Goal: Find contact information: Obtain details needed to contact an individual or organization

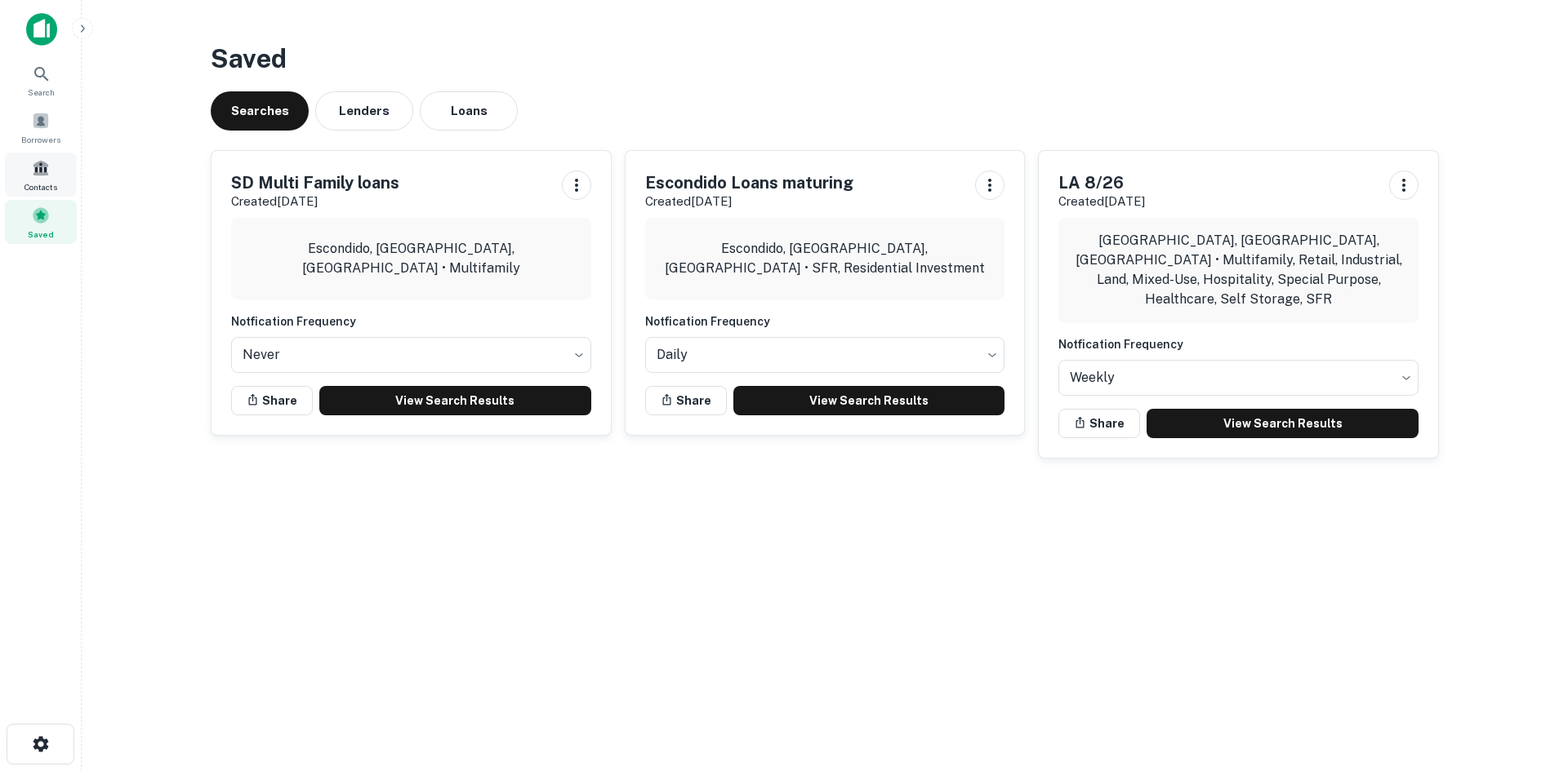
click at [54, 163] on div "Contacts" at bounding box center [41, 174] width 72 height 44
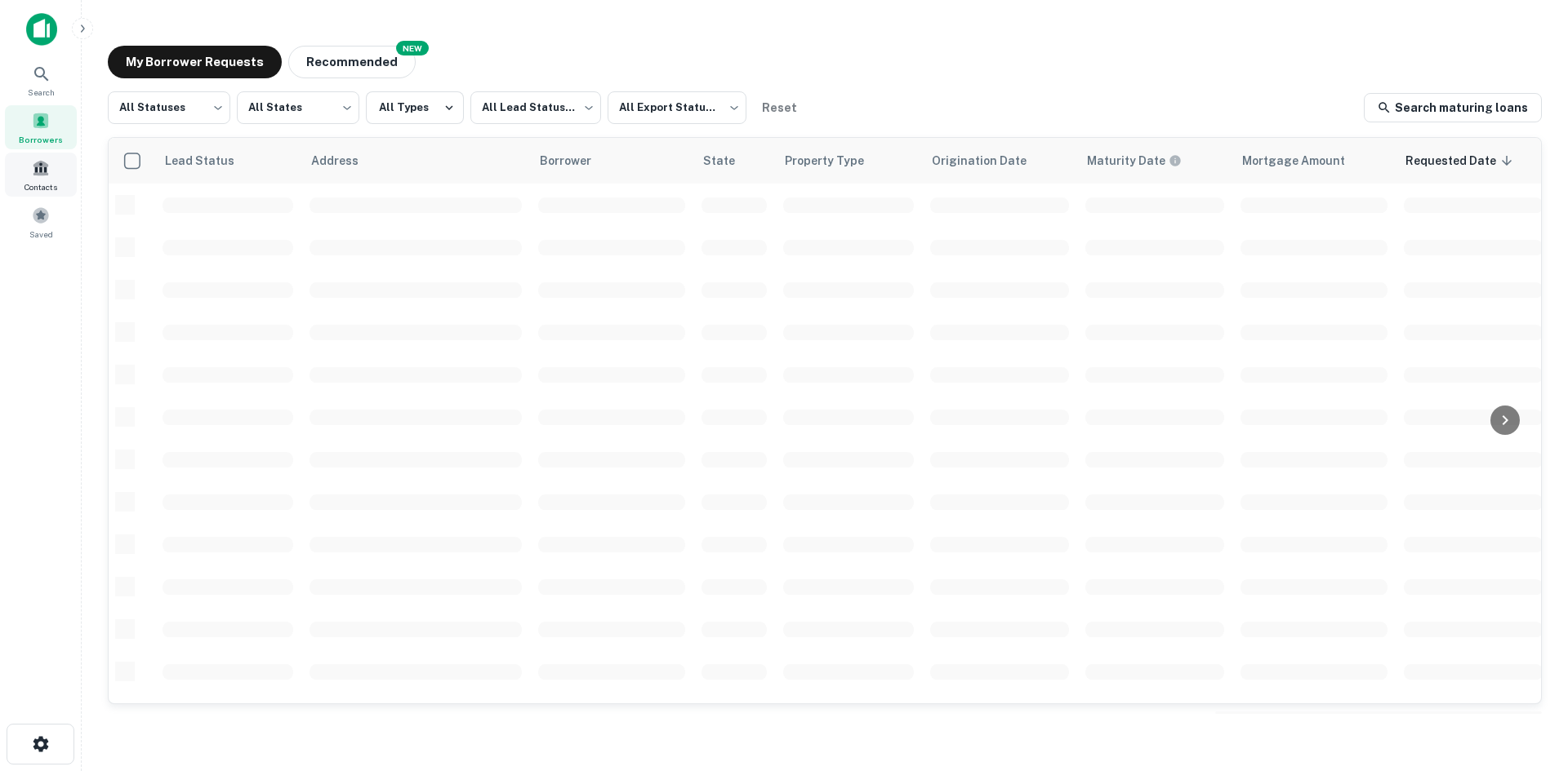
click at [31, 175] on div "Contacts" at bounding box center [41, 174] width 72 height 44
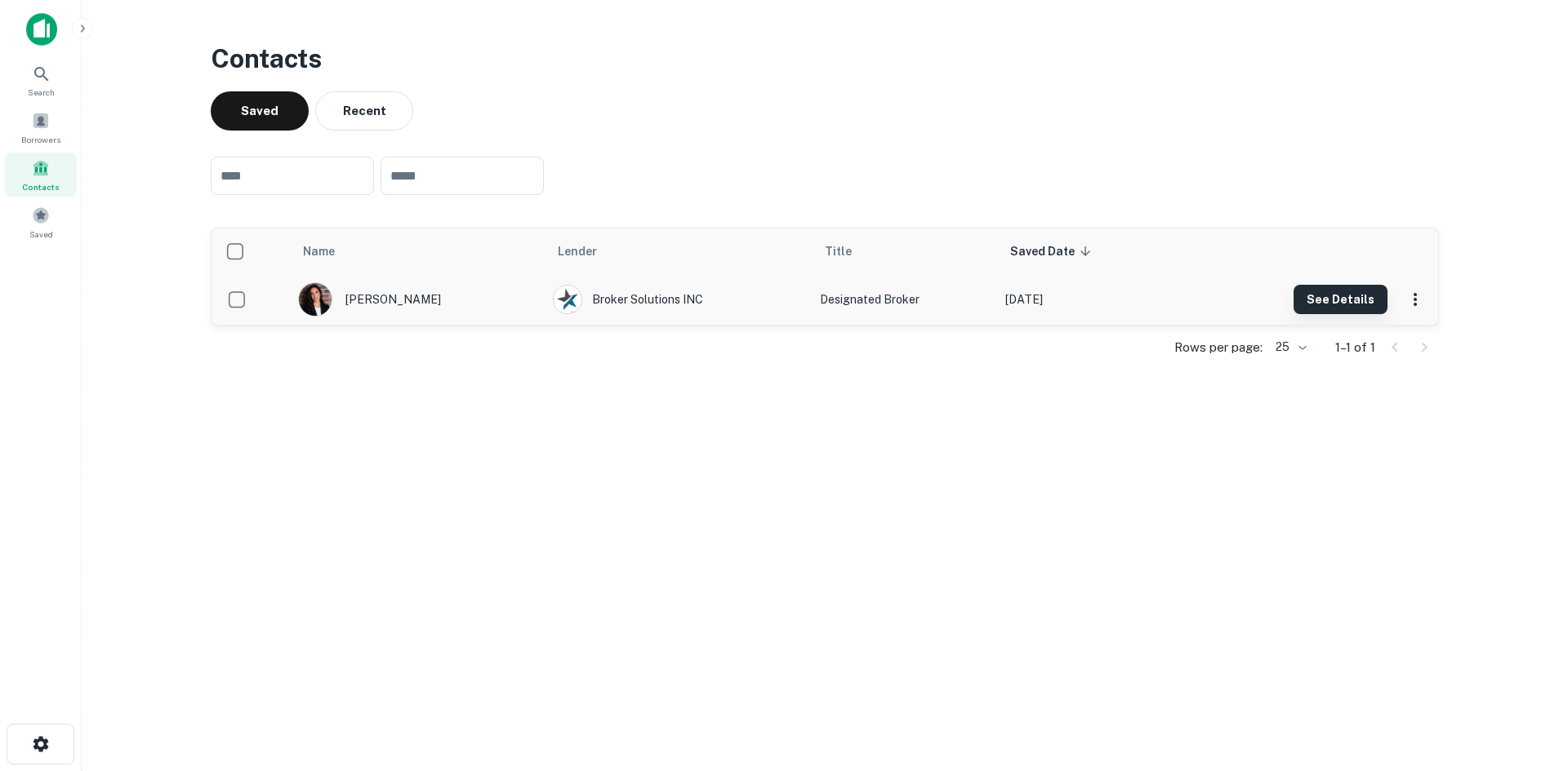
click at [1316, 310] on button "See Details" at bounding box center [1340, 299] width 94 height 29
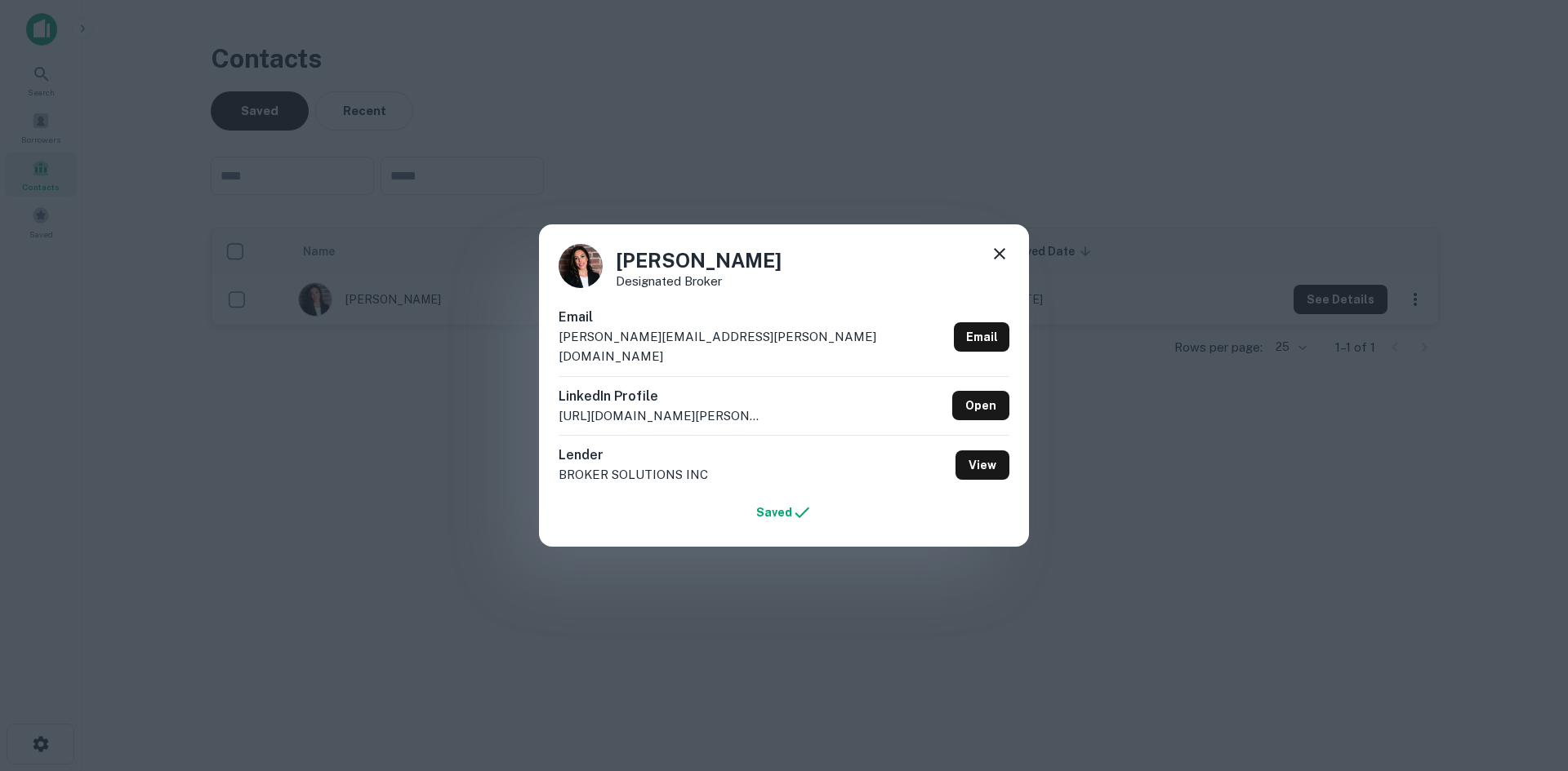
click at [999, 260] on icon at bounding box center [999, 253] width 20 height 20
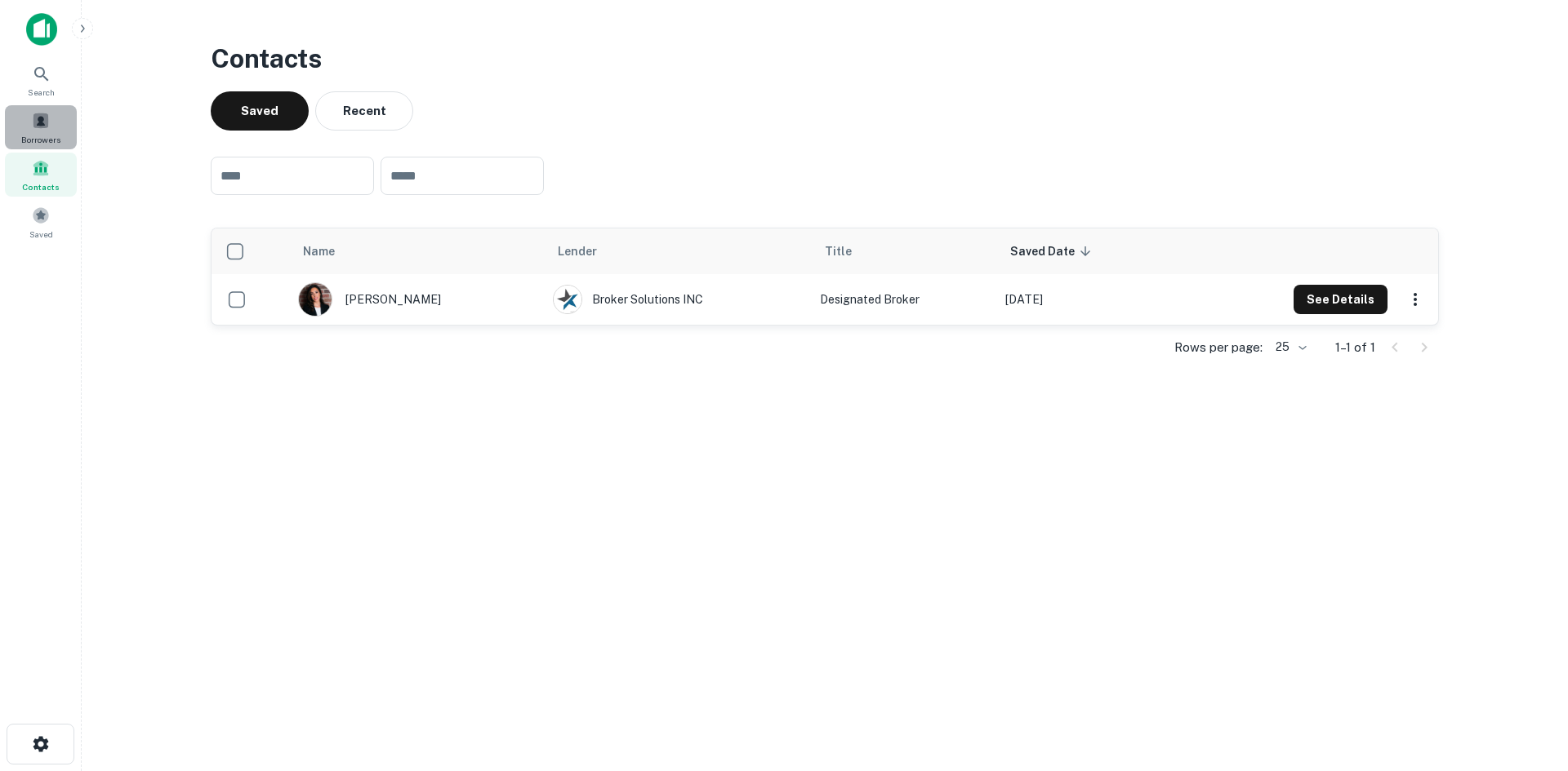
click at [39, 126] on span at bounding box center [41, 120] width 18 height 18
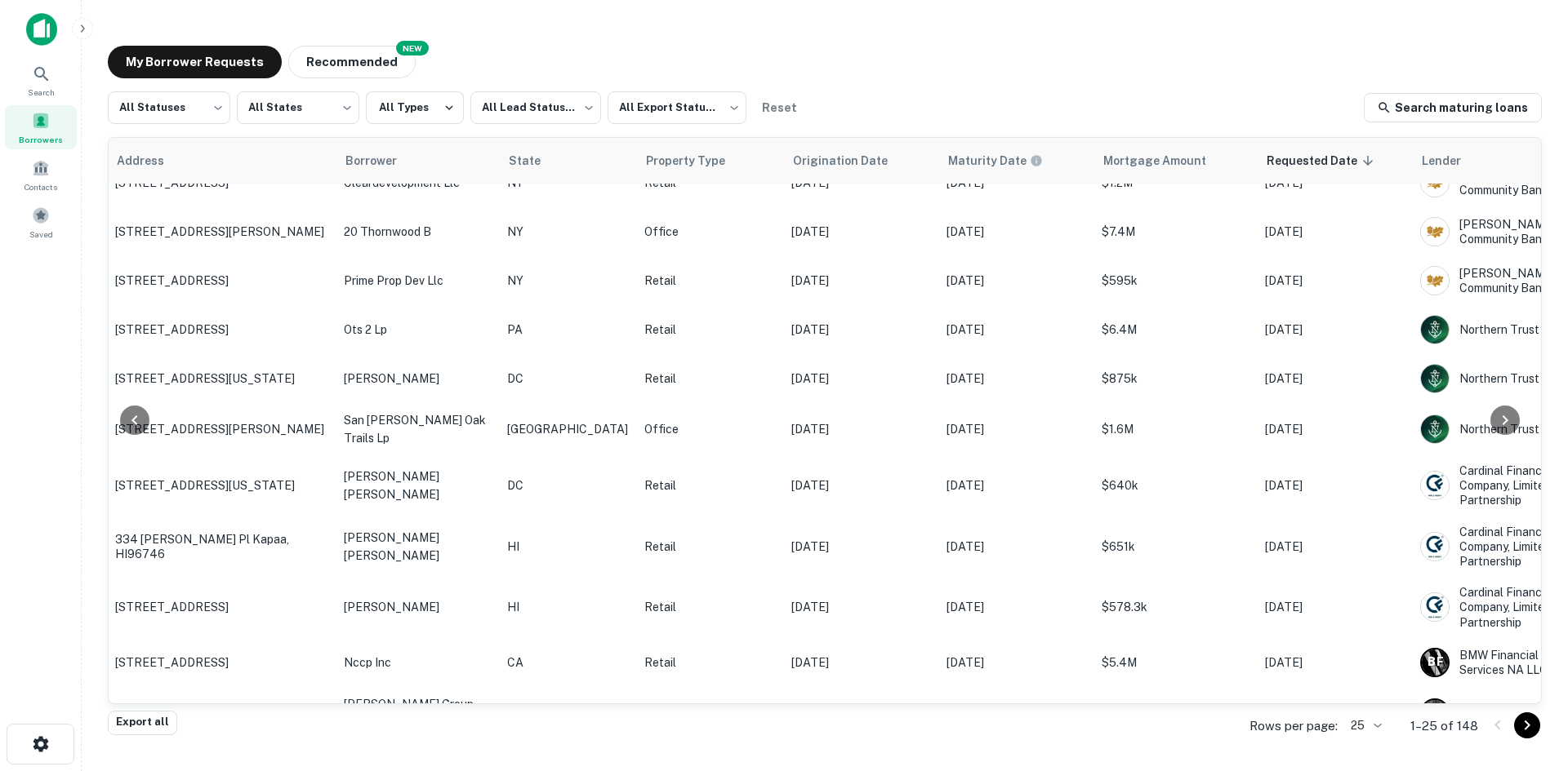
scroll to position [762, 196]
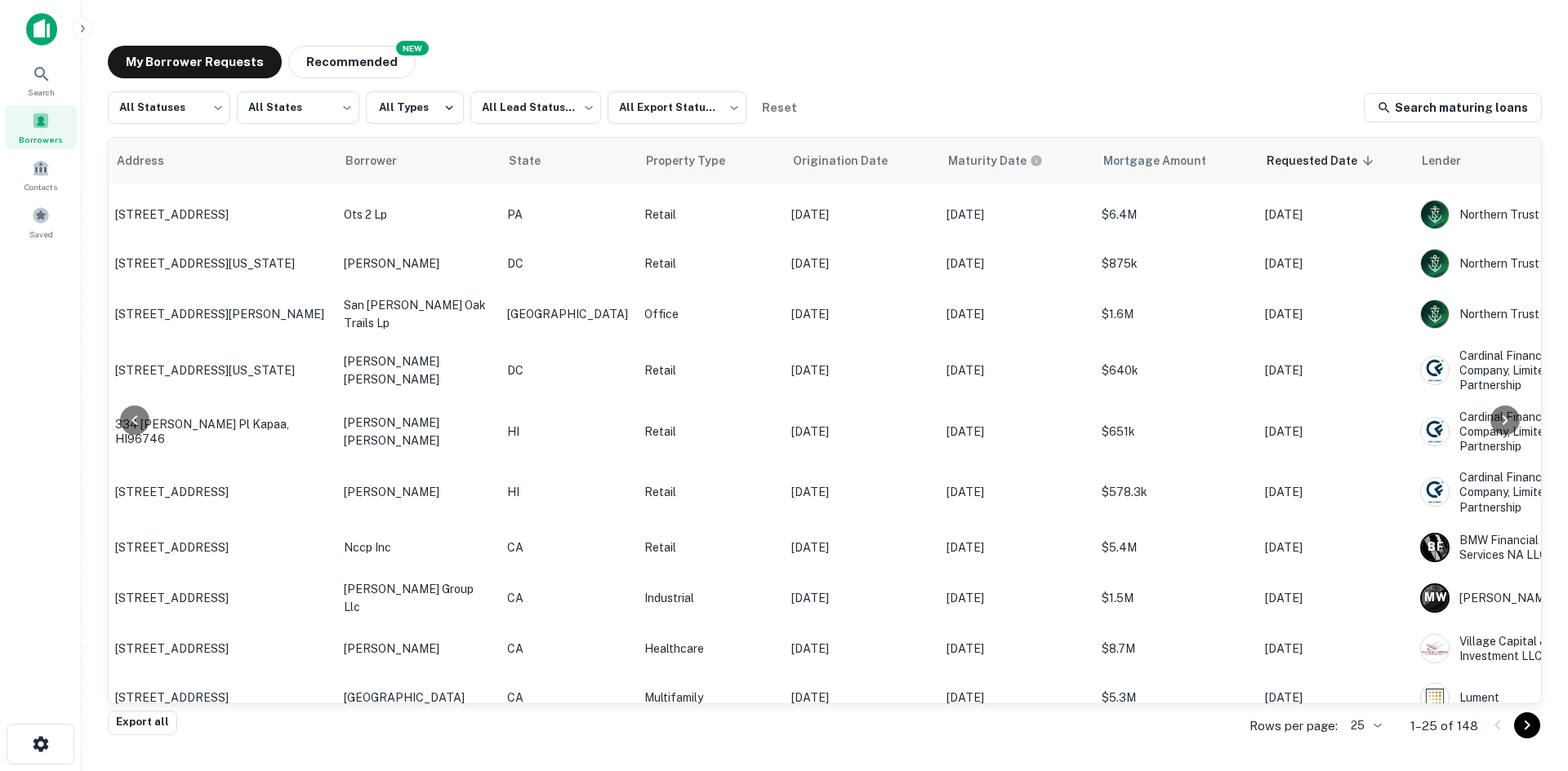
click at [1525, 725] on icon "Go to next page" at bounding box center [1526, 725] width 20 height 20
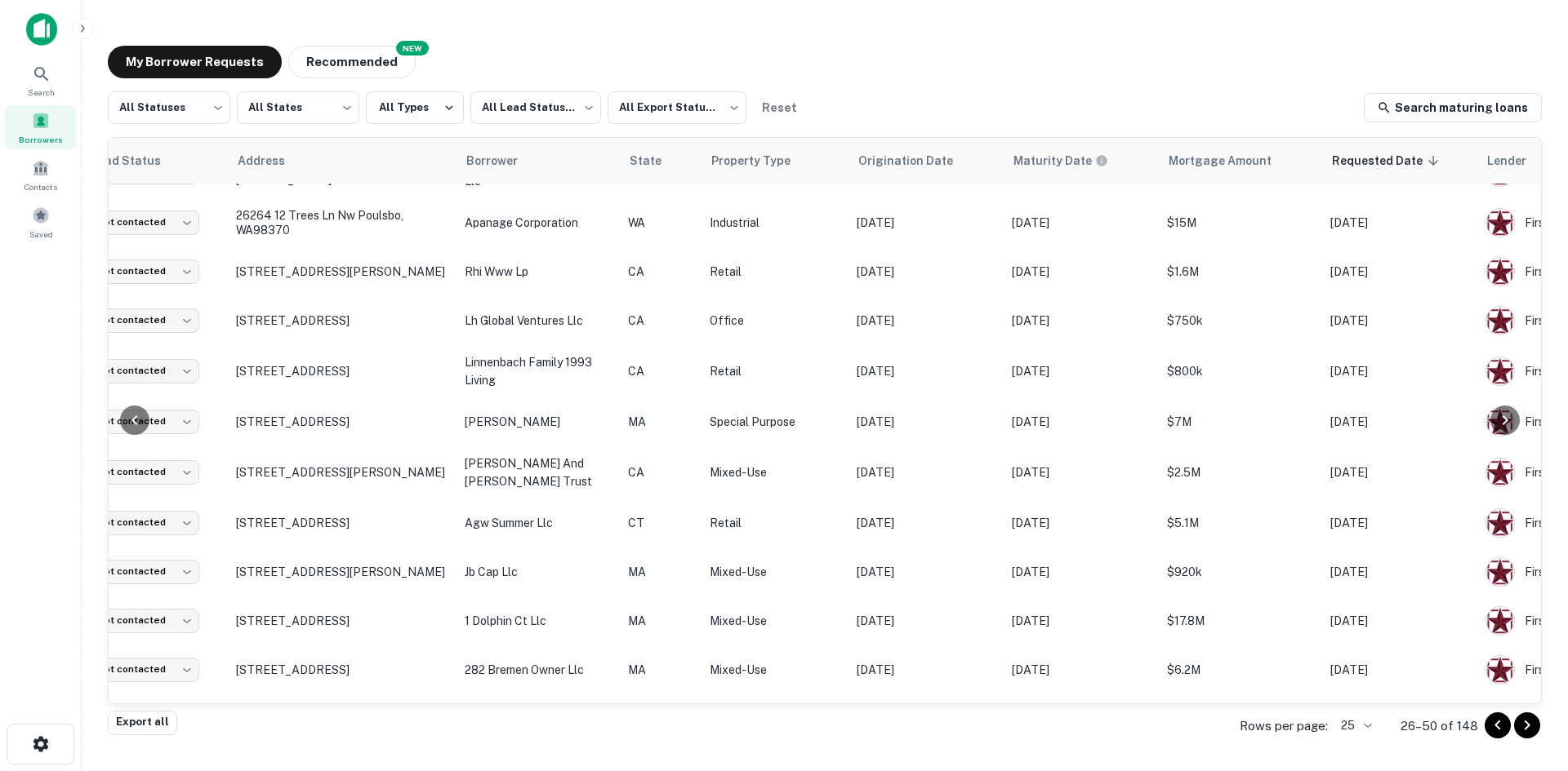
scroll to position [724, 75]
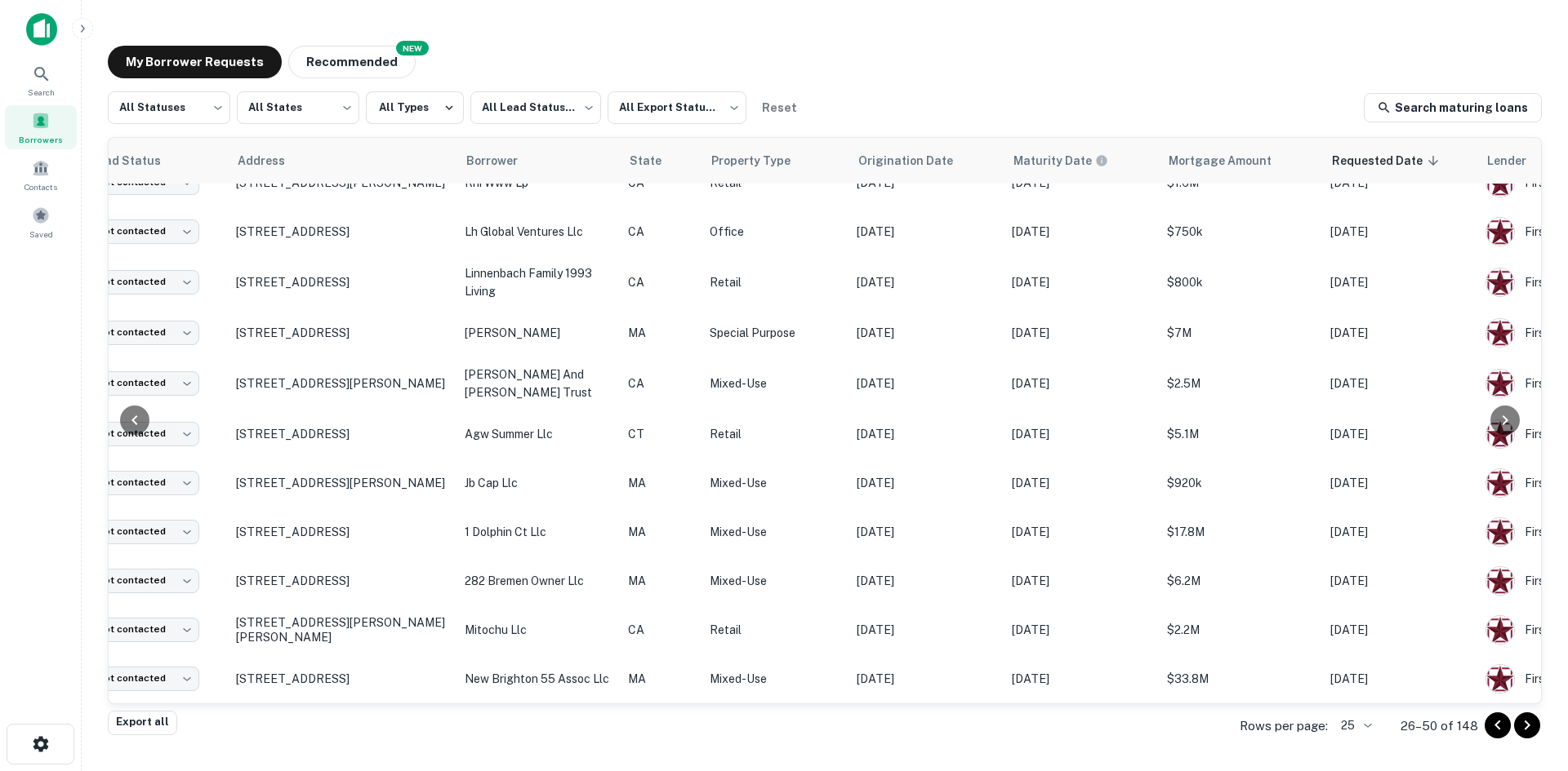
click at [1530, 727] on icon "Go to next page" at bounding box center [1526, 725] width 20 height 20
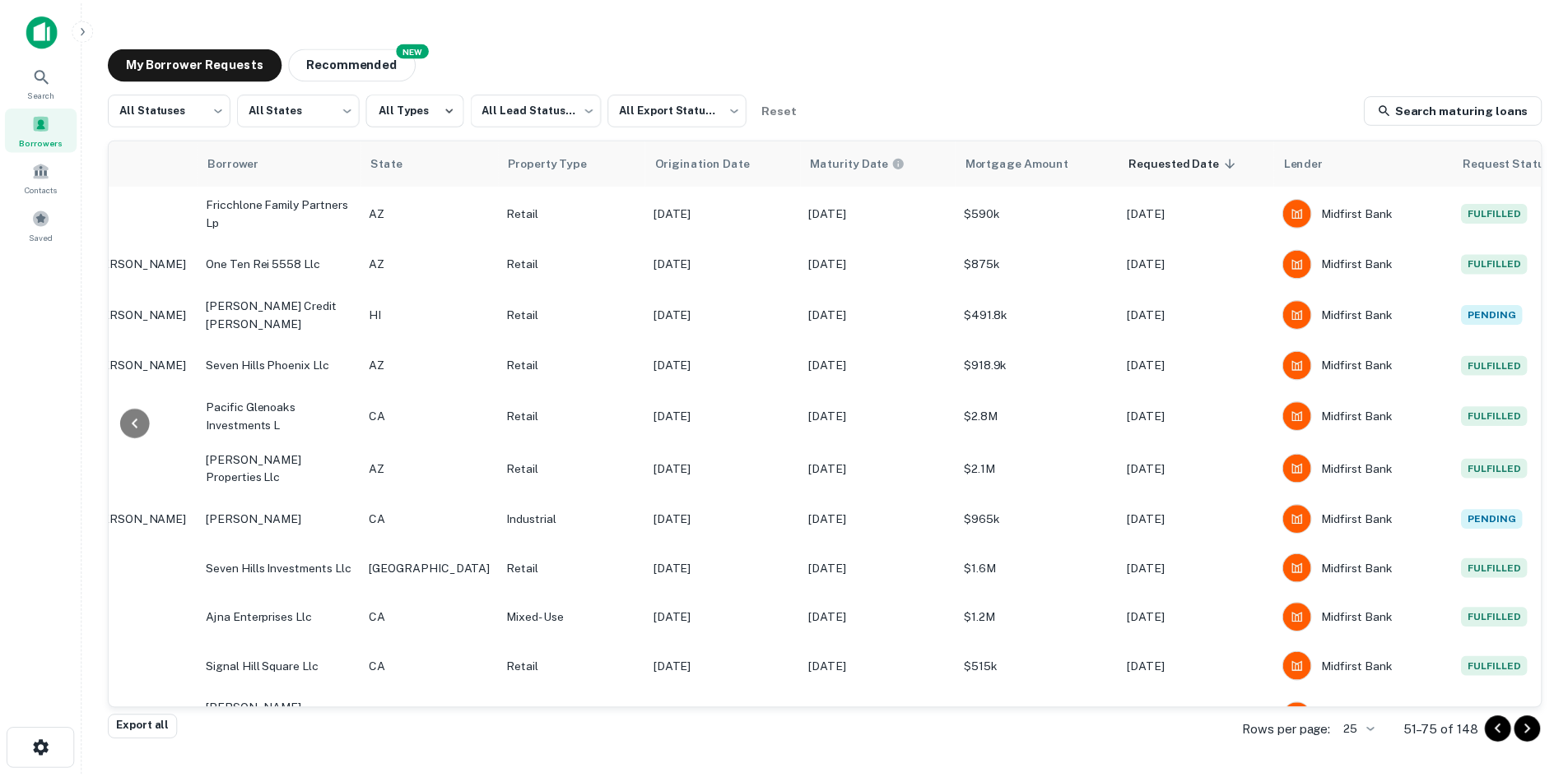
scroll to position [151, 337]
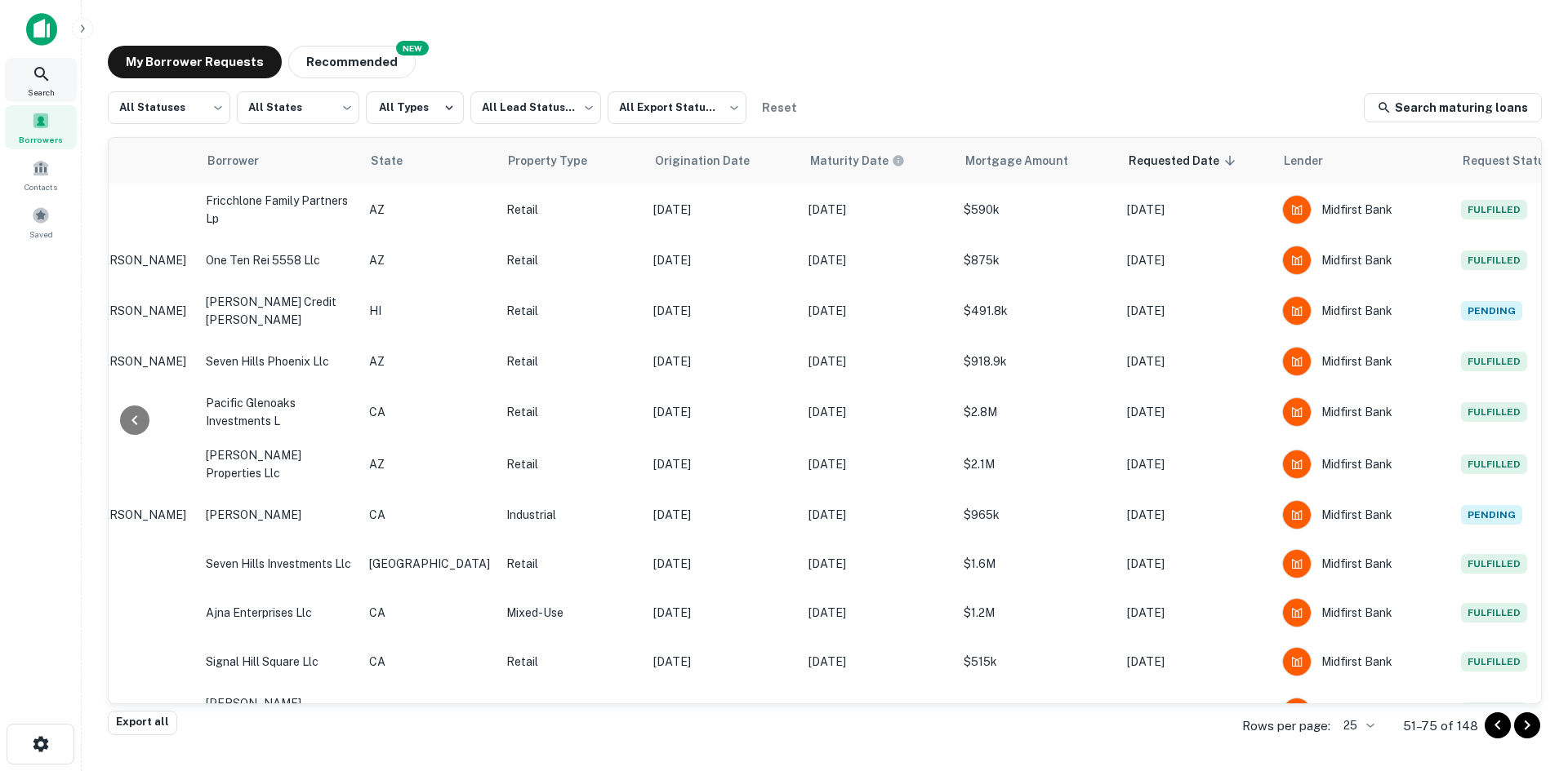
click at [32, 71] on icon at bounding box center [42, 74] width 20 height 20
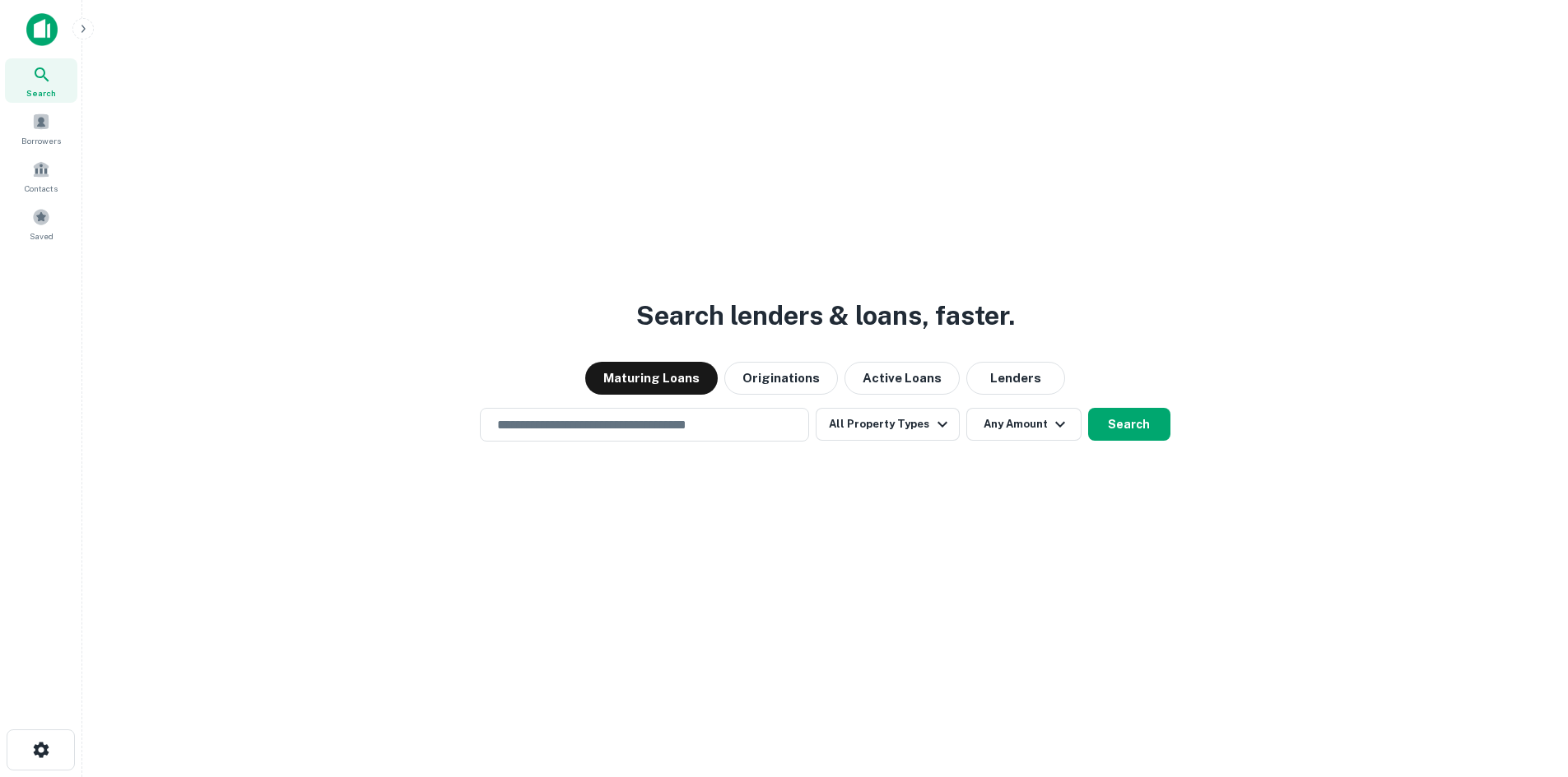
click at [691, 435] on div "​" at bounding box center [644, 424] width 329 height 33
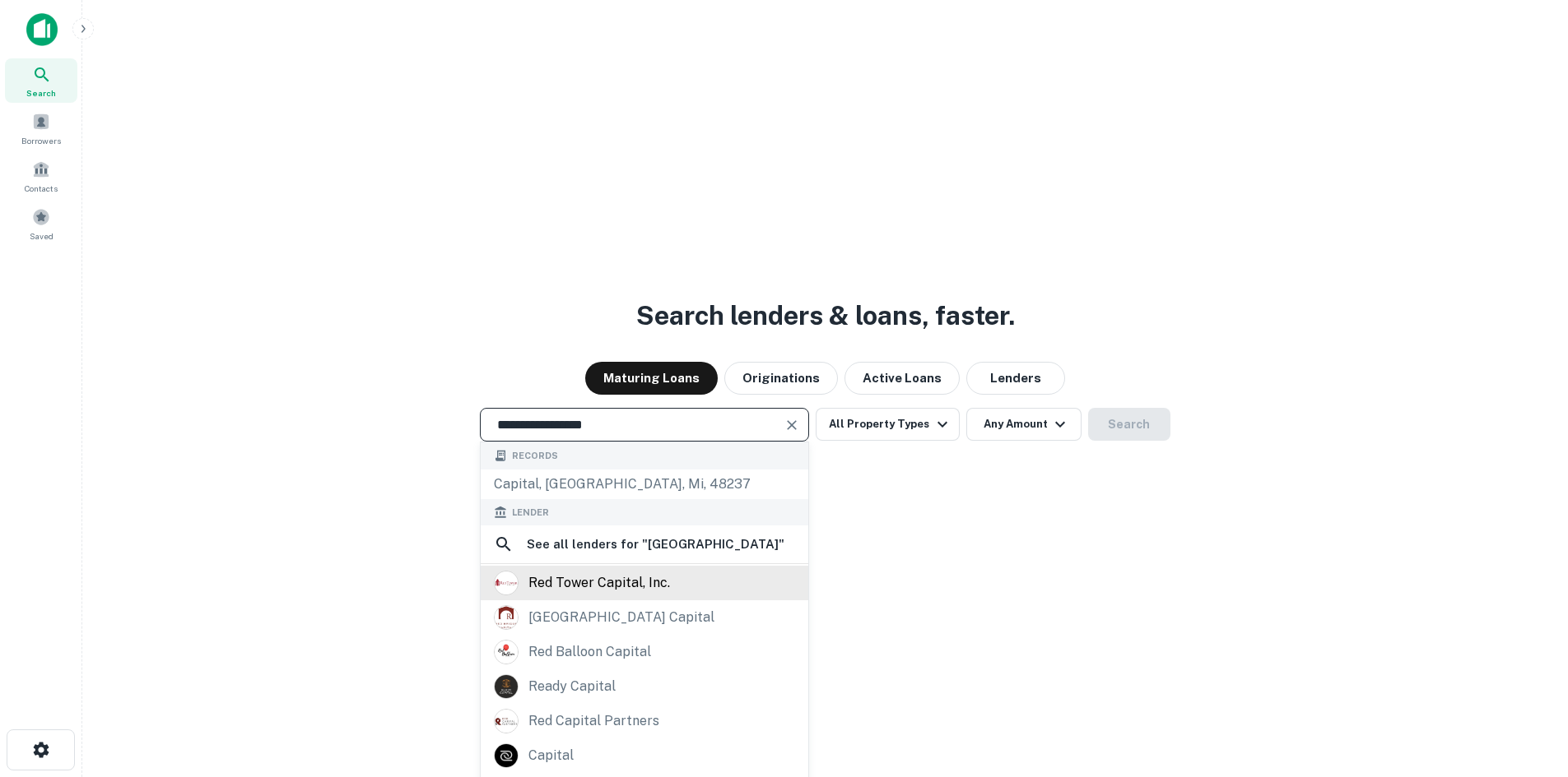
type input "**********"
click at [712, 583] on div "red tower capital, inc." at bounding box center [643, 583] width 301 height 25
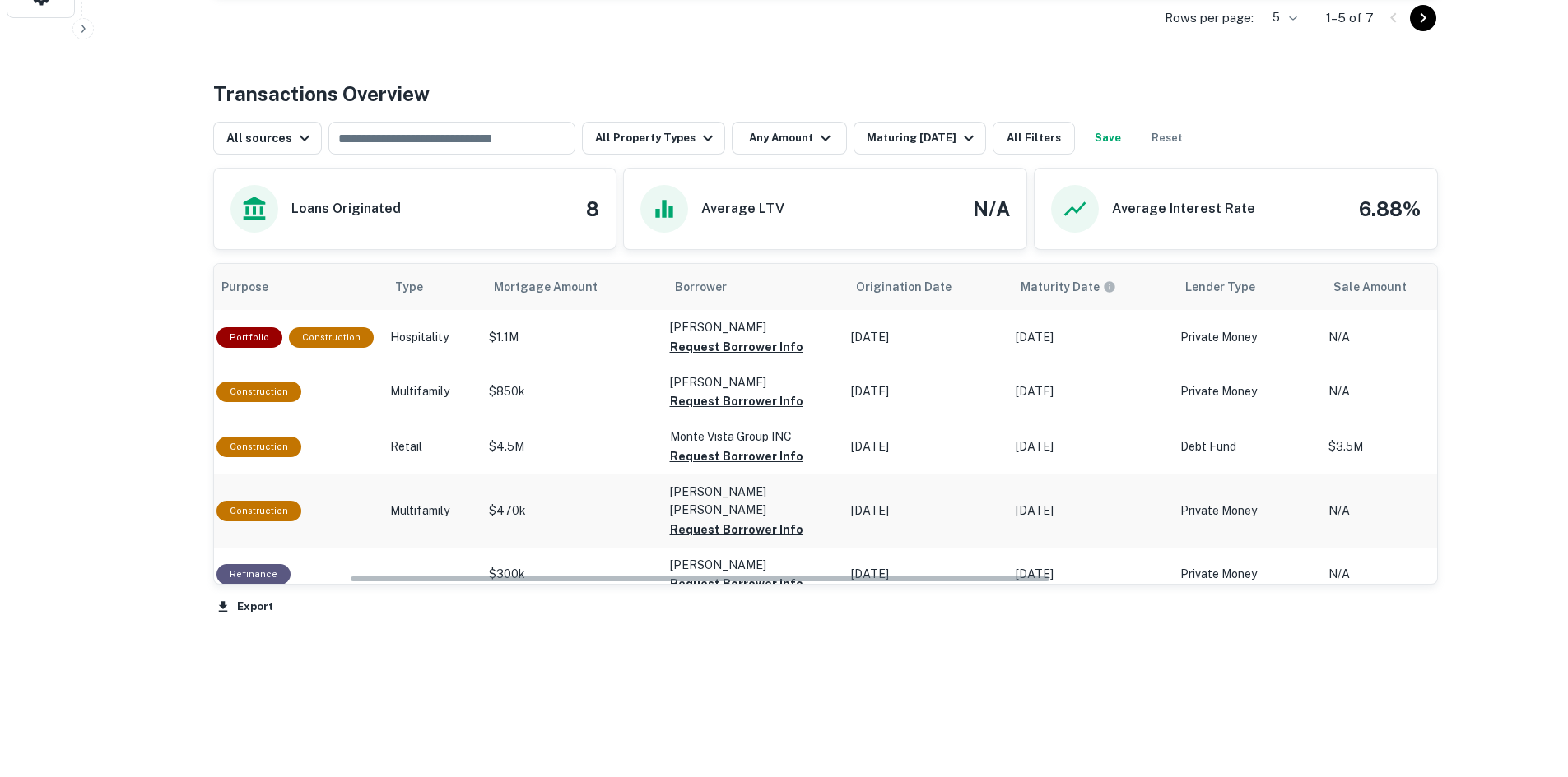
scroll to position [0, 236]
click at [600, 503] on p "$470k" at bounding box center [571, 511] width 164 height 17
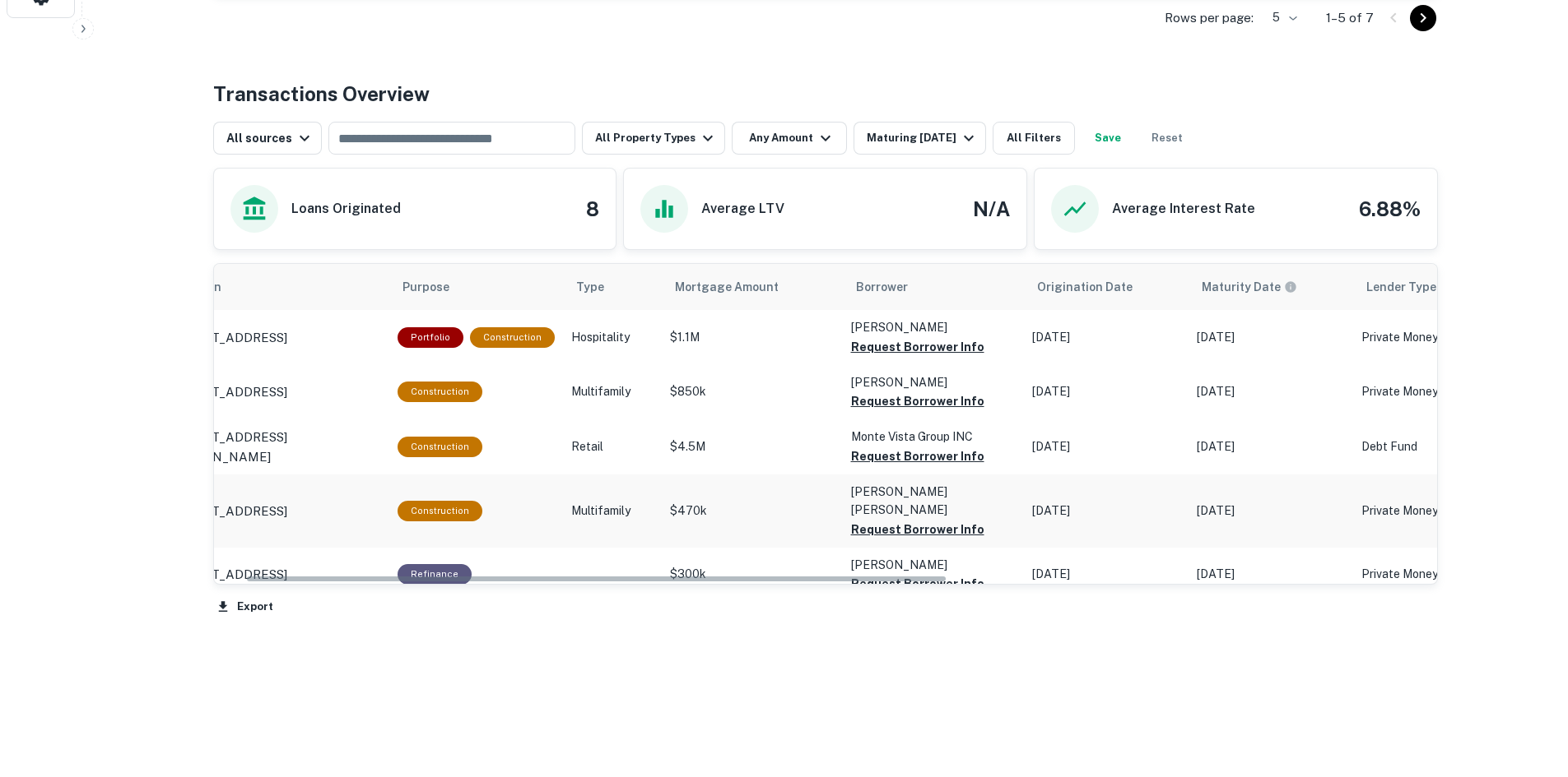
scroll to position [0, 54]
click at [288, 506] on p "[STREET_ADDRESS]" at bounding box center [229, 511] width 120 height 20
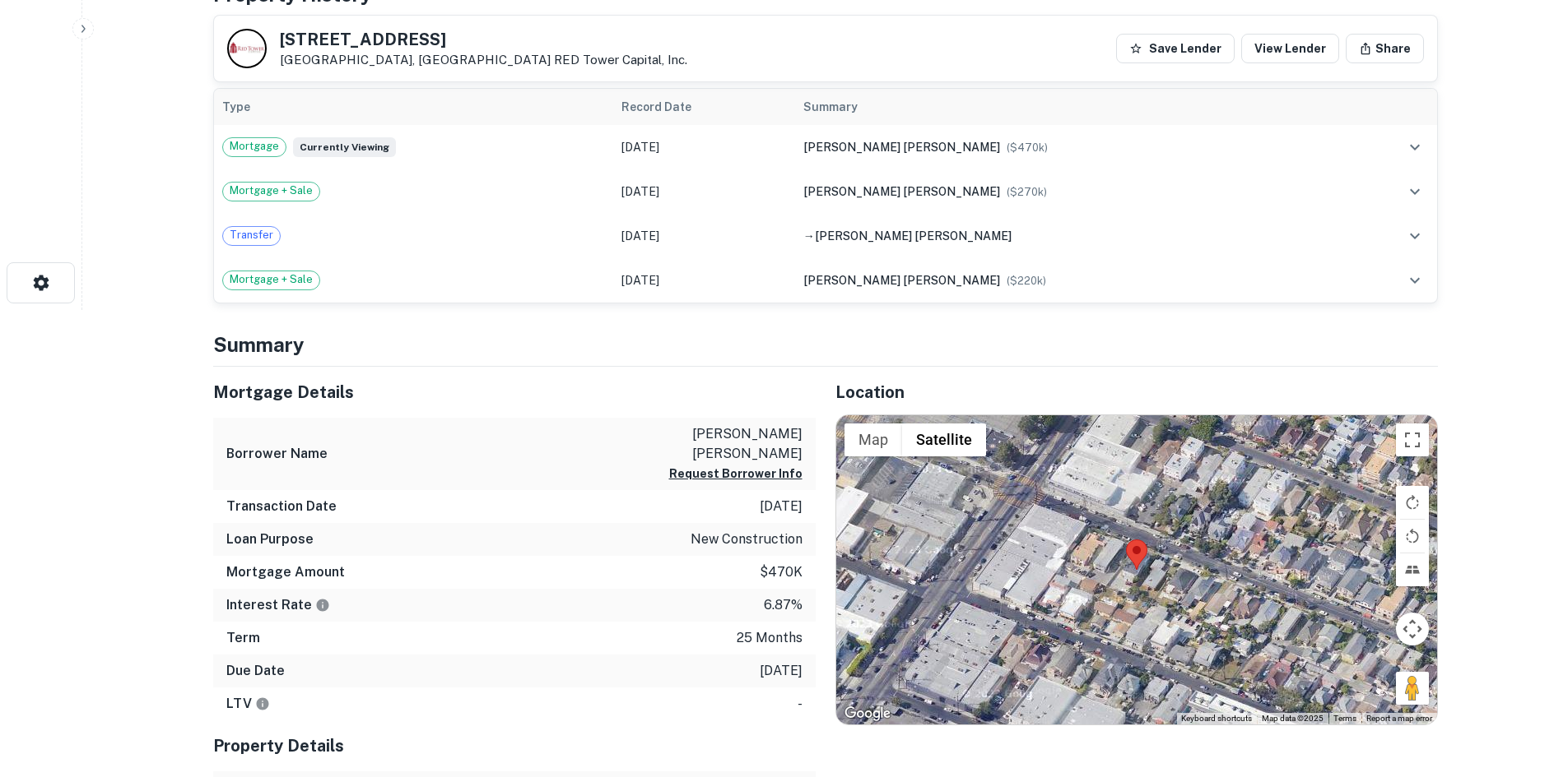
scroll to position [468, 0]
click at [540, 588] on div "Interest Rate 6.87%" at bounding box center [514, 604] width 602 height 32
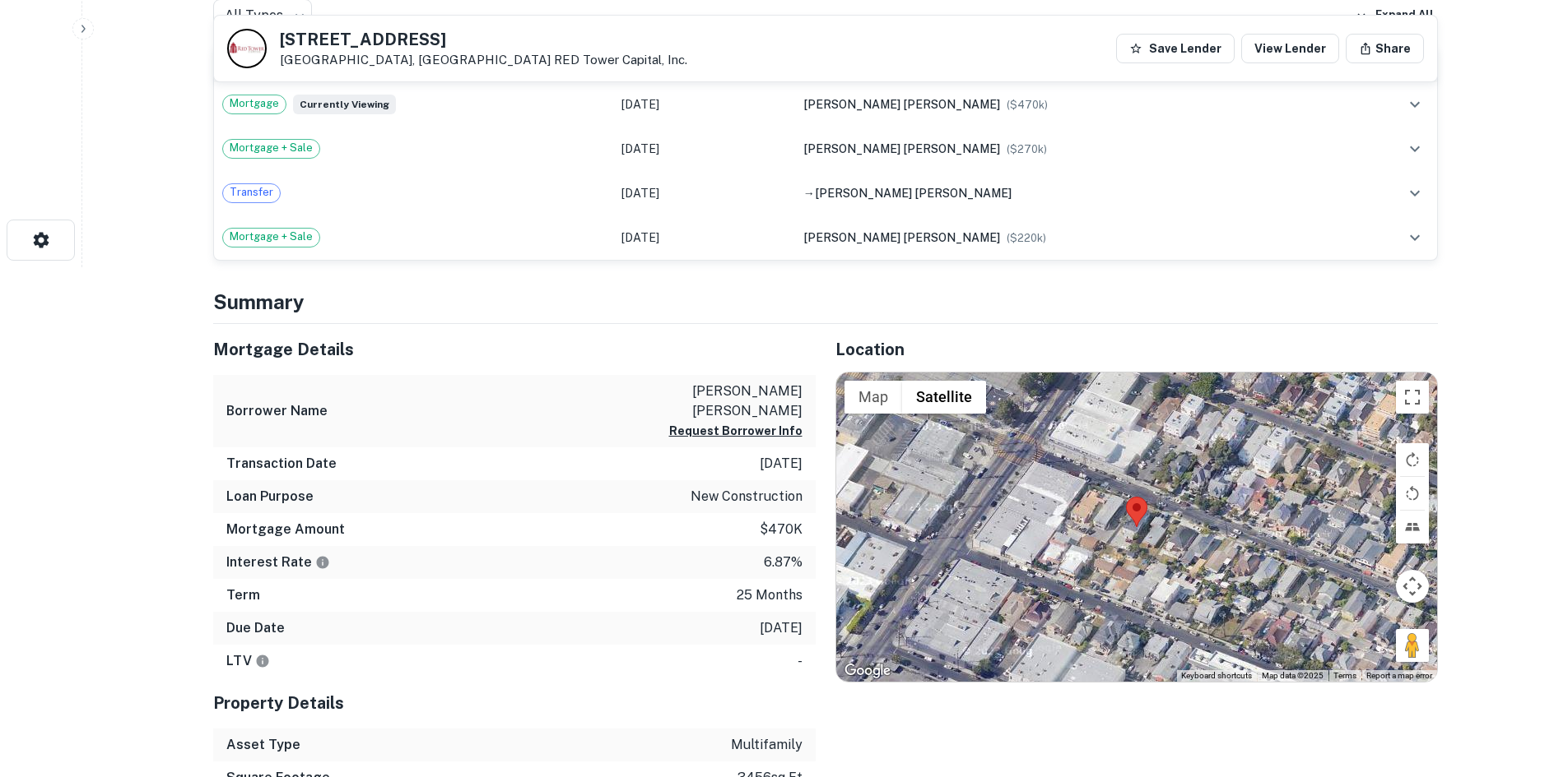
scroll to position [511, 0]
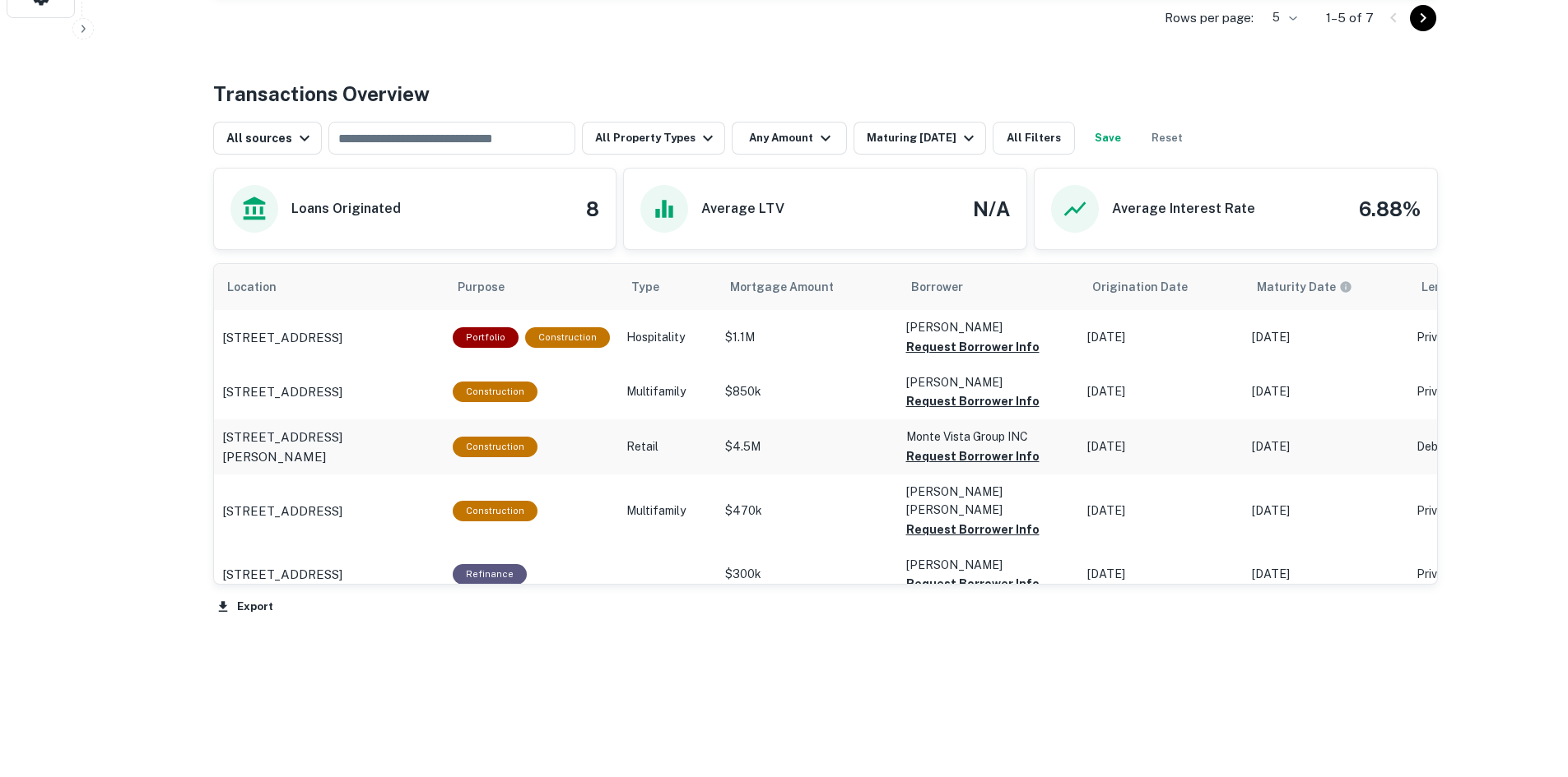
click at [641, 450] on p "Retail" at bounding box center [667, 447] width 82 height 17
click at [368, 440] on p "160 Estudillo Ave San Leandro, CA94577" at bounding box center [329, 447] width 214 height 38
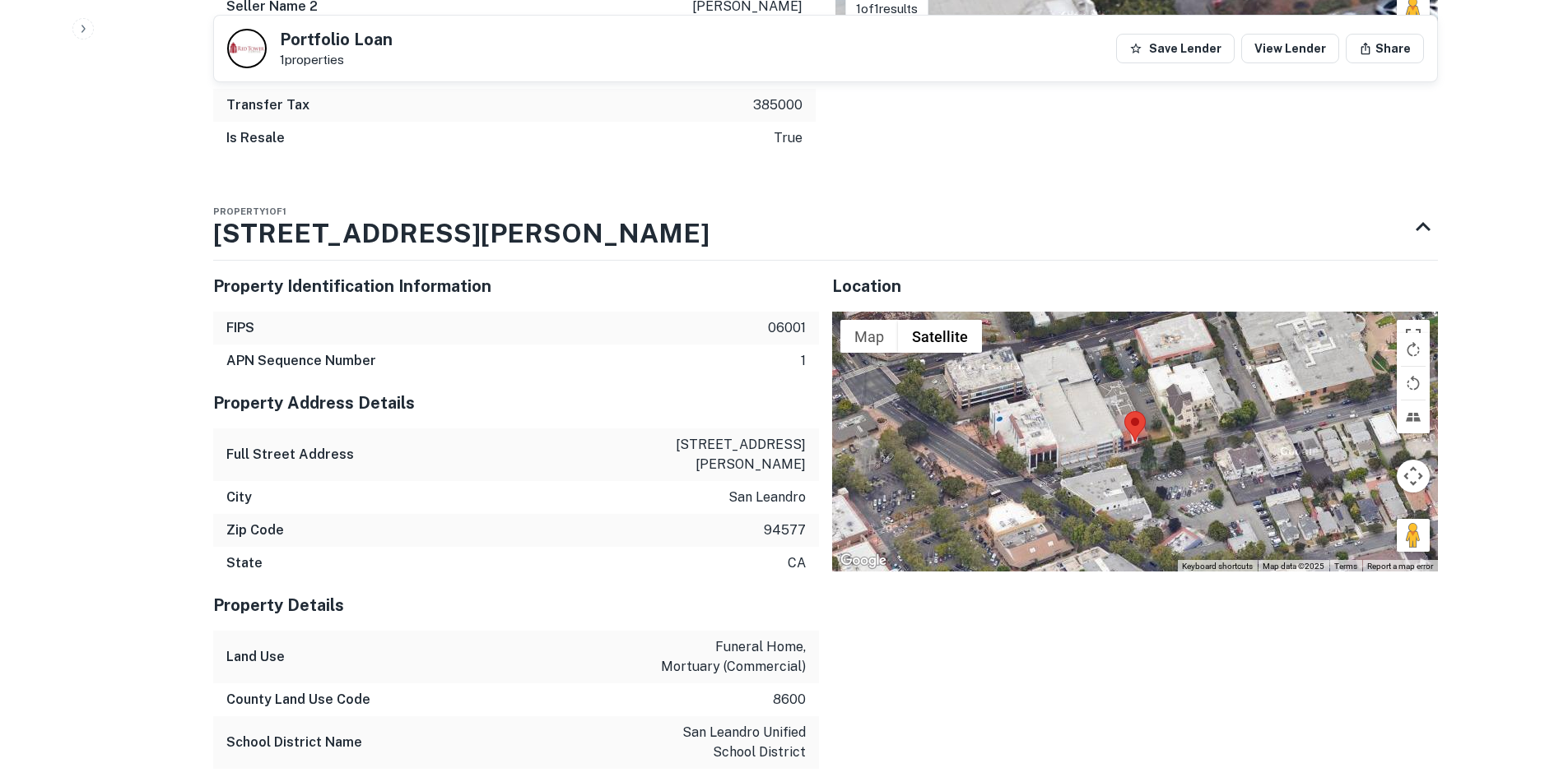
scroll to position [1280, 0]
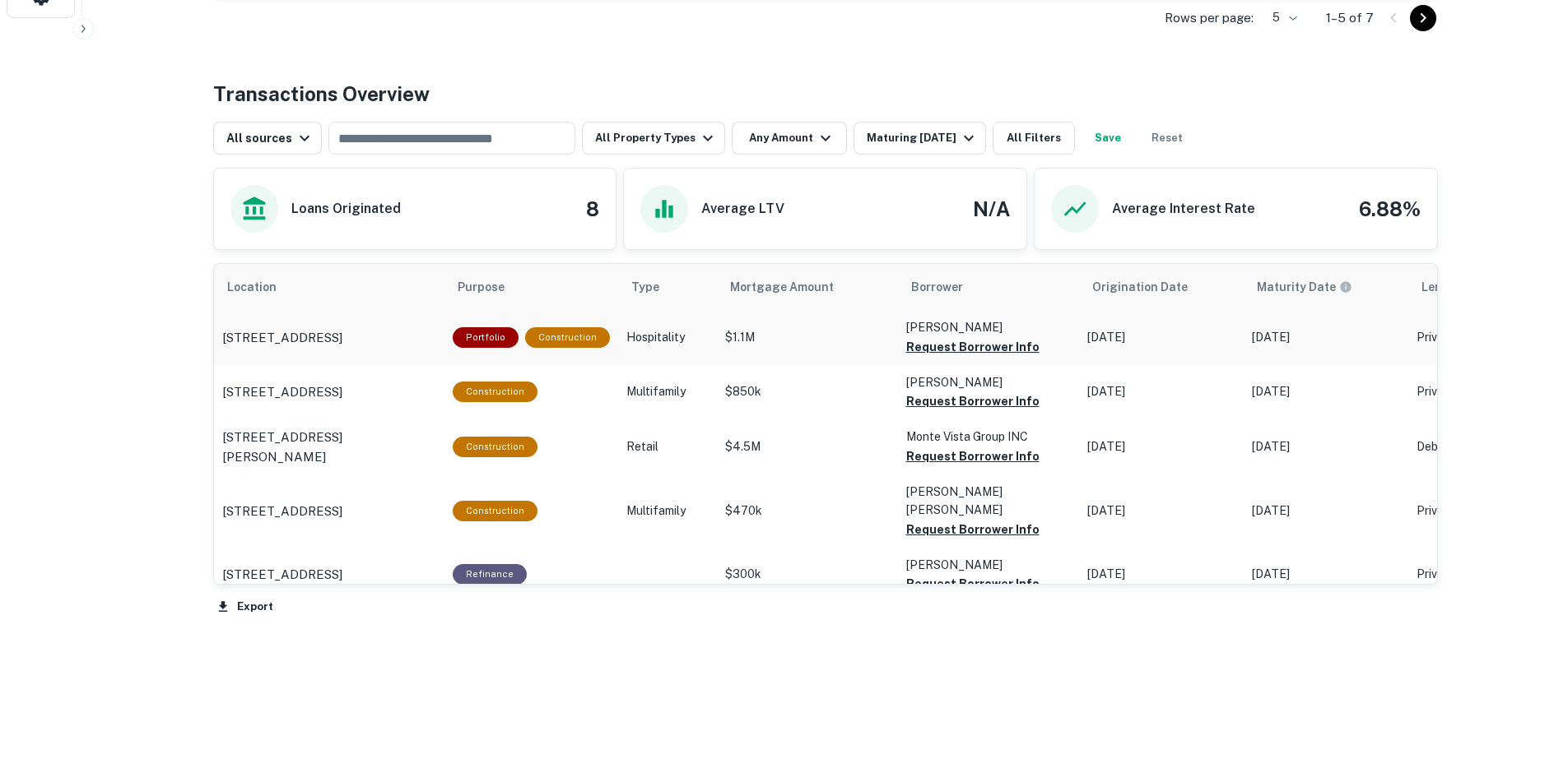
click at [653, 359] on td "Hospitality" at bounding box center [666, 337] width 98 height 54
click at [647, 385] on p "Multifamily" at bounding box center [667, 392] width 82 height 17
click at [652, 387] on p "Multifamily" at bounding box center [667, 392] width 82 height 17
click at [342, 393] on p "[STREET_ADDRESS]" at bounding box center [282, 392] width 120 height 20
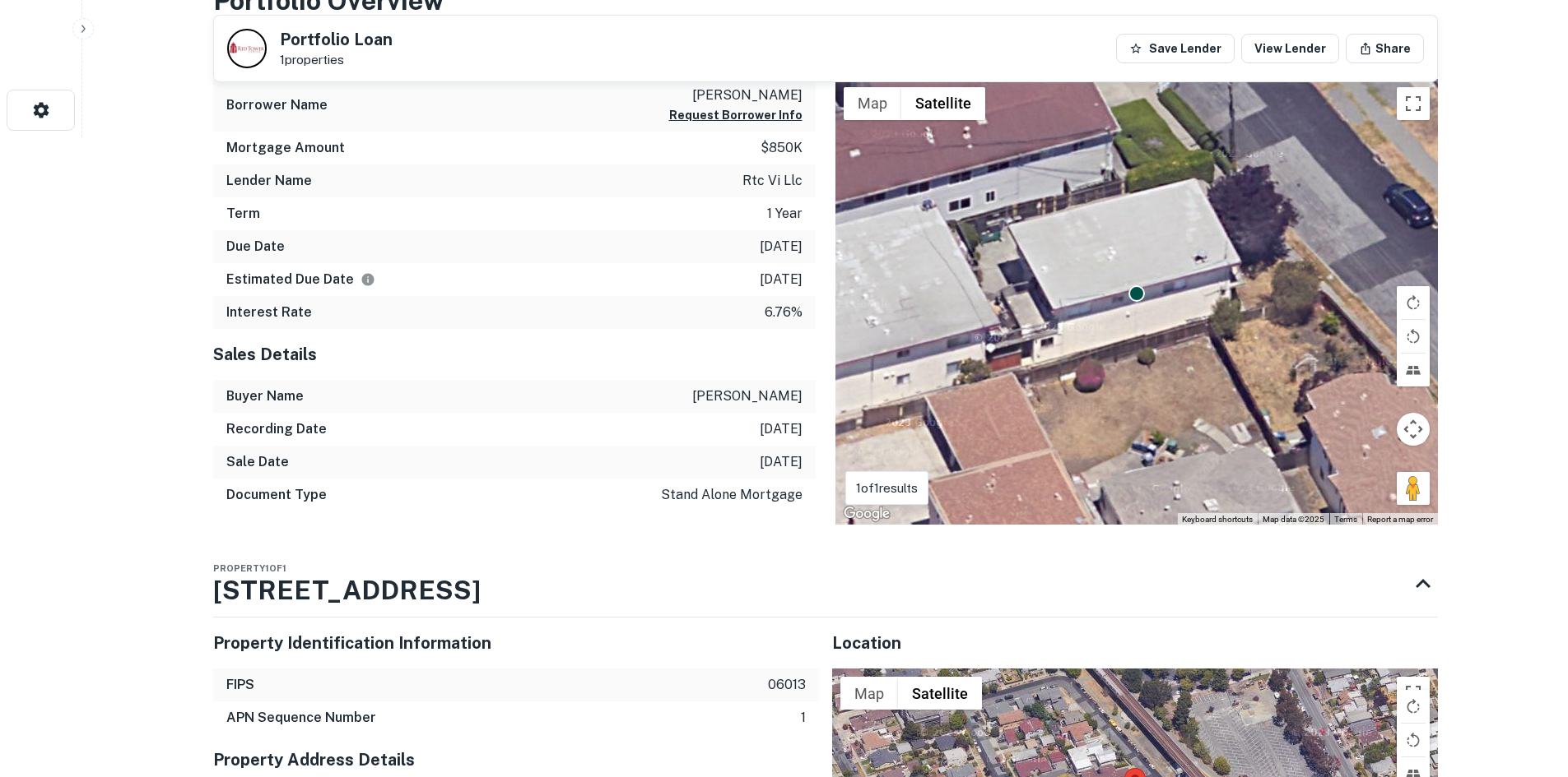
scroll to position [639, 0]
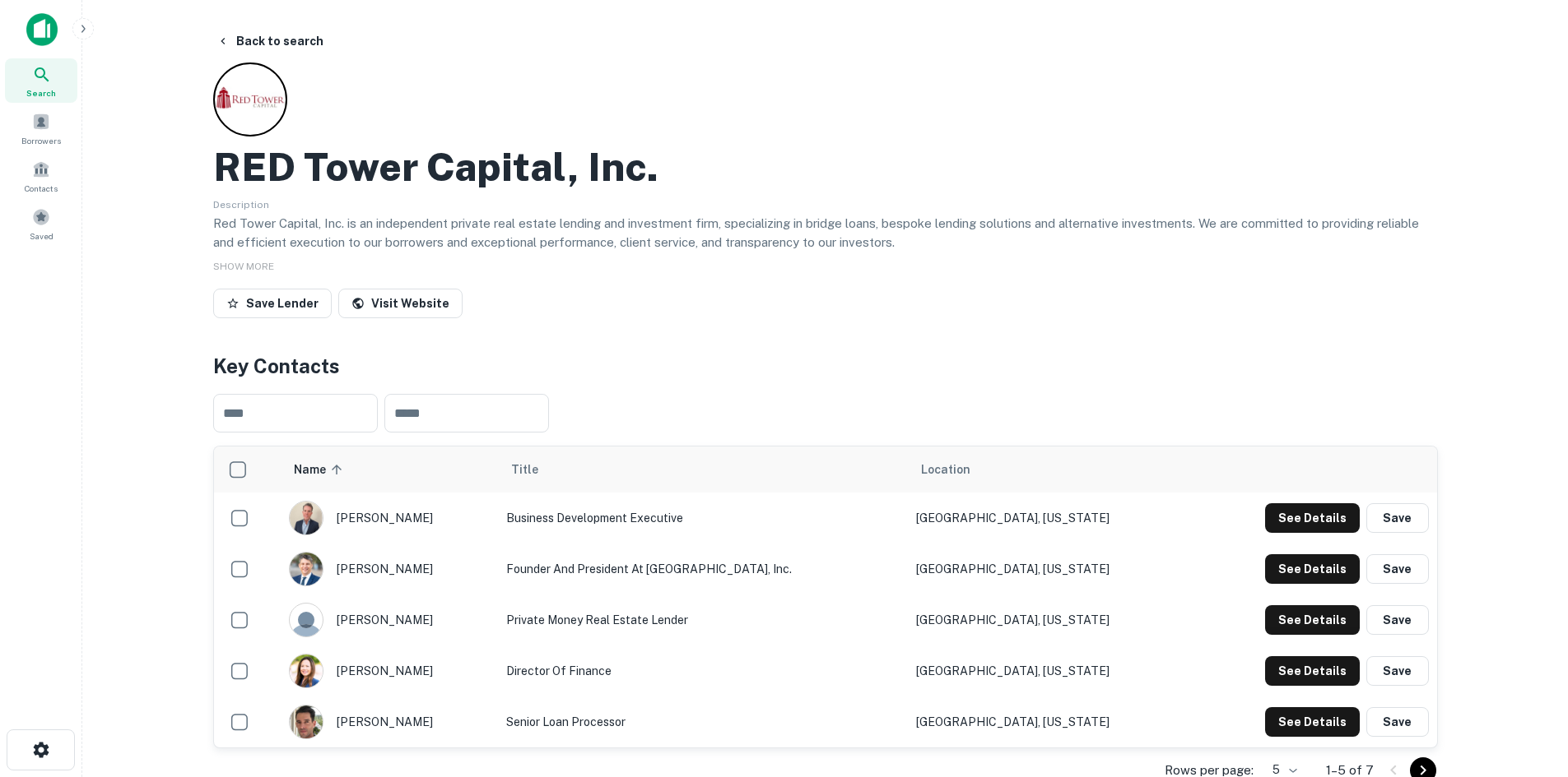
click at [54, 88] on span "Search" at bounding box center [41, 93] width 30 height 13
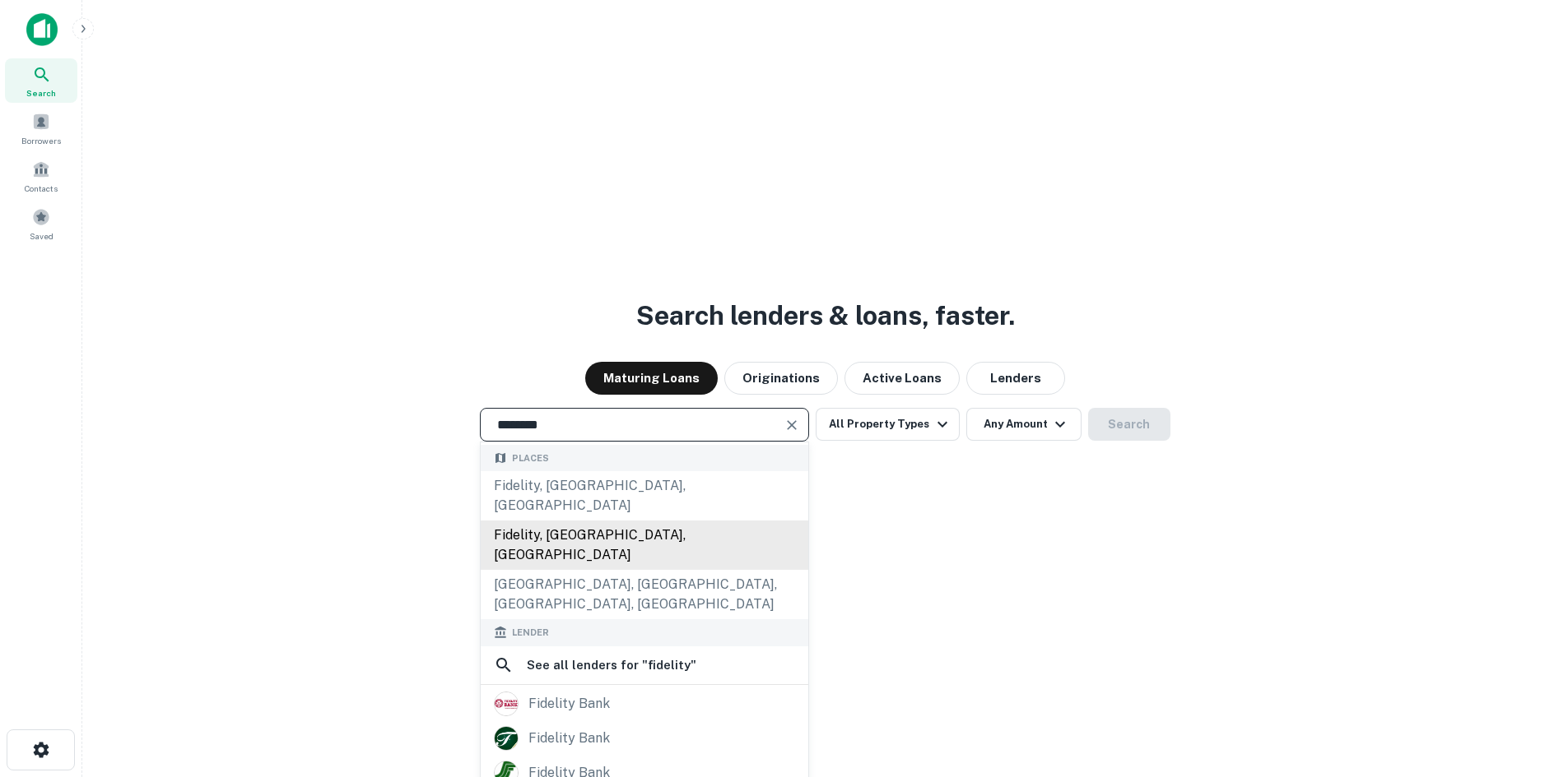
scroll to position [216, 0]
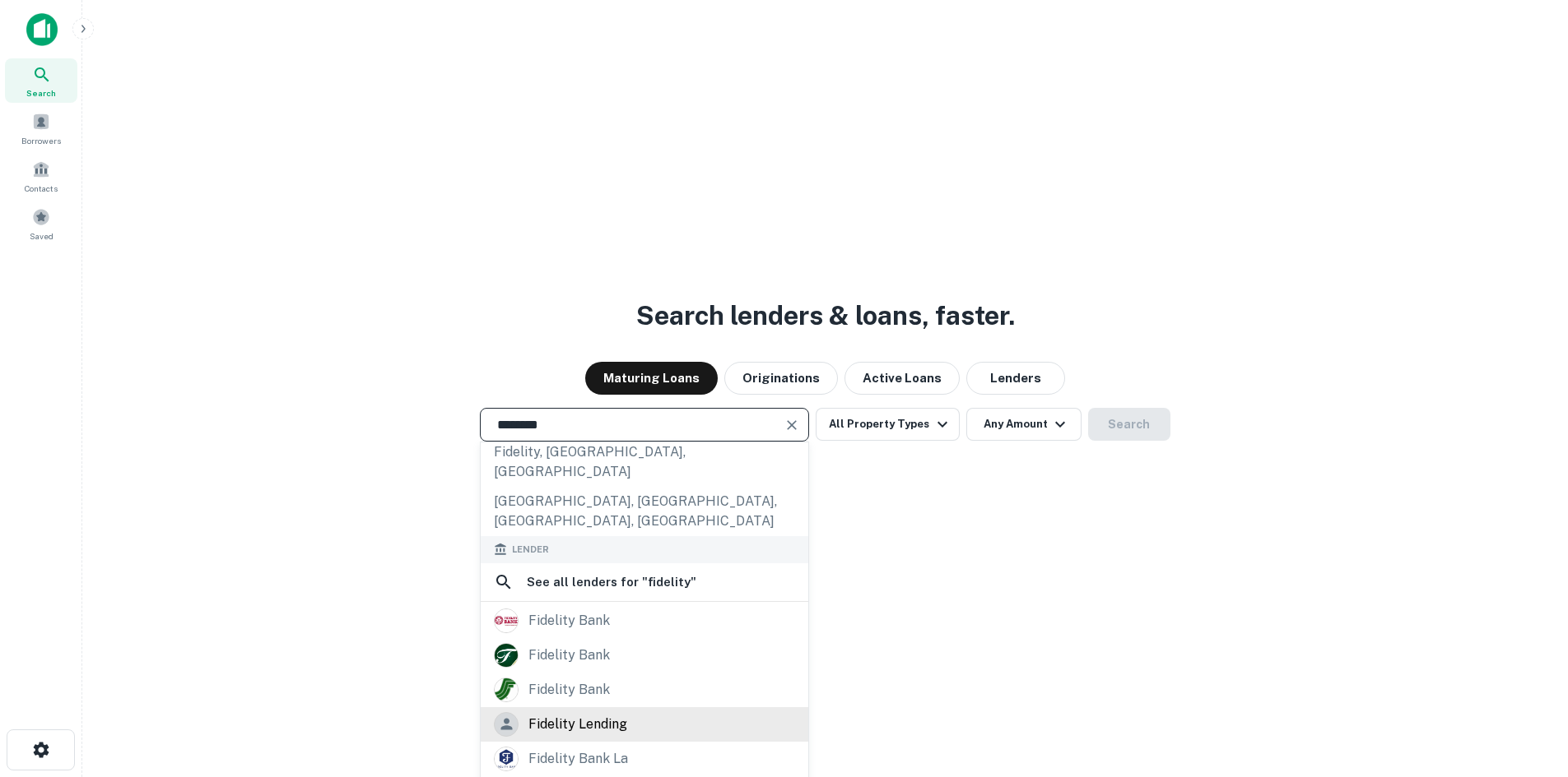
type input "********"
click at [609, 712] on div "fidelity lending" at bounding box center [577, 724] width 98 height 25
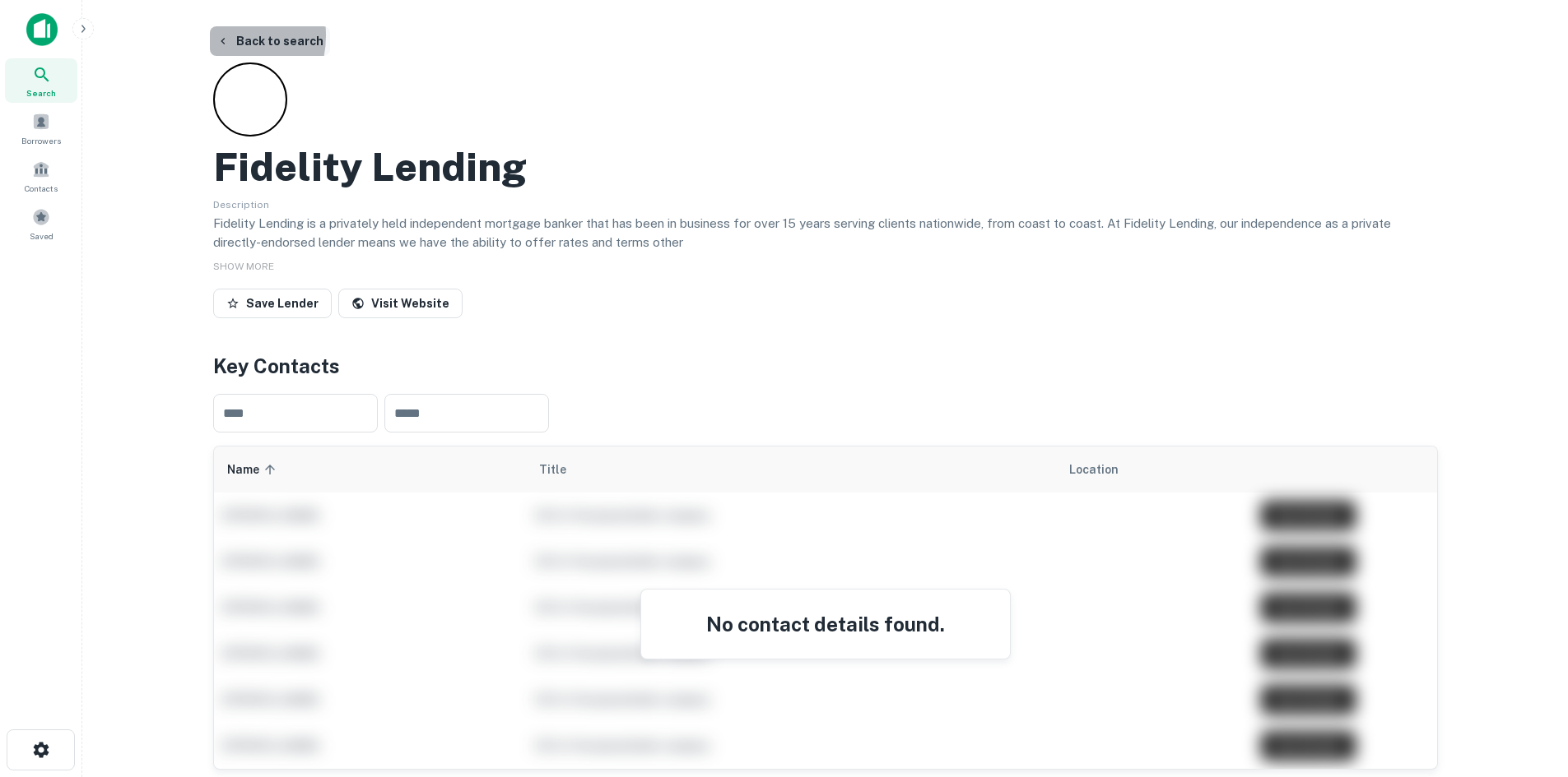
click at [218, 35] on icon "button" at bounding box center [223, 41] width 13 height 13
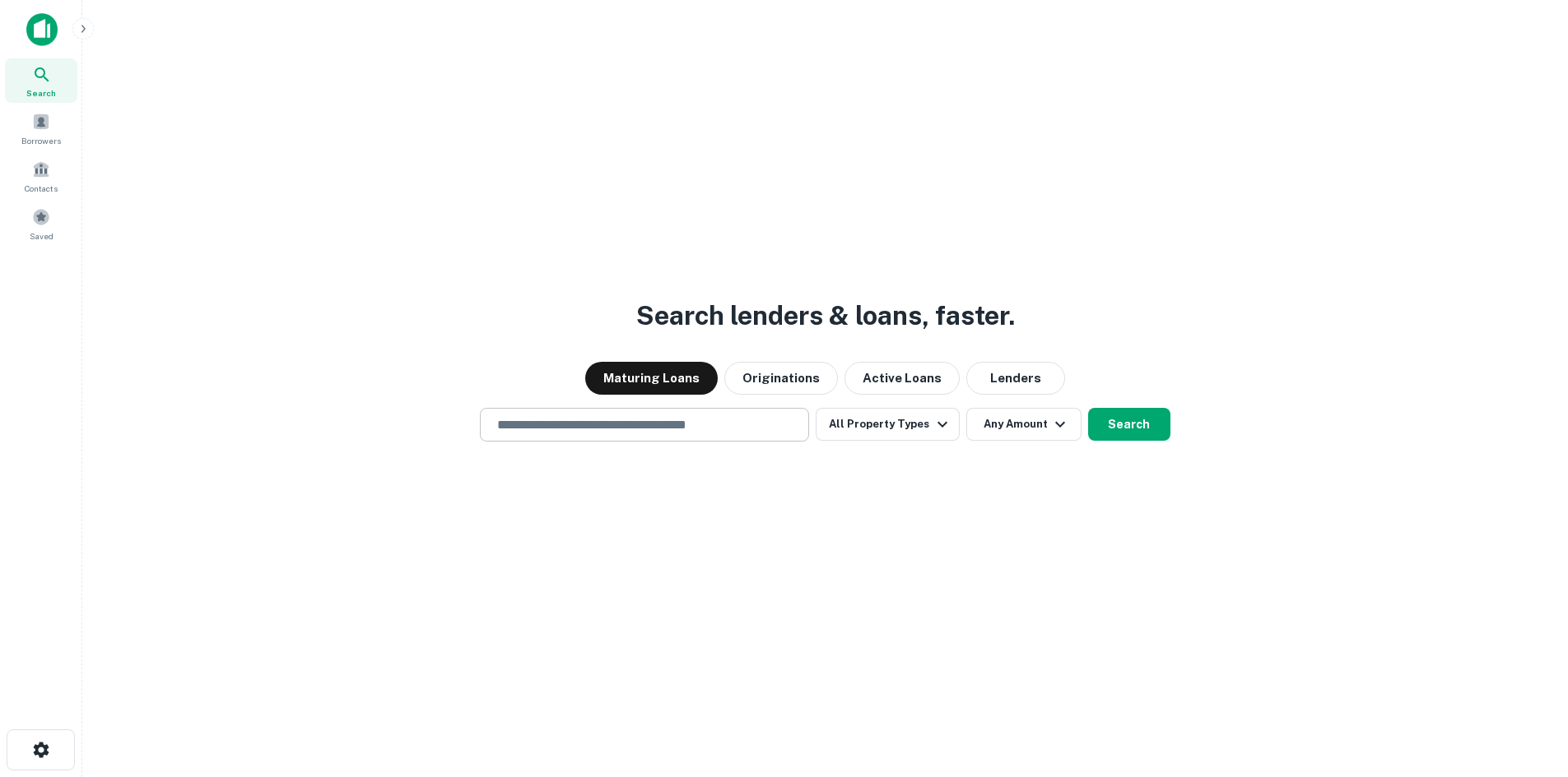
click at [583, 436] on div "​" at bounding box center [644, 424] width 329 height 33
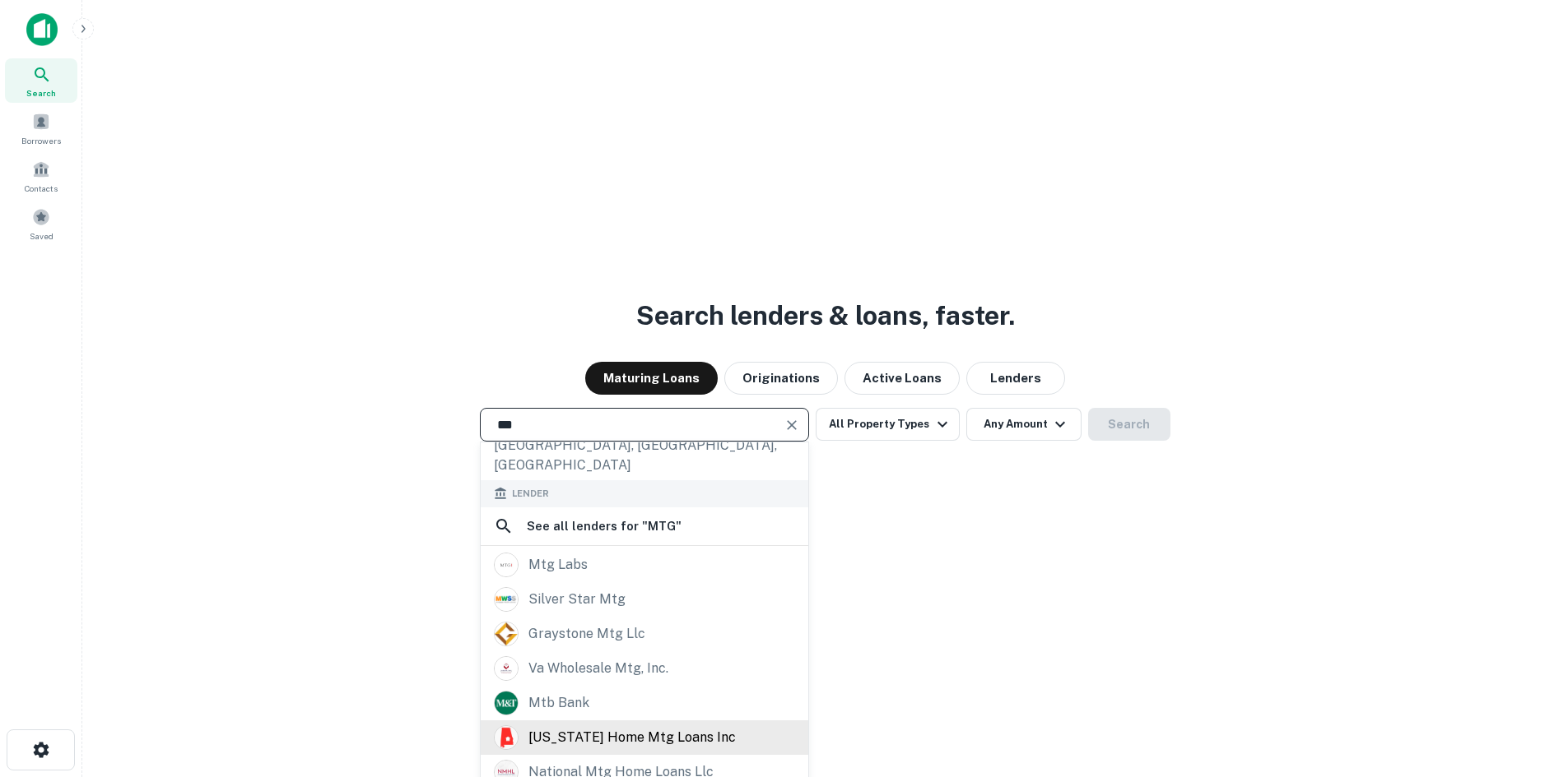
scroll to position [27, 0]
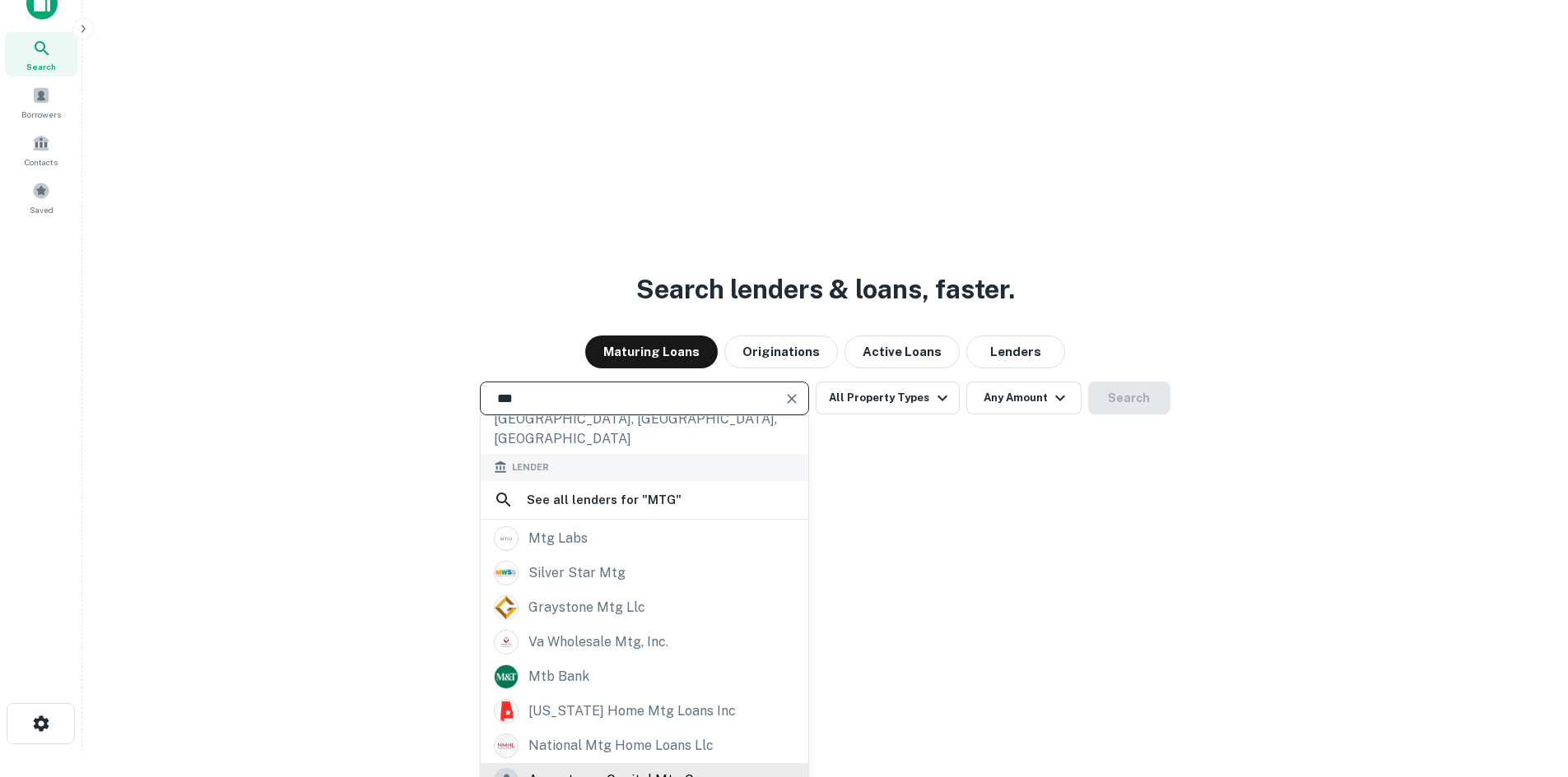
type input "***"
click at [639, 768] on div "acceptance capital mtg corp" at bounding box center [621, 781] width 186 height 25
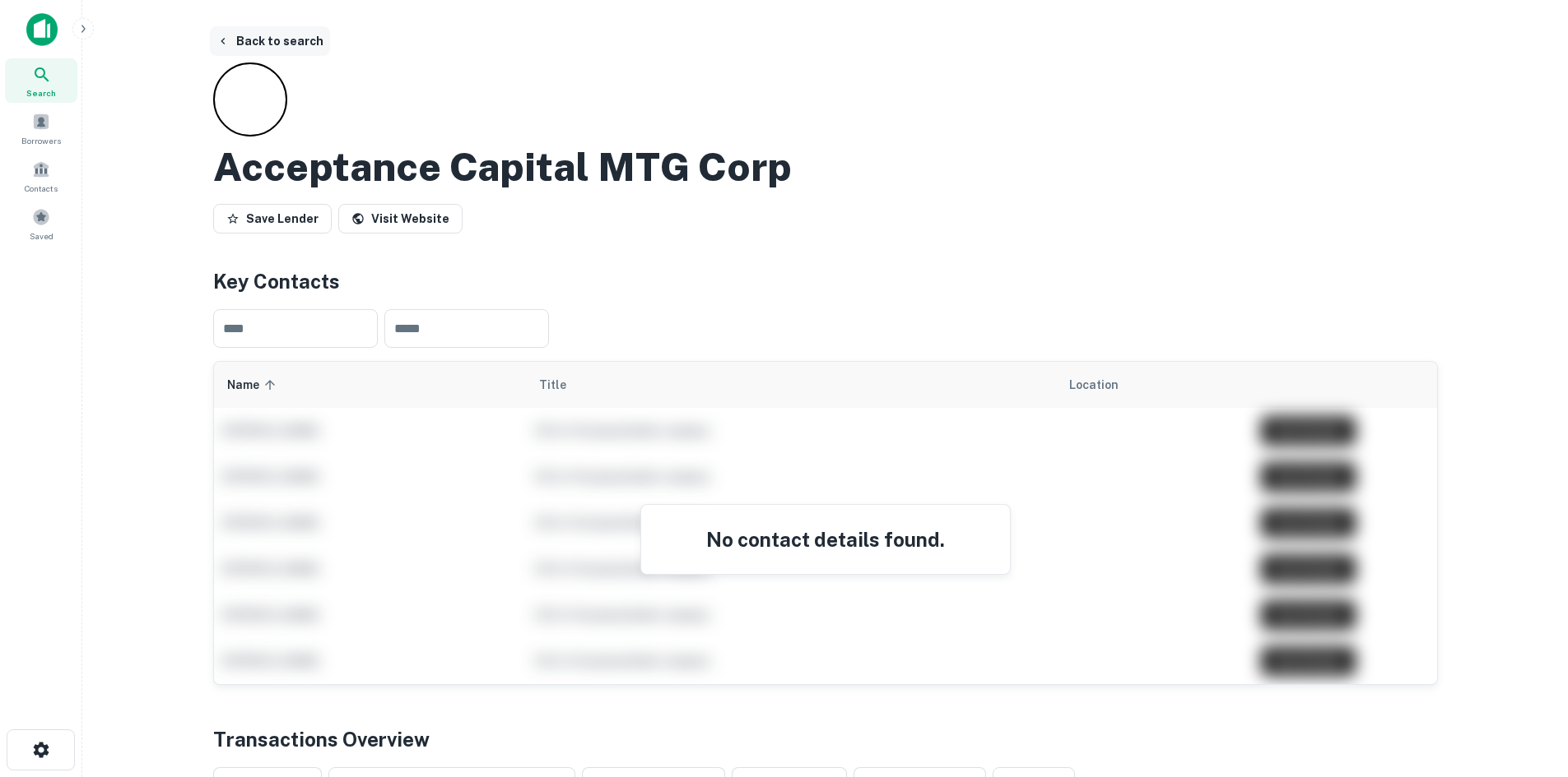
click at [230, 35] on button "Back to search" at bounding box center [271, 41] width 120 height 30
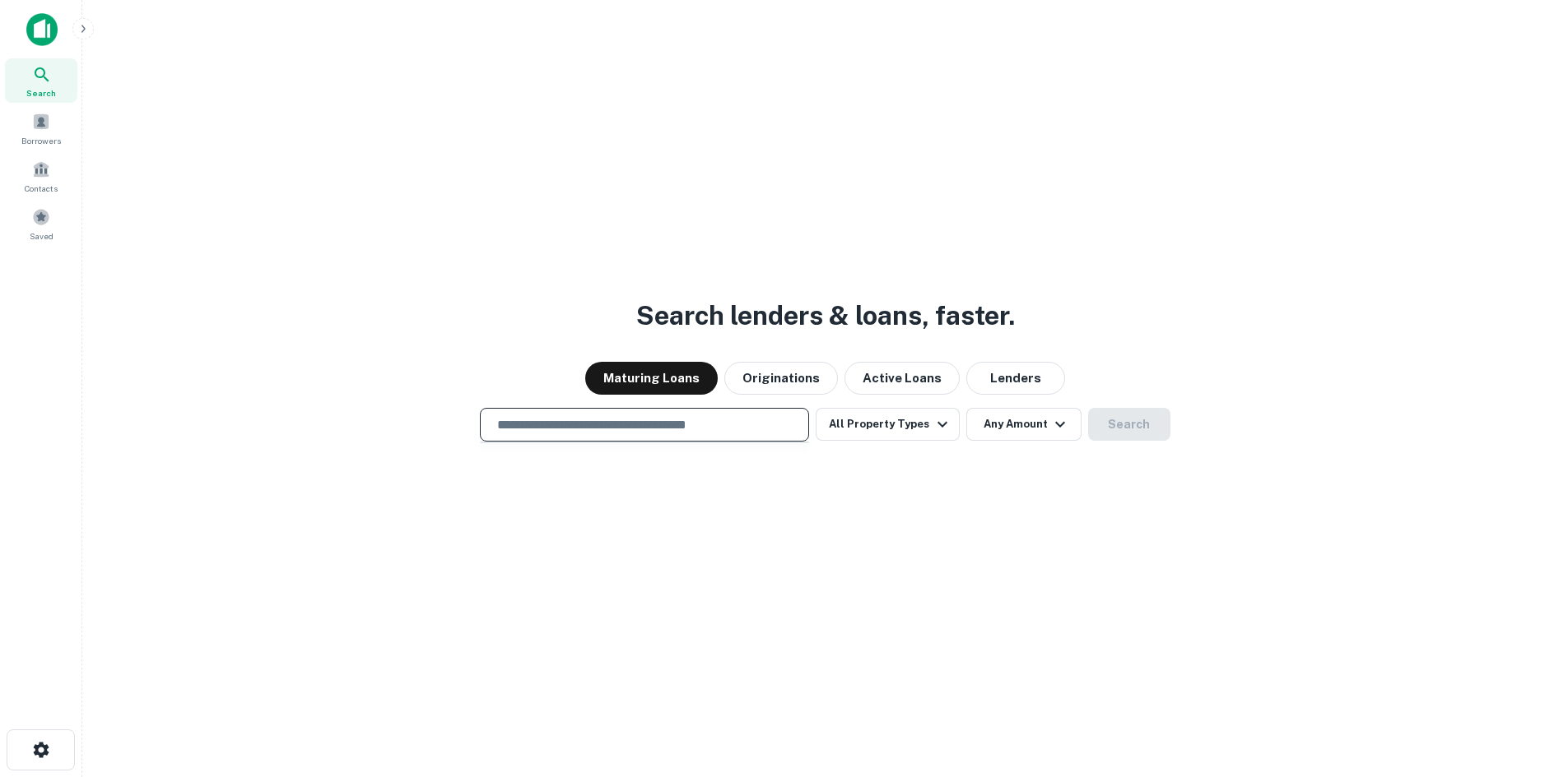
click at [516, 428] on input "text" at bounding box center [644, 425] width 315 height 19
type input "*******"
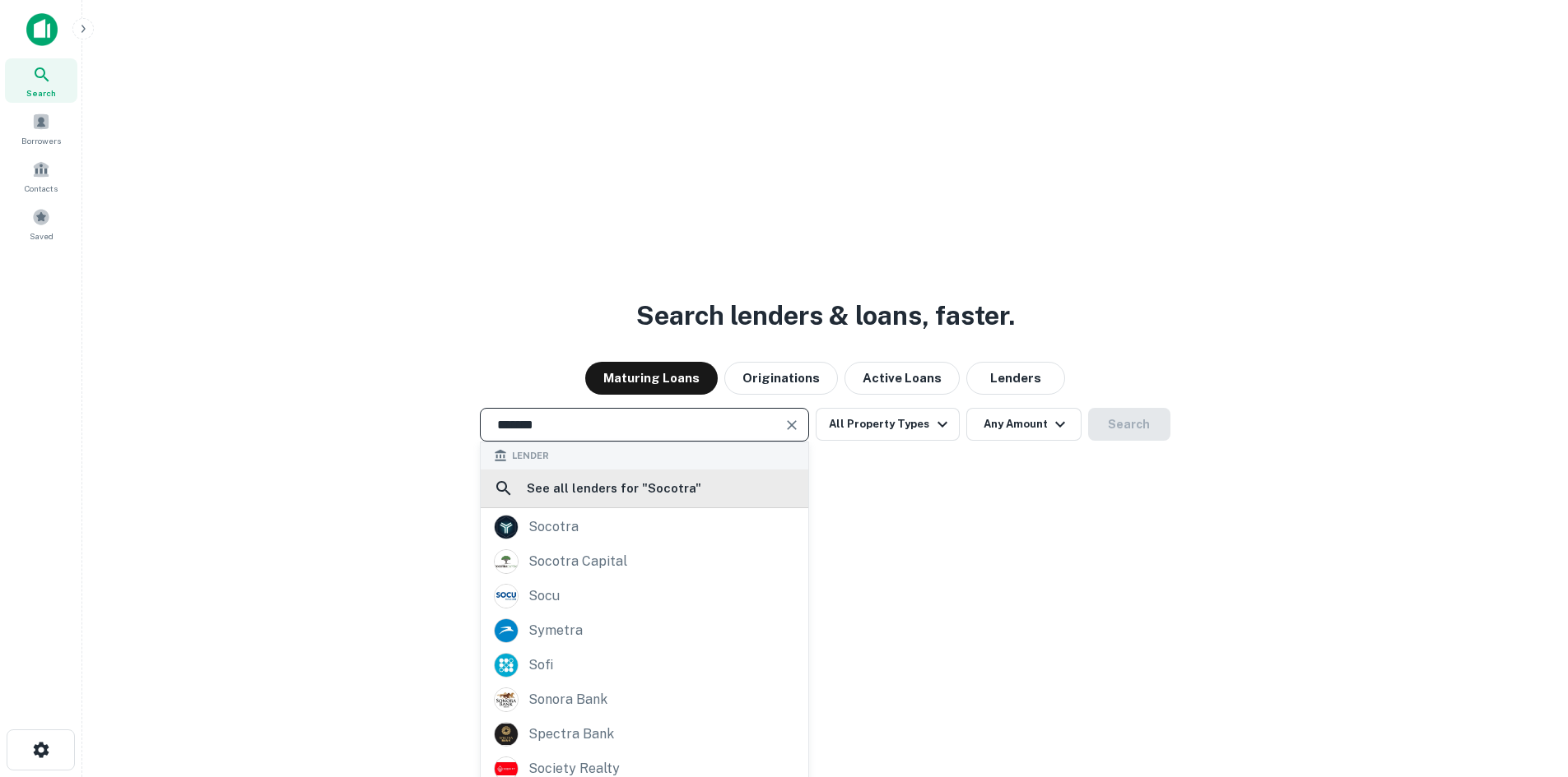
click at [580, 486] on h6 "See all lenders for " Socotra "" at bounding box center [614, 488] width 174 height 20
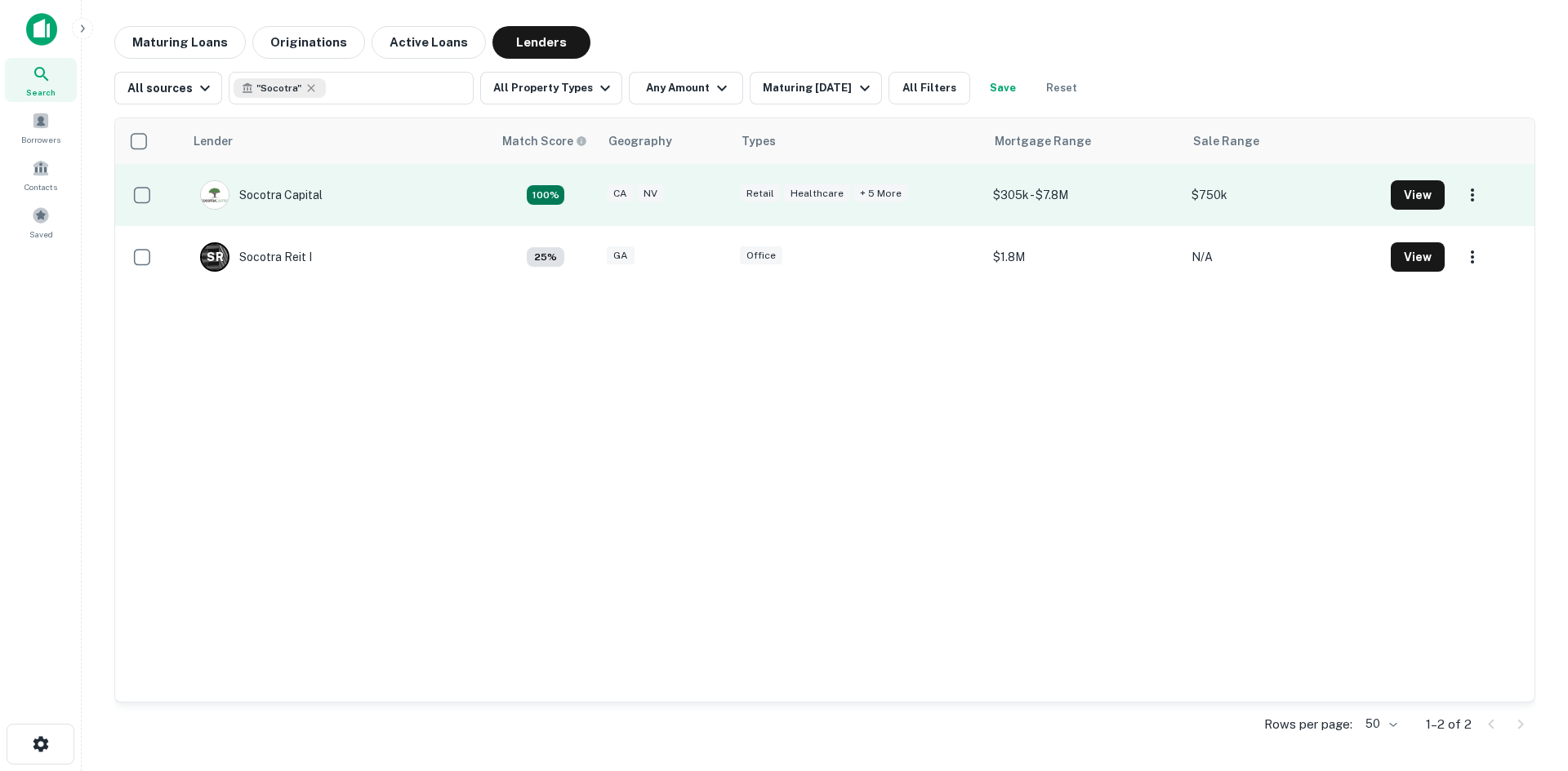
click at [413, 201] on td "Socotra Capital" at bounding box center [338, 194] width 308 height 62
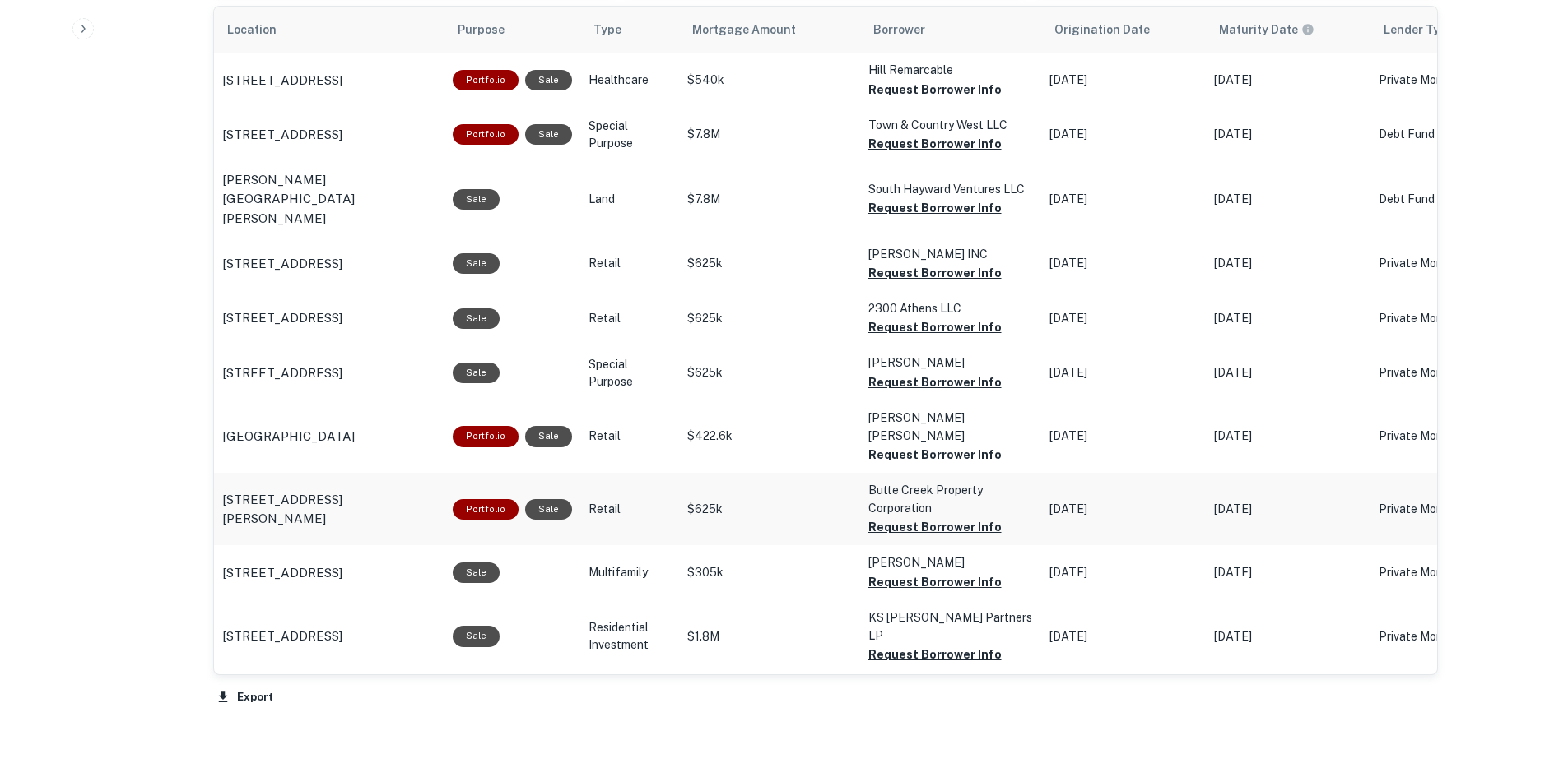
scroll to position [1026, 0]
click at [657, 502] on p "Retail" at bounding box center [629, 510] width 82 height 17
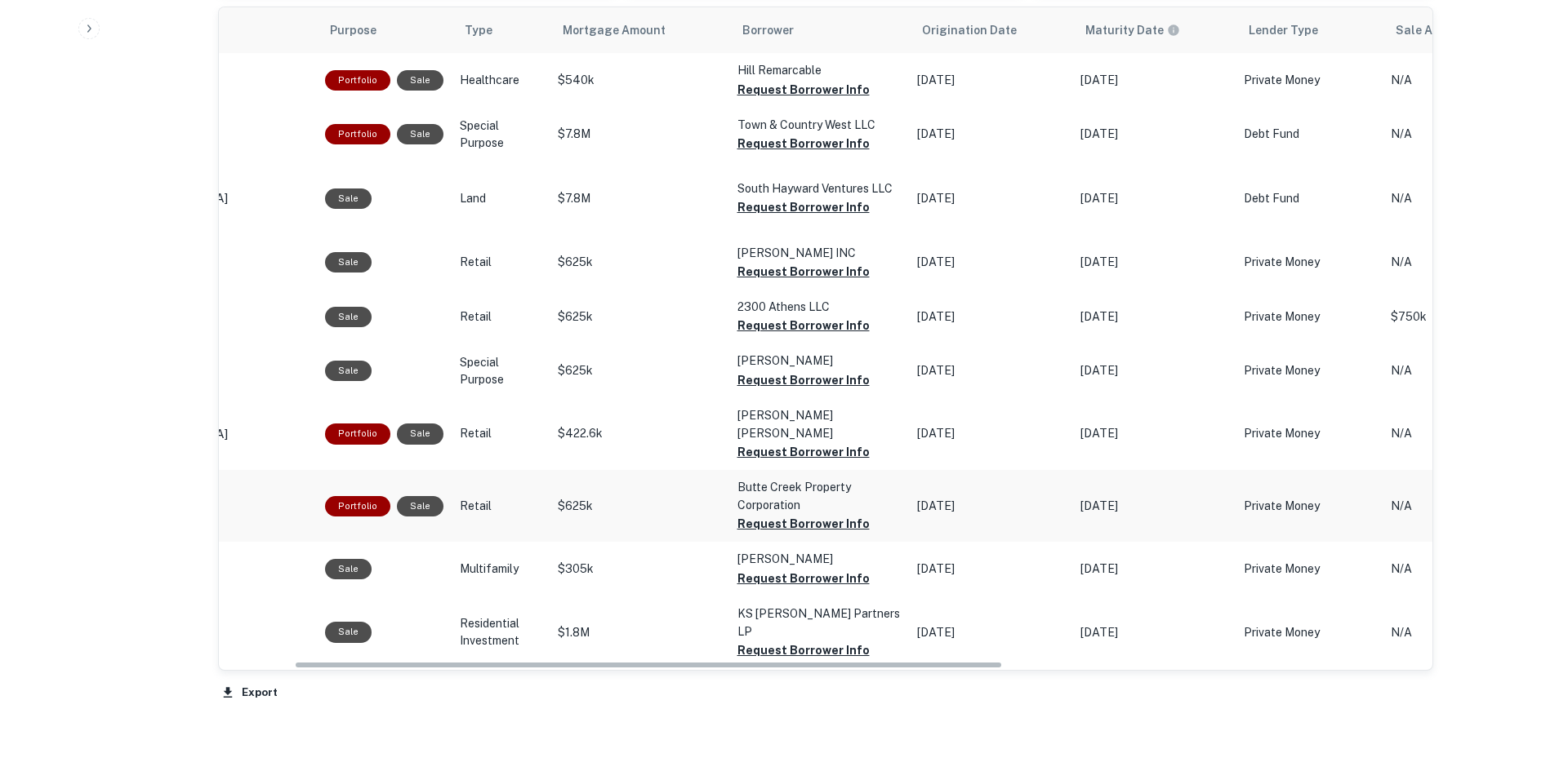
scroll to position [0, 127]
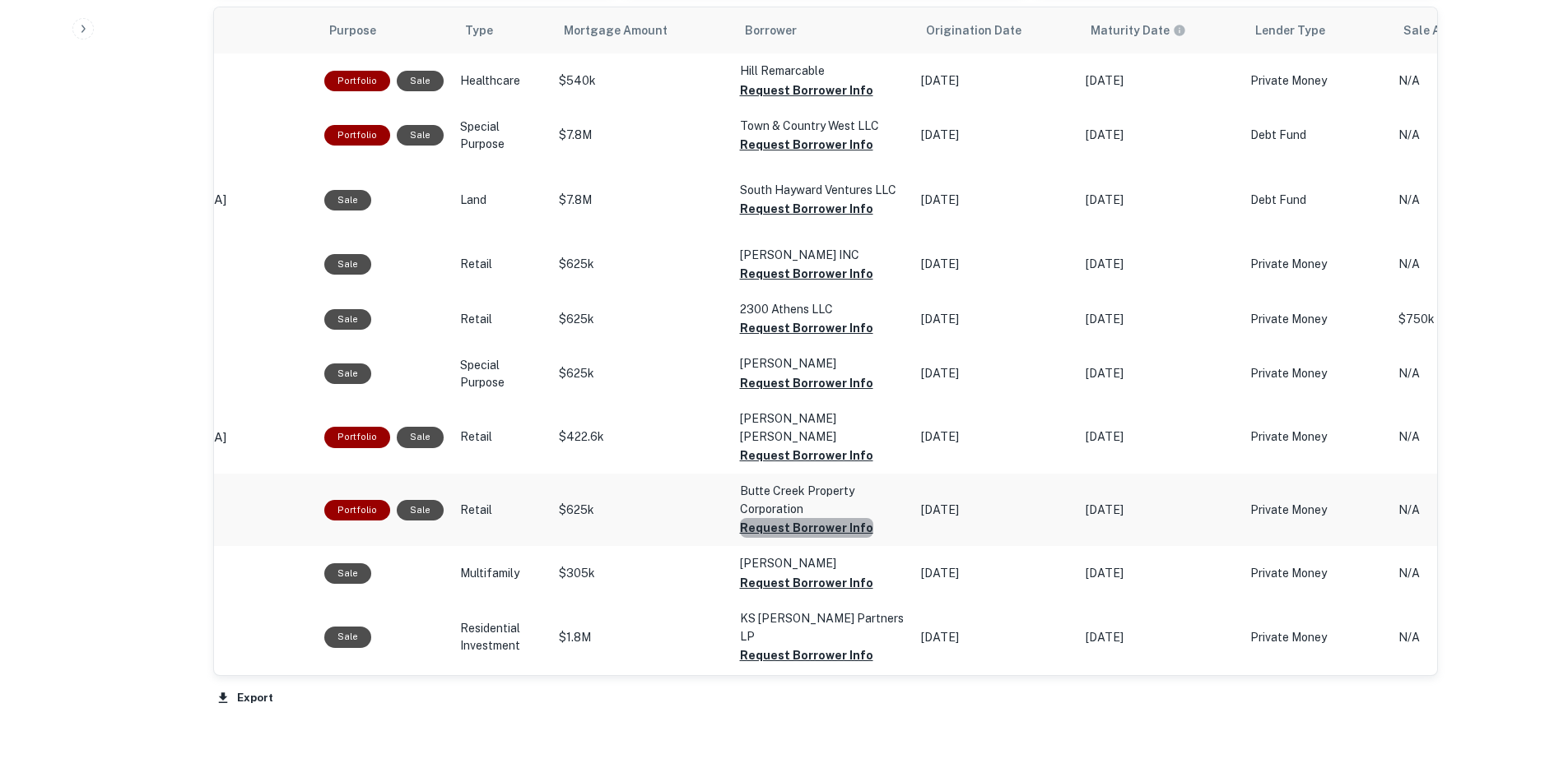
click at [813, 518] on button "Request Borrower Info" at bounding box center [806, 528] width 133 height 20
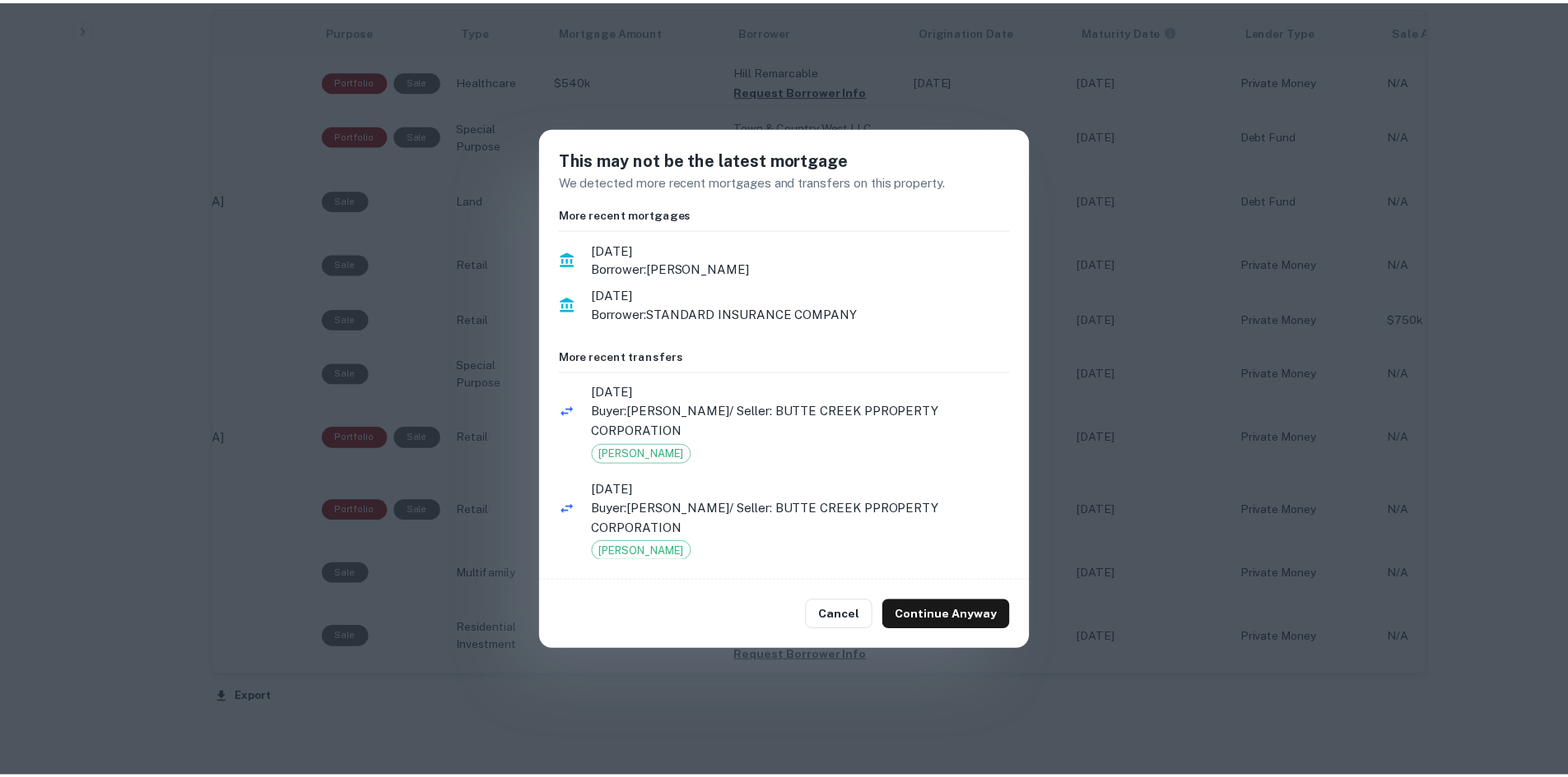
scroll to position [21, 0]
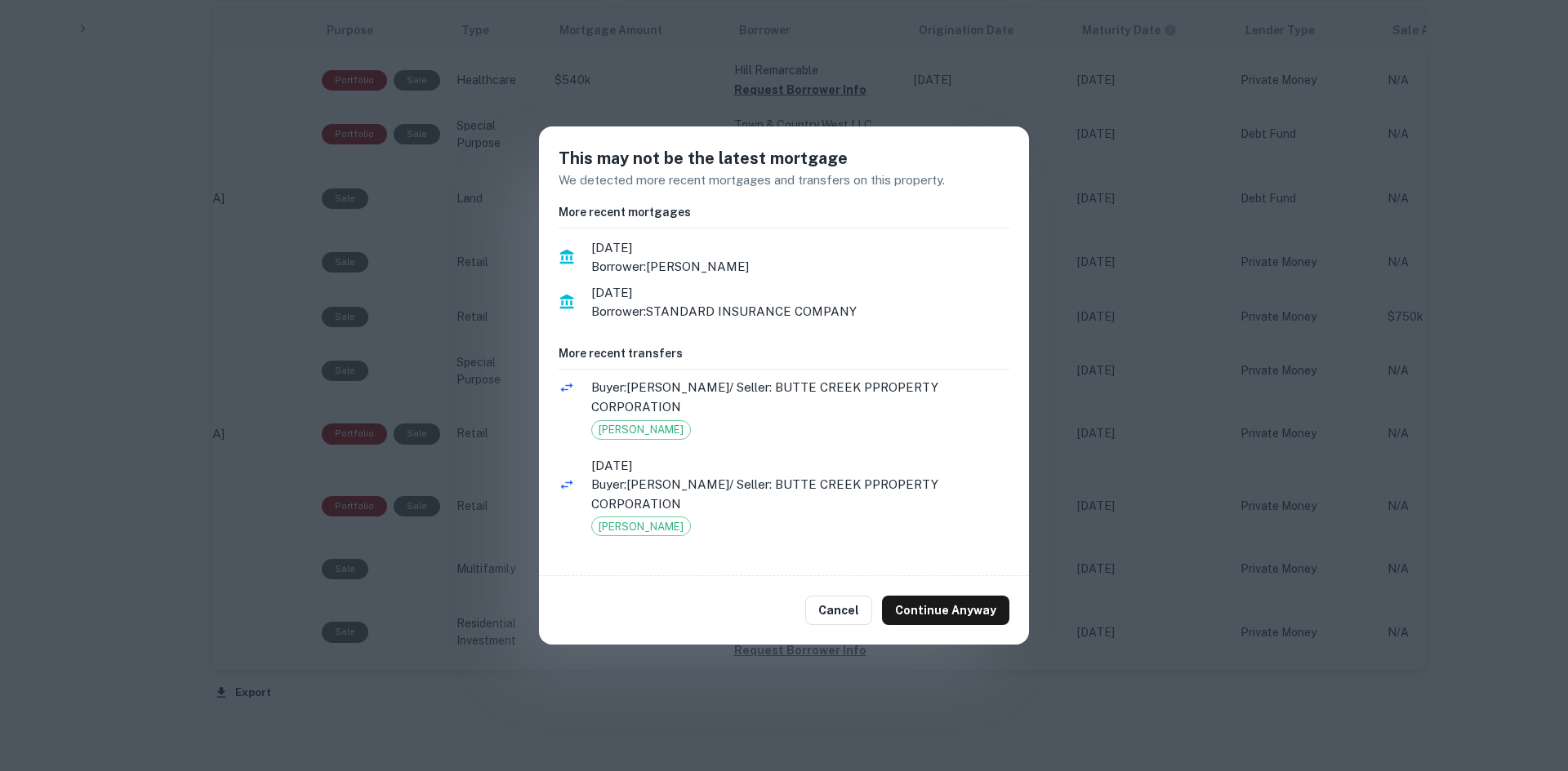
click at [482, 460] on div "This may not be the latest mortgage We detected more recent mortgages and trans…" at bounding box center [784, 385] width 1568 height 771
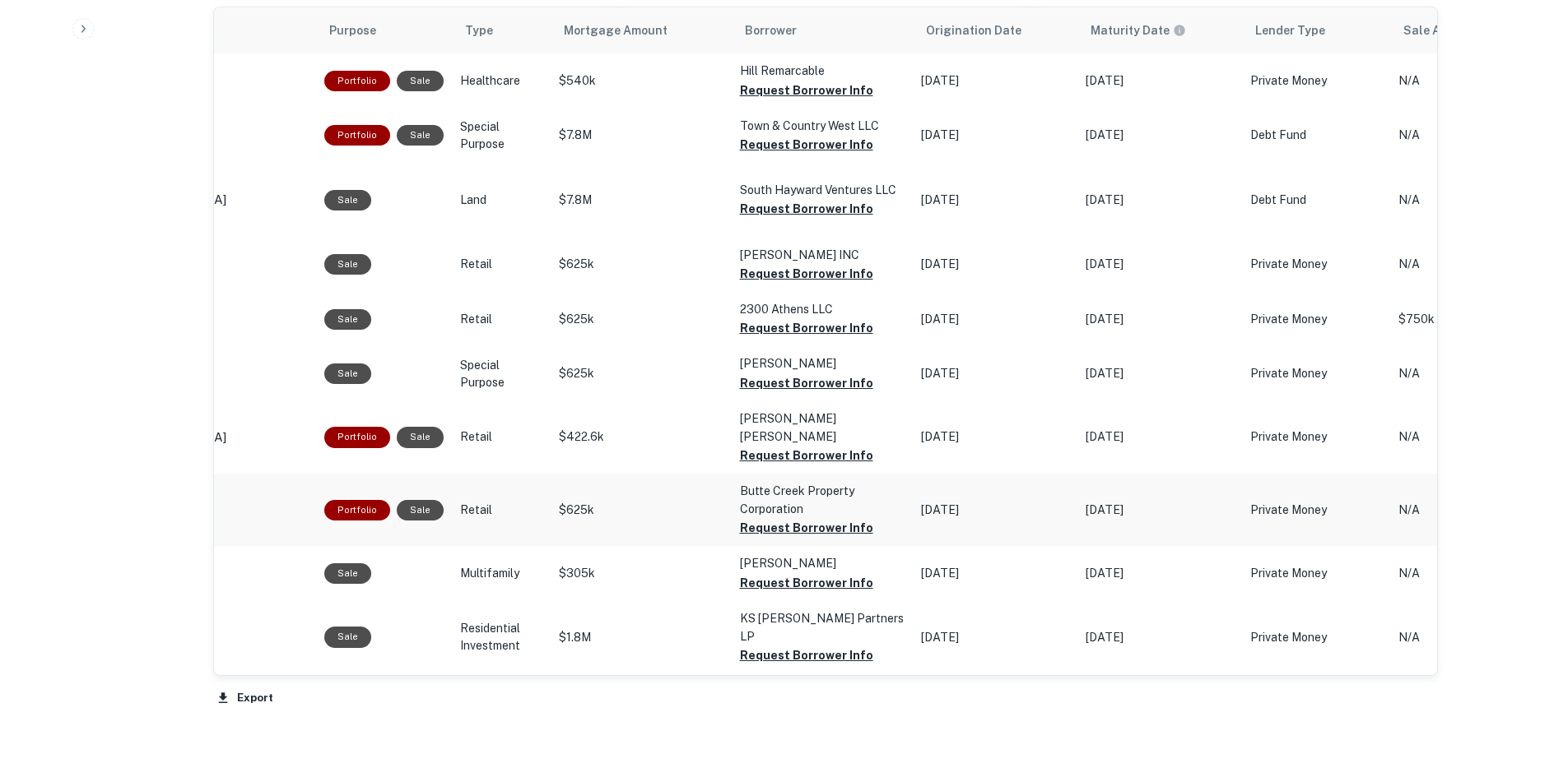
click at [603, 502] on p "$625k" at bounding box center [641, 510] width 164 height 17
click at [460, 502] on p "Retail" at bounding box center [501, 510] width 82 height 17
click at [272, 491] on p "2350 Athens Ave Redding, CA96001" at bounding box center [201, 510] width 214 height 38
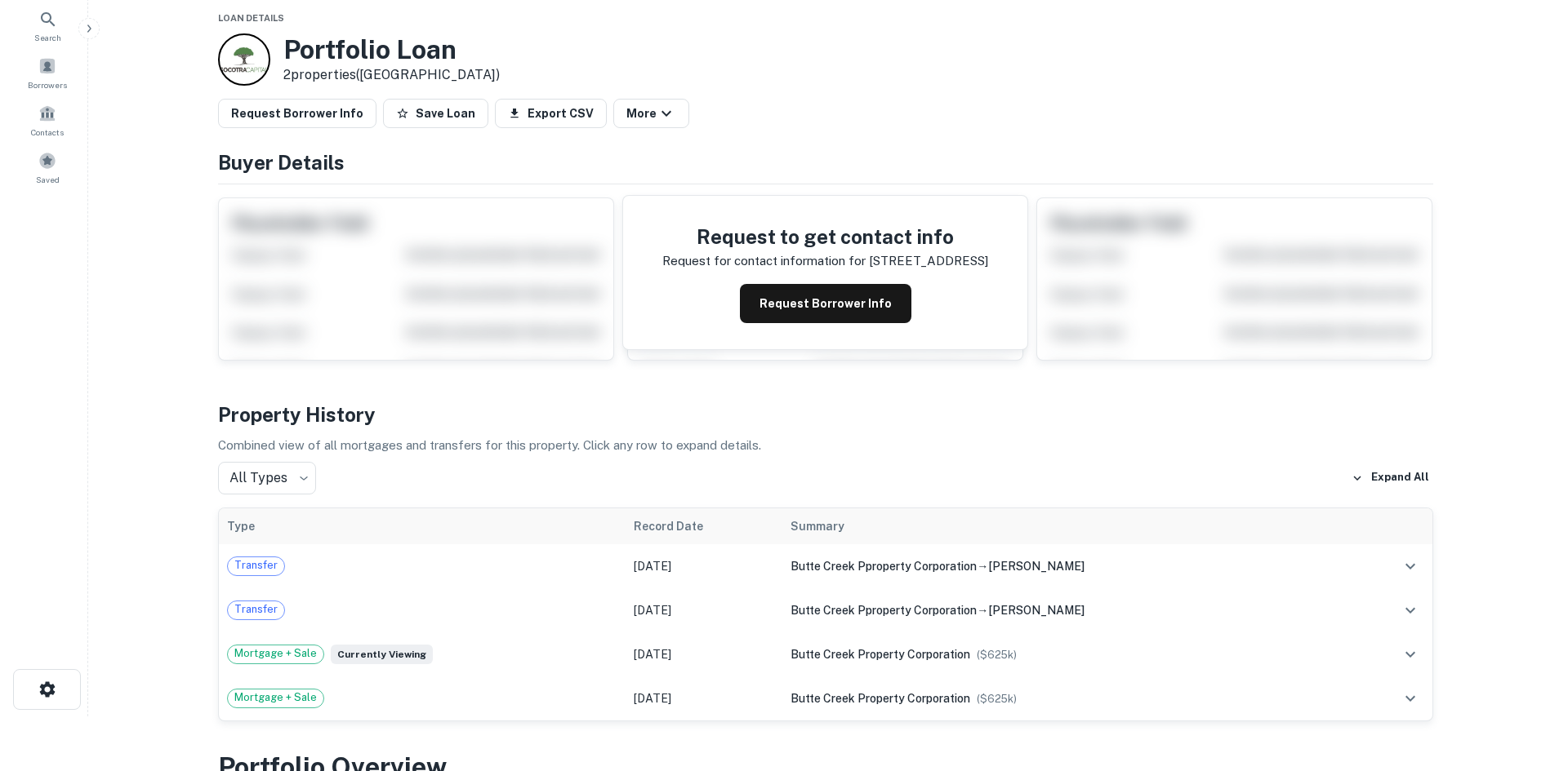
scroll to position [56, 0]
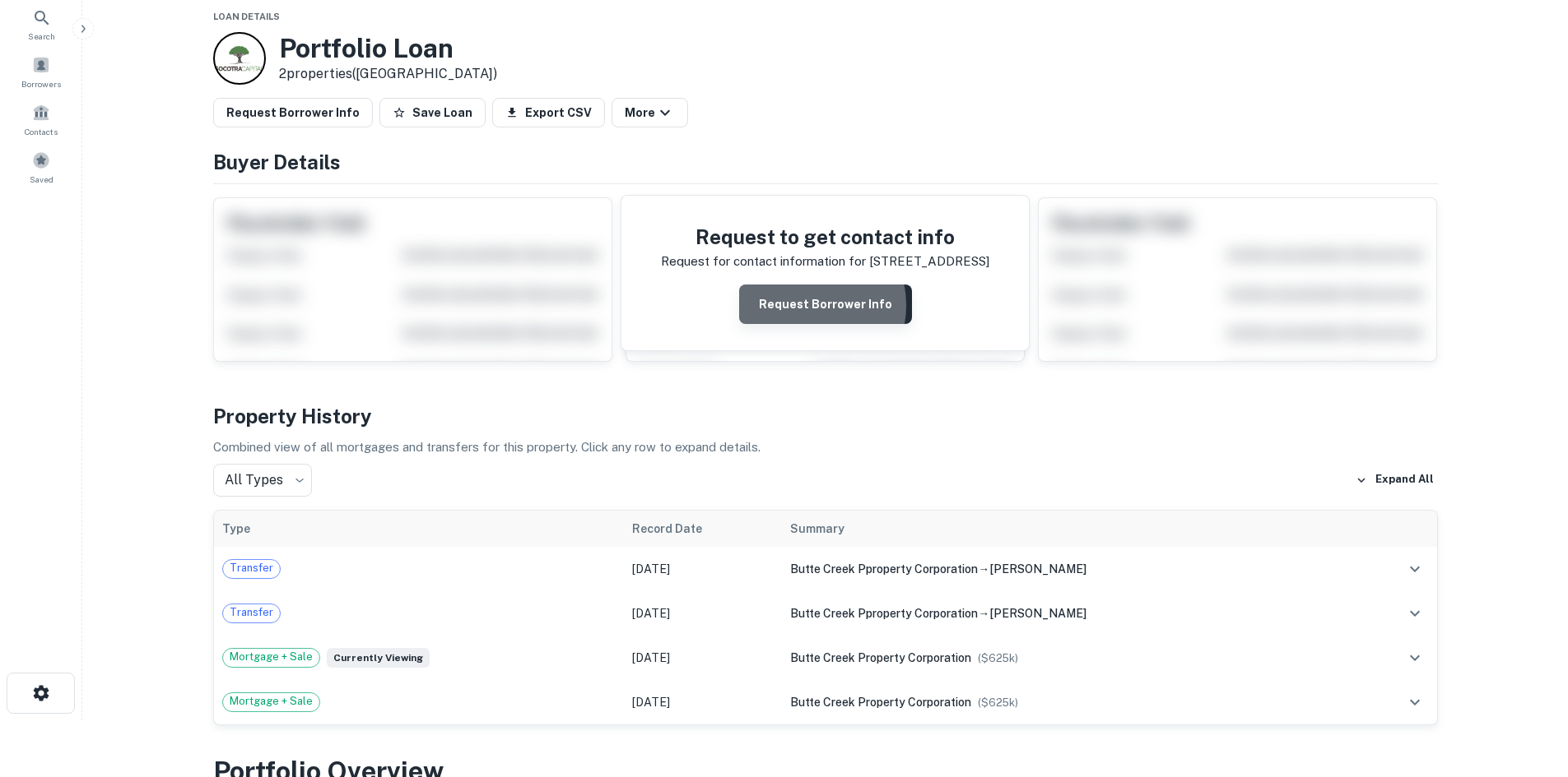
click at [807, 305] on button "Request Borrower Info" at bounding box center [825, 304] width 173 height 39
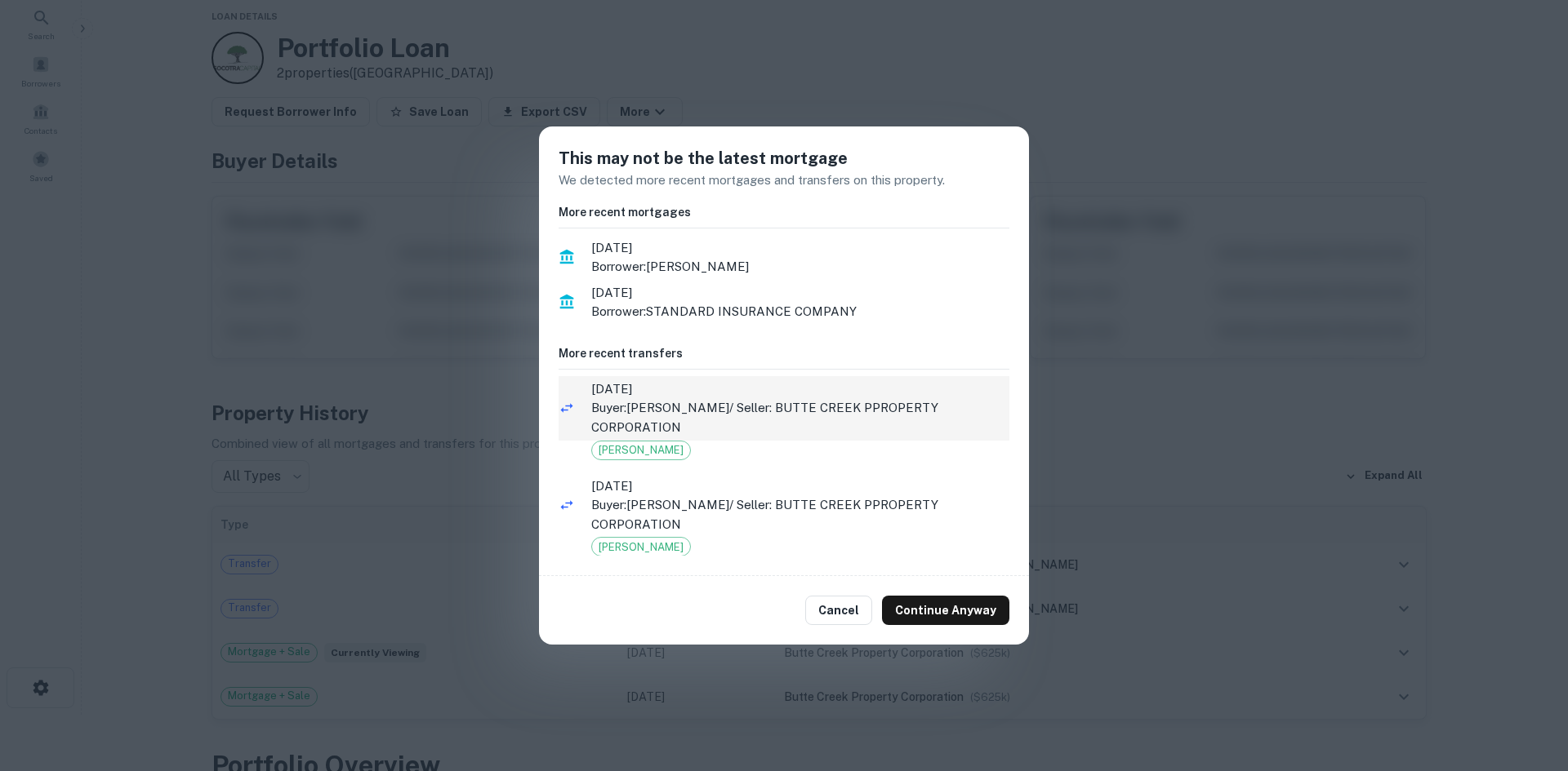
click at [798, 421] on p "Buyer: HELM JEFFREY T / Seller: BUTTE CREEK PPROPERTY CORPORATION" at bounding box center [800, 417] width 418 height 38
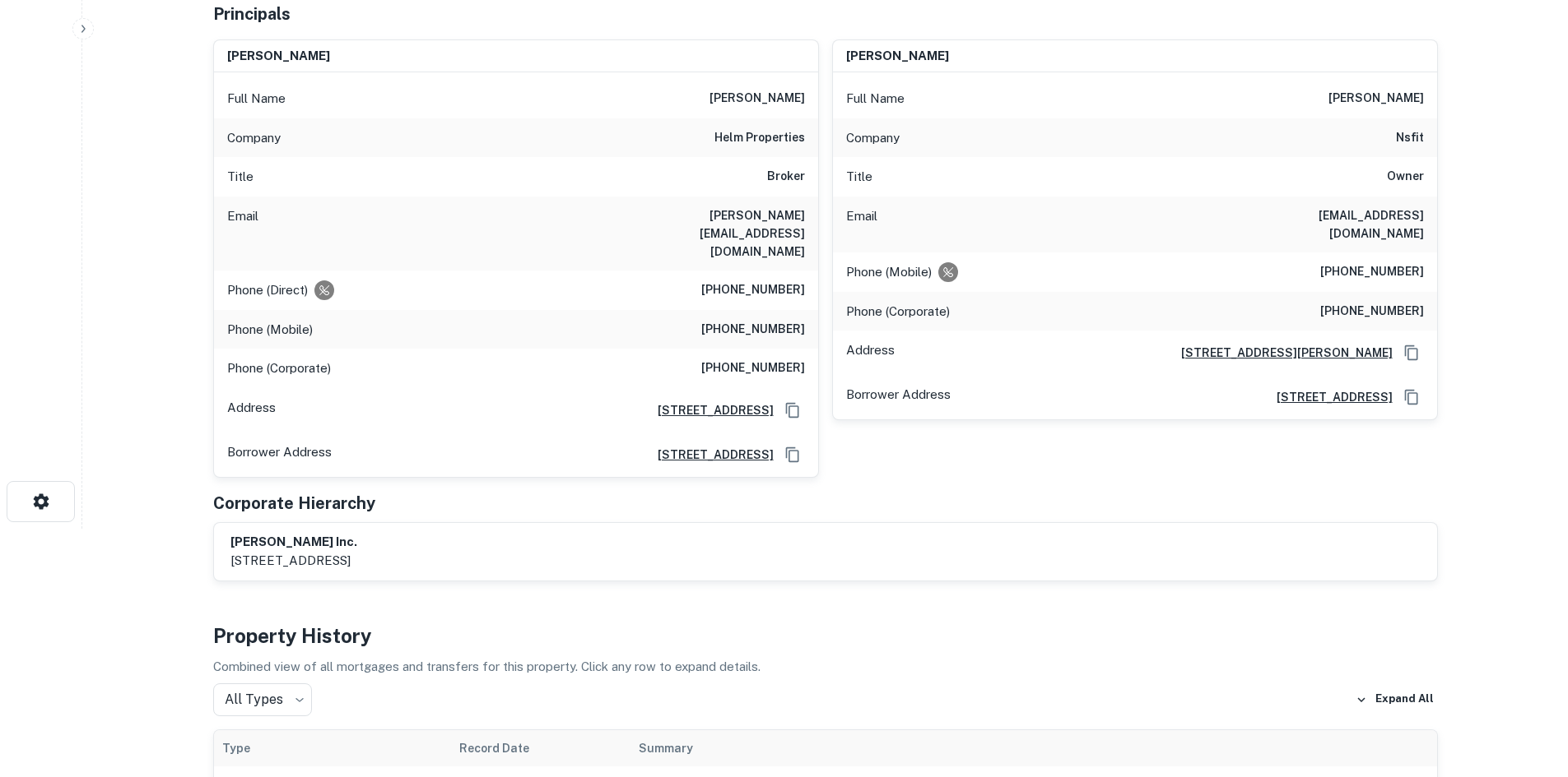
scroll to position [249, 0]
drag, startPoint x: 711, startPoint y: 216, endPoint x: 806, endPoint y: 222, distance: 95.2
click at [806, 222] on div "Email jeff@helmre.com" at bounding box center [516, 232] width 604 height 74
copy h6 "jeff@helmre.com"
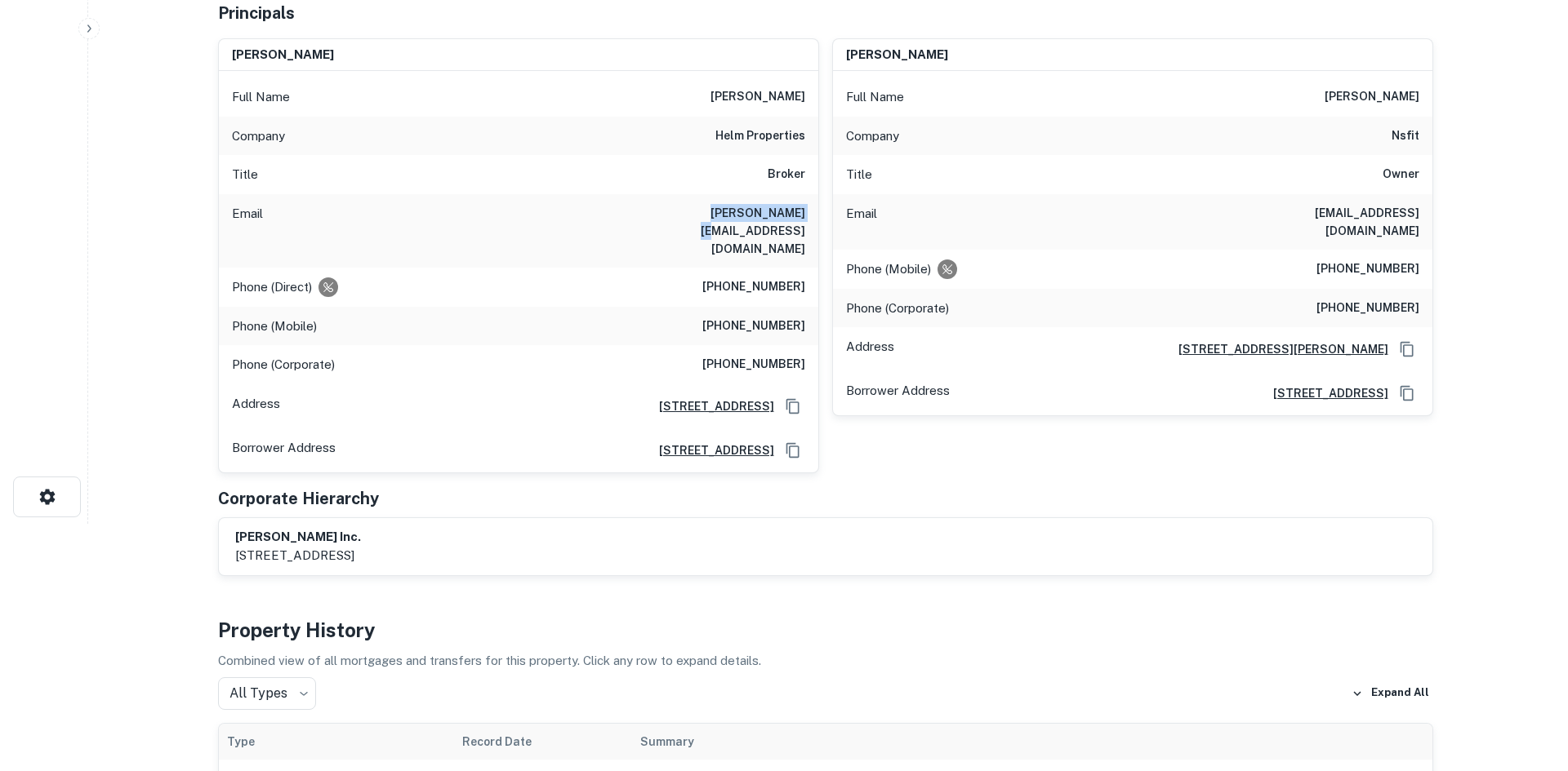
scroll to position [0, 0]
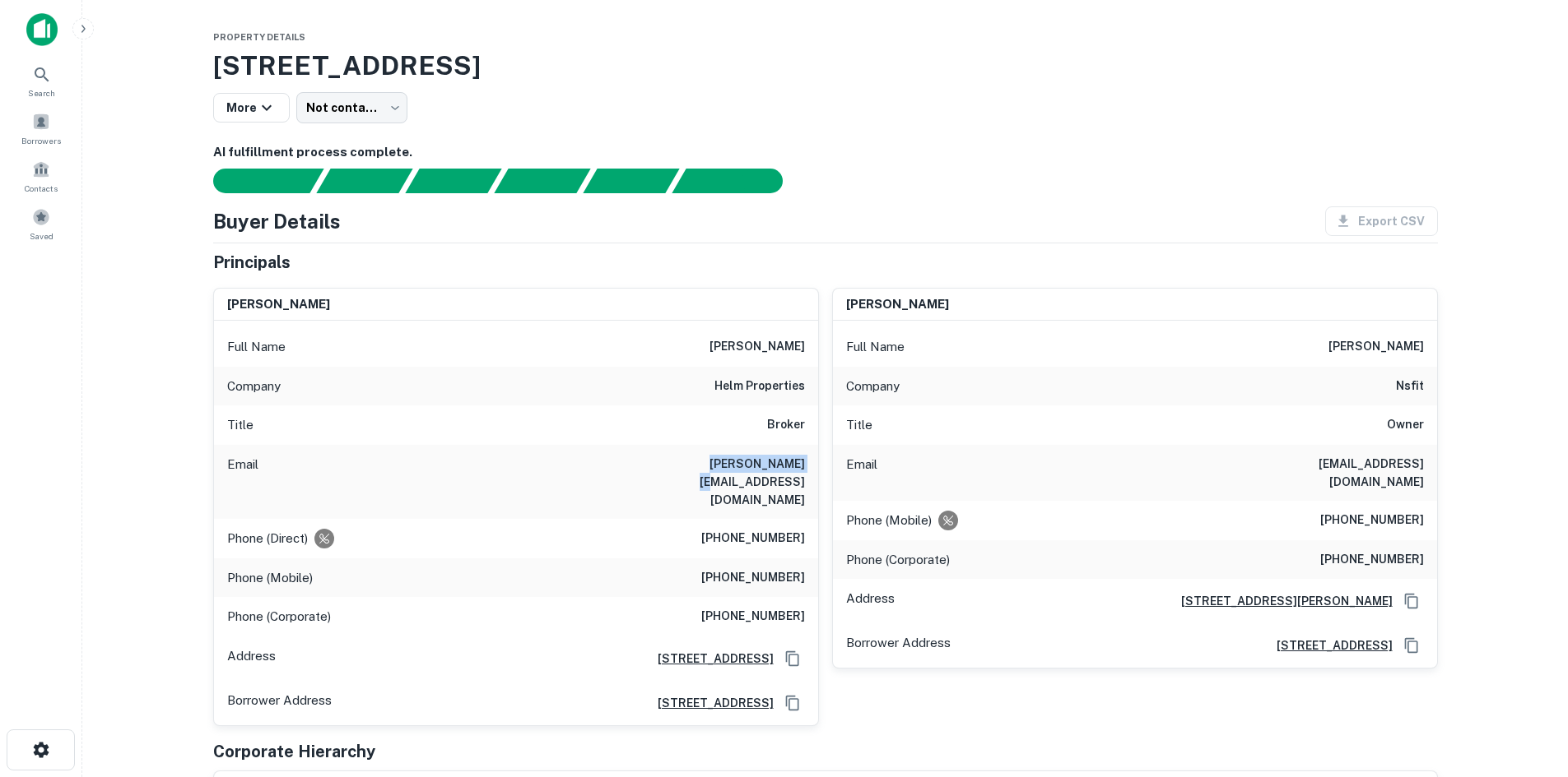
drag, startPoint x: 213, startPoint y: 62, endPoint x: 709, endPoint y: 84, distance: 496.5
click at [709, 84] on h3 "2350 Athens Ave, Redding, CA, 96001" at bounding box center [825, 65] width 1225 height 39
copy h3 "2350 Athens Ave, Redding, CA, 96001"
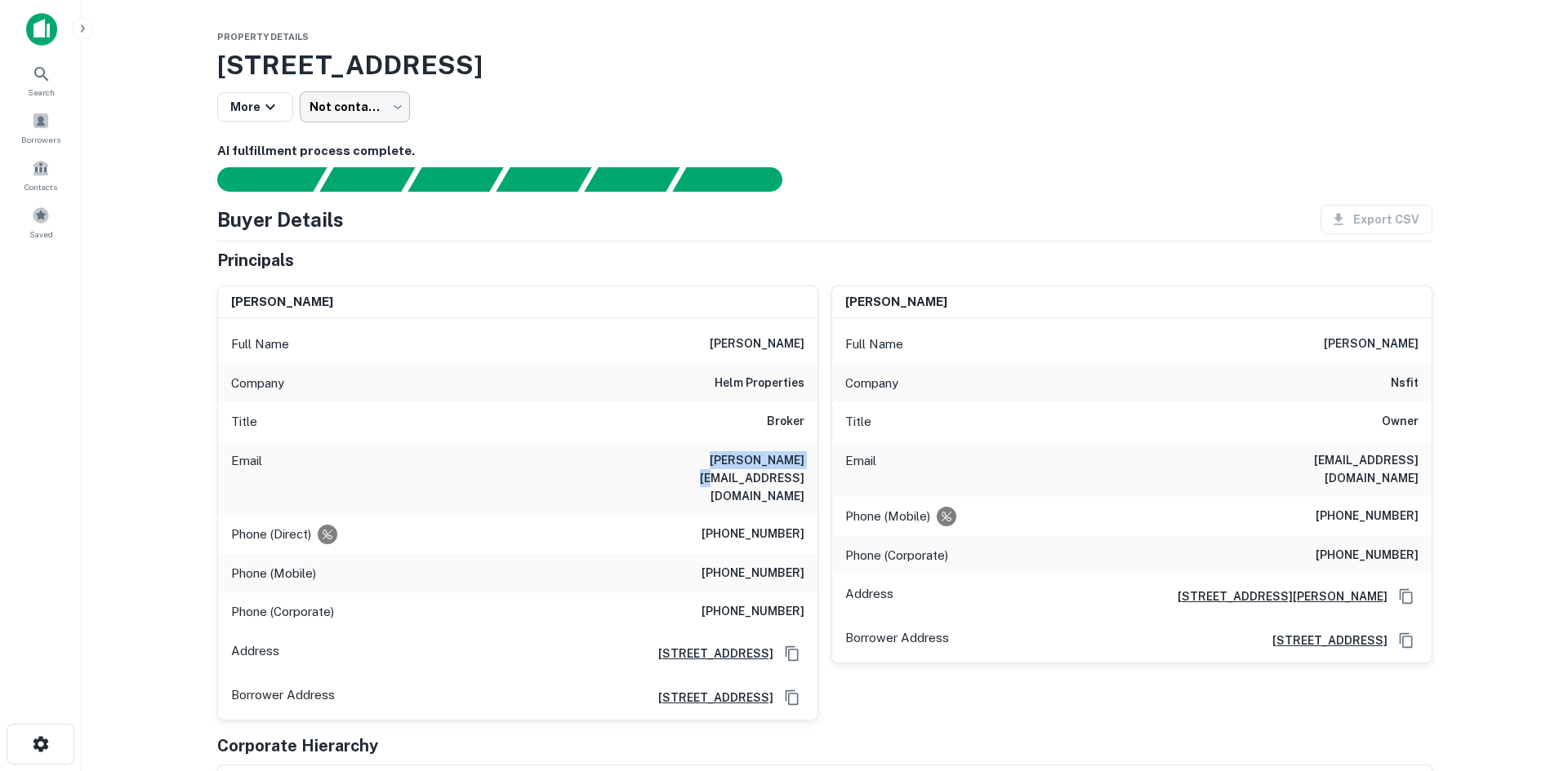
click at [344, 113] on body "Search Borrowers Contacts Saved Property Details 2350 Athens Ave, Redding, CA, …" at bounding box center [784, 385] width 1568 height 771
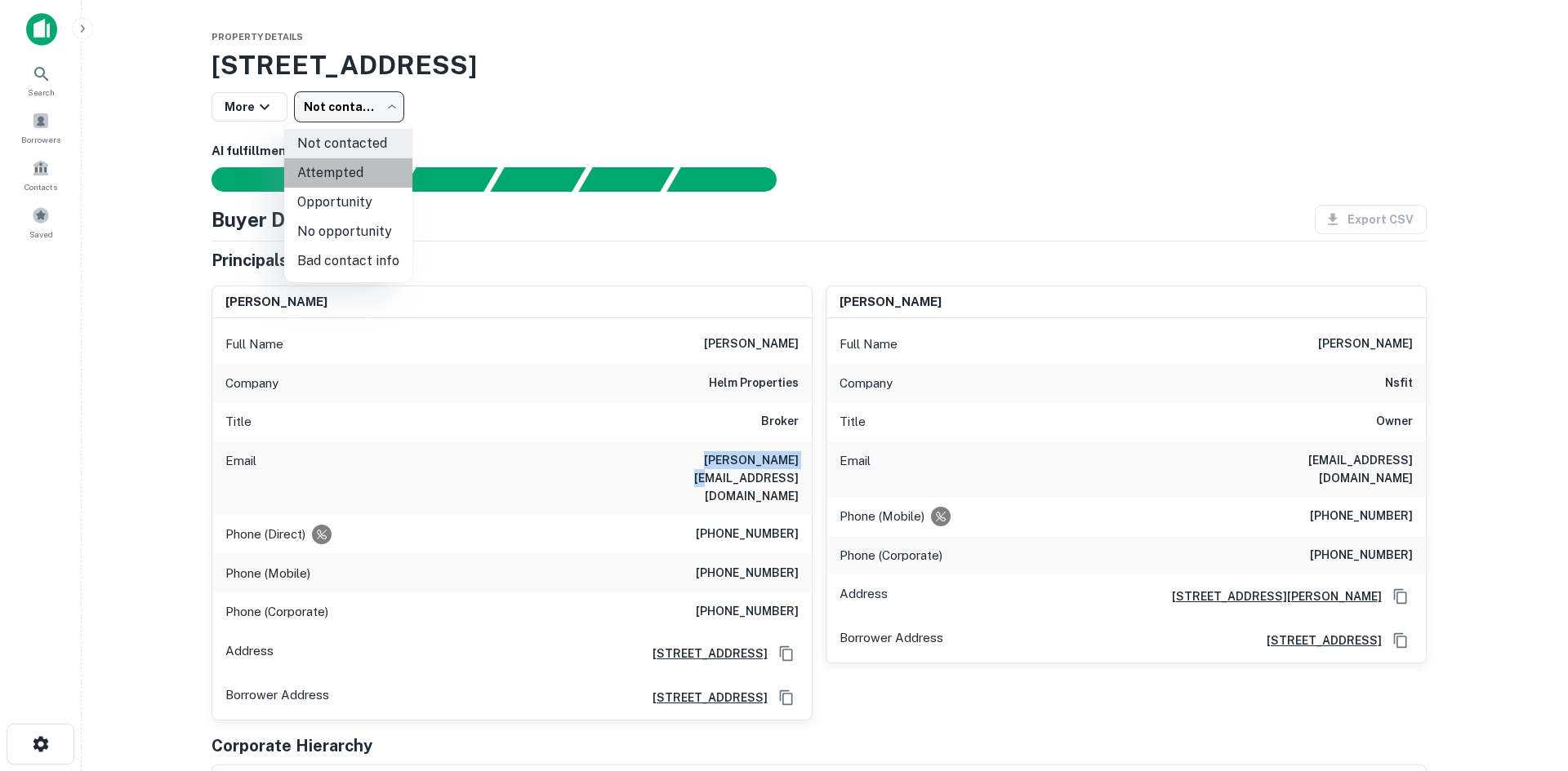
click at [360, 175] on li "Attempted" at bounding box center [348, 173] width 128 height 29
type input "*********"
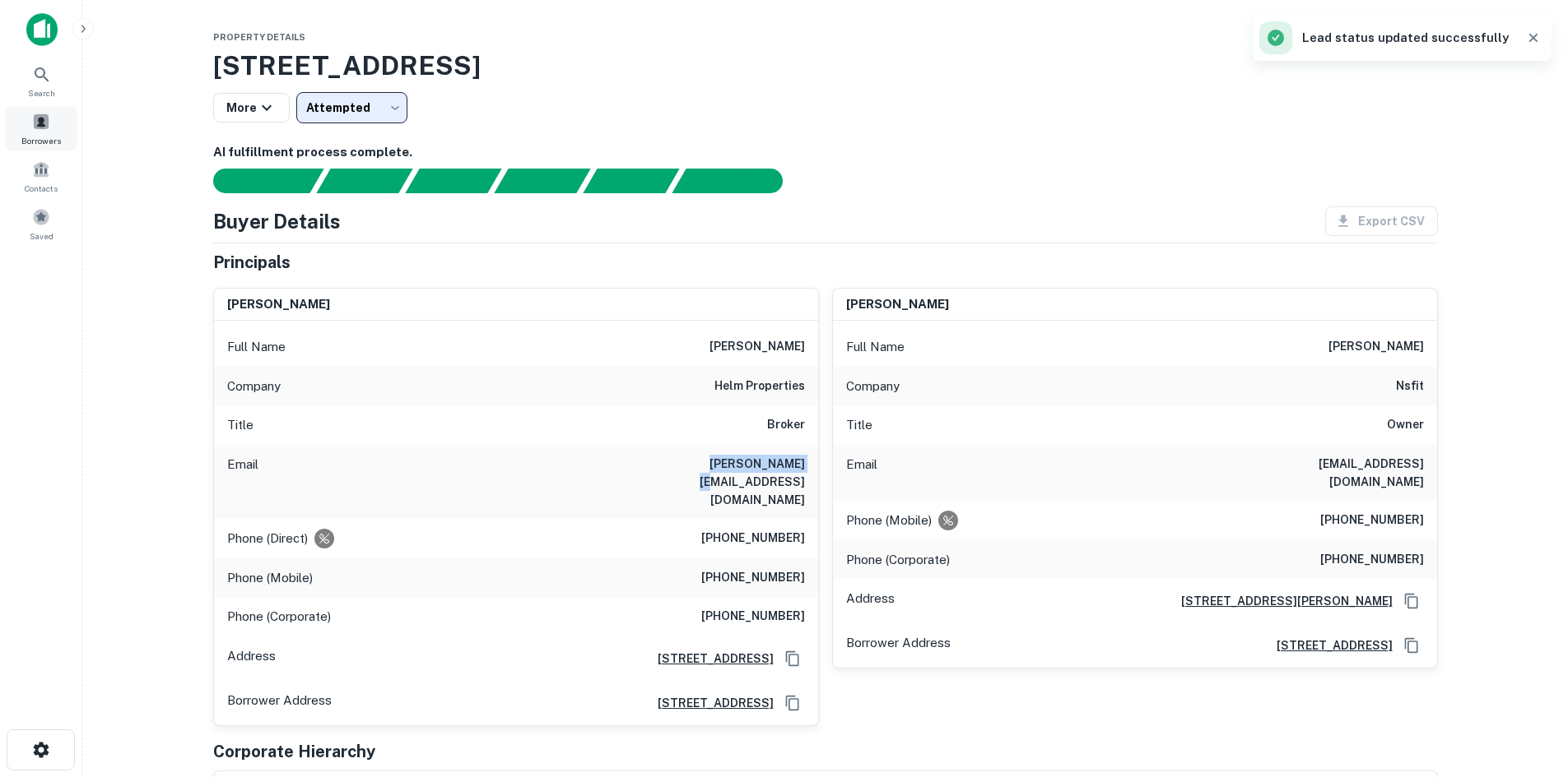
click at [43, 139] on span "Borrowers" at bounding box center [40, 140] width 39 height 13
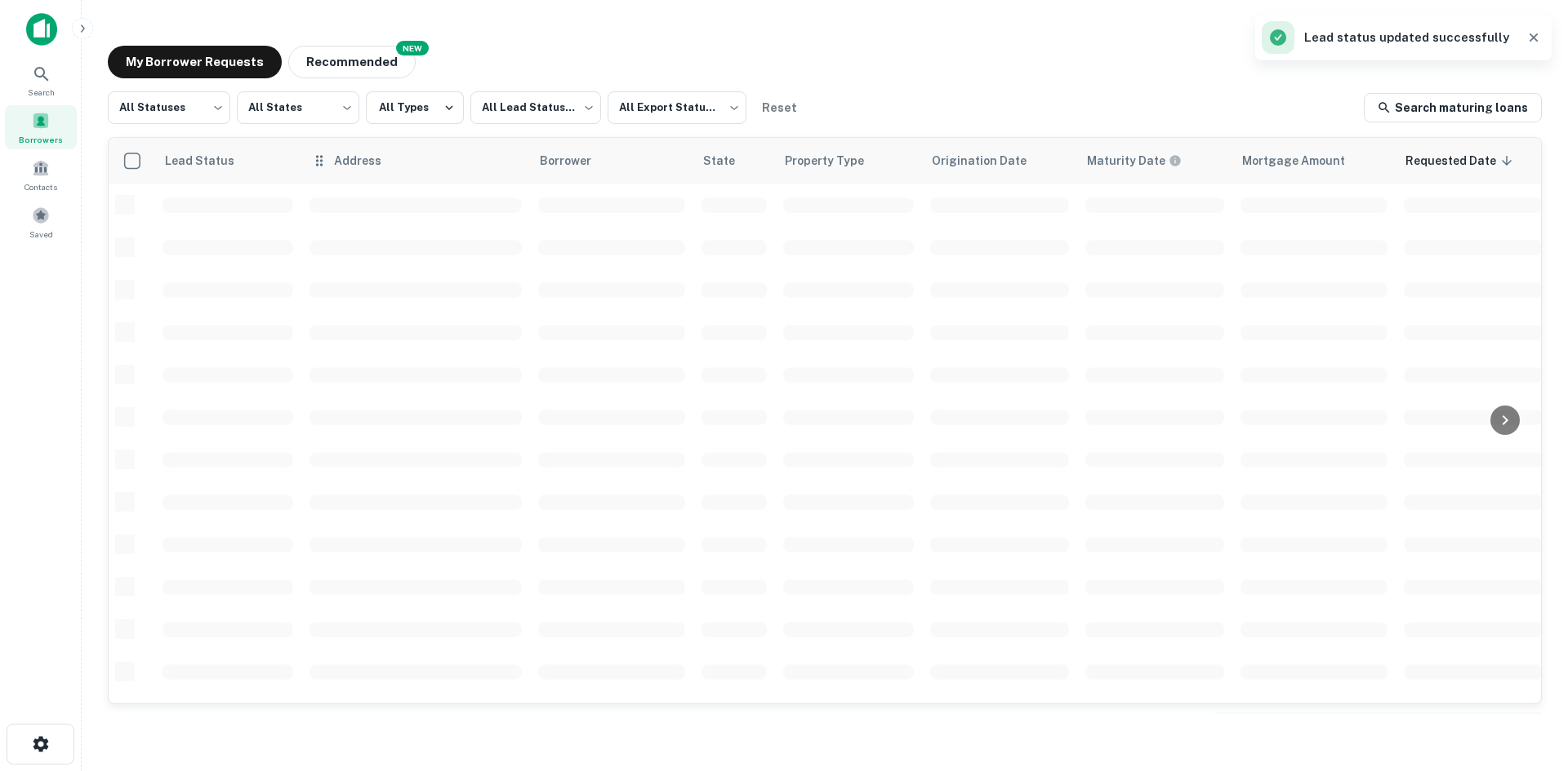
scroll to position [150, 0]
click at [328, 110] on body "Search Borrowers Contacts Saved My Borrower Requests NEW Recommended All Status…" at bounding box center [784, 385] width 1568 height 771
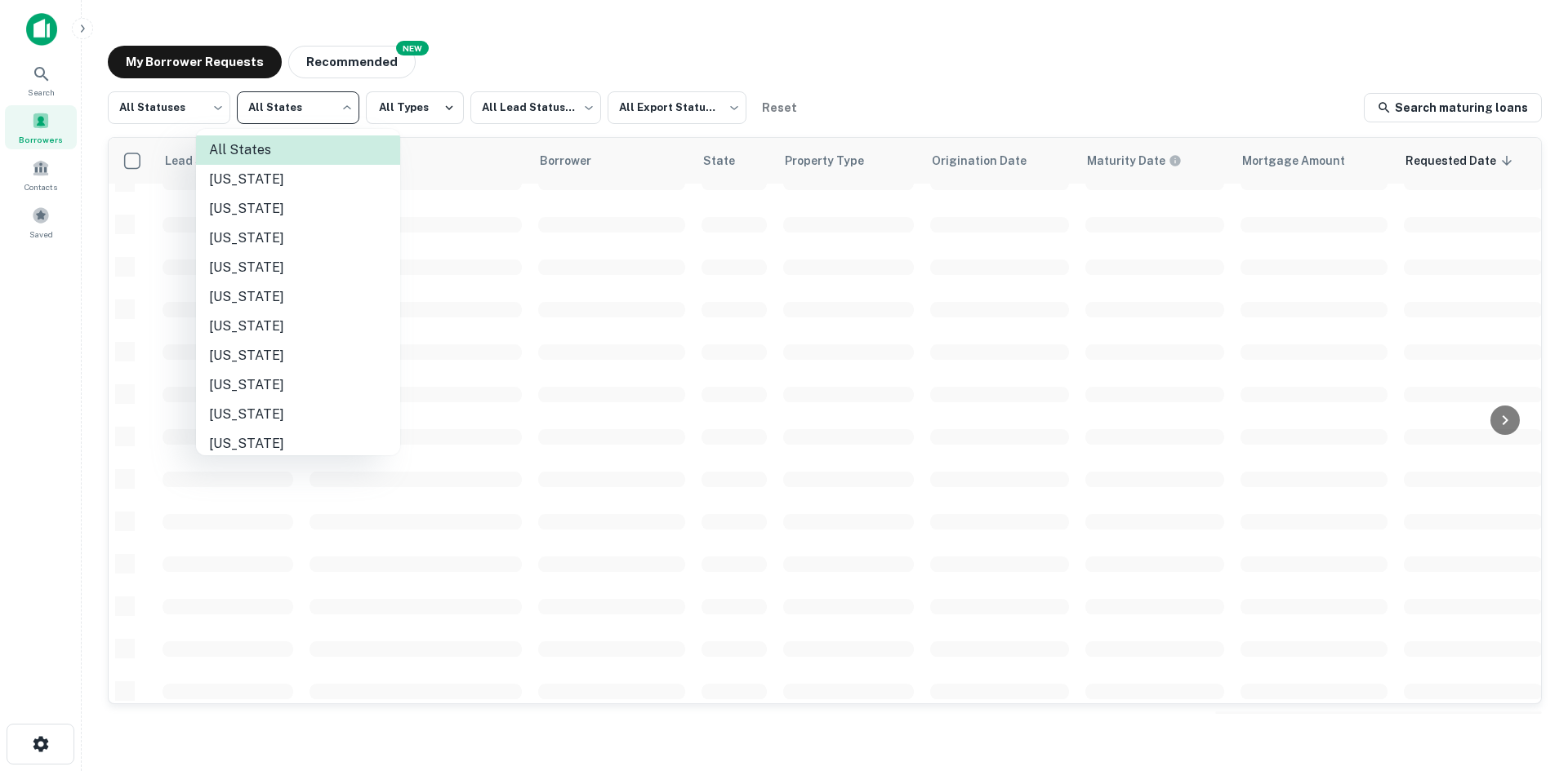
click at [297, 302] on li "[US_STATE]" at bounding box center [298, 297] width 204 height 29
type input "**"
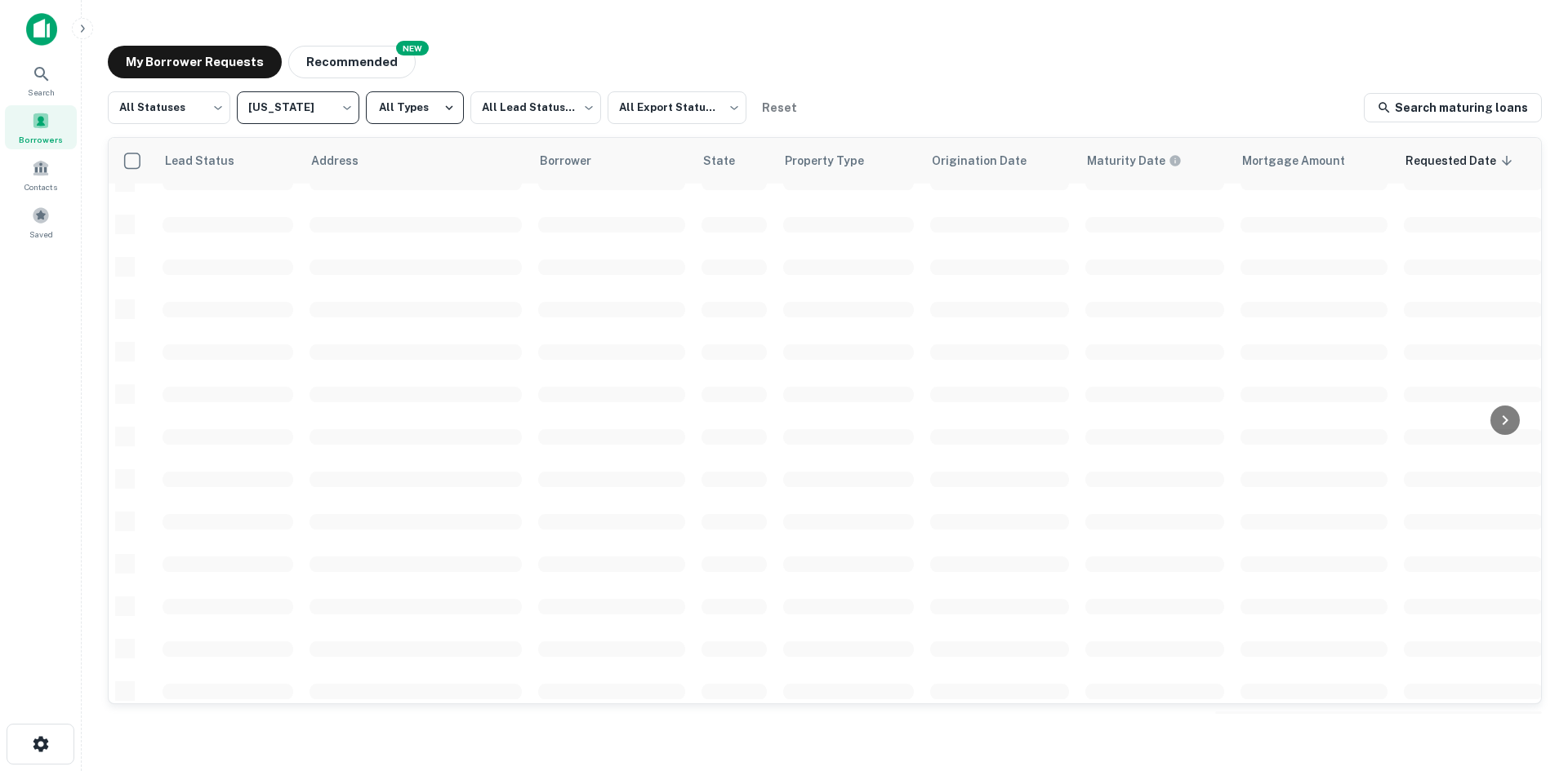
click at [443, 116] on button "All Types" at bounding box center [415, 107] width 98 height 32
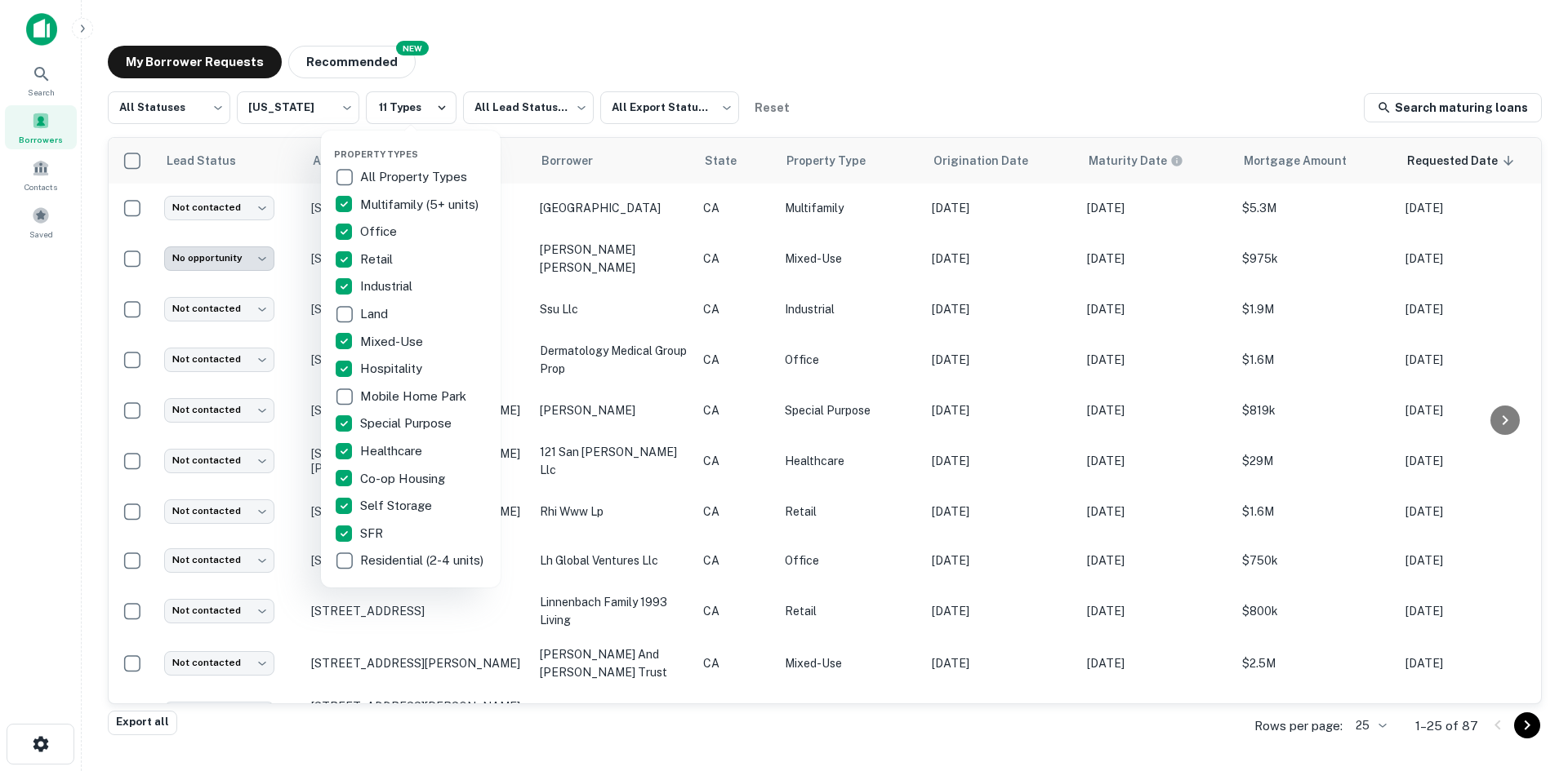
click at [602, 440] on div at bounding box center [784, 385] width 1568 height 771
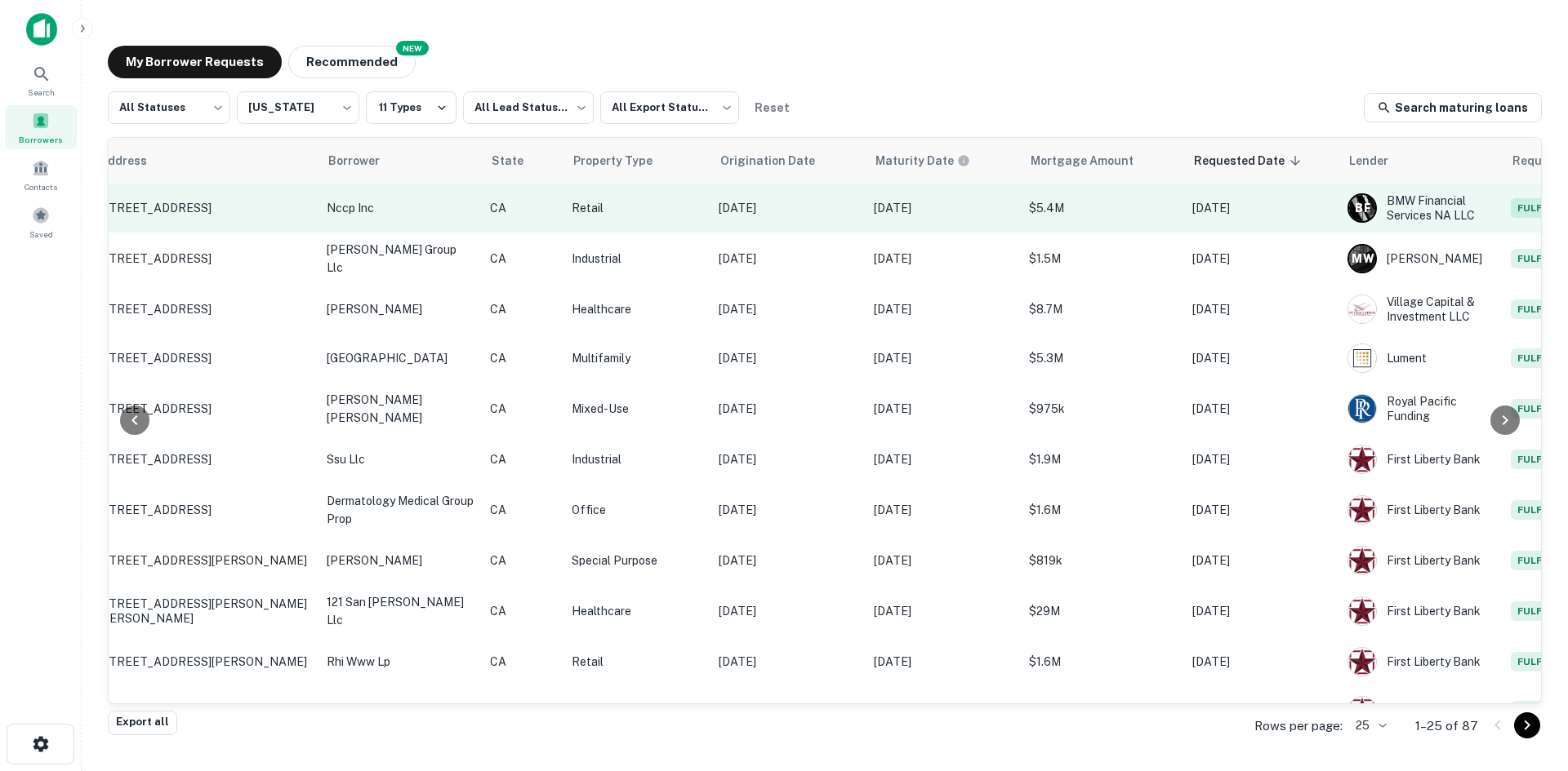
scroll to position [0, 212]
click at [763, 217] on td "[DATE]" at bounding box center [789, 209] width 156 height 49
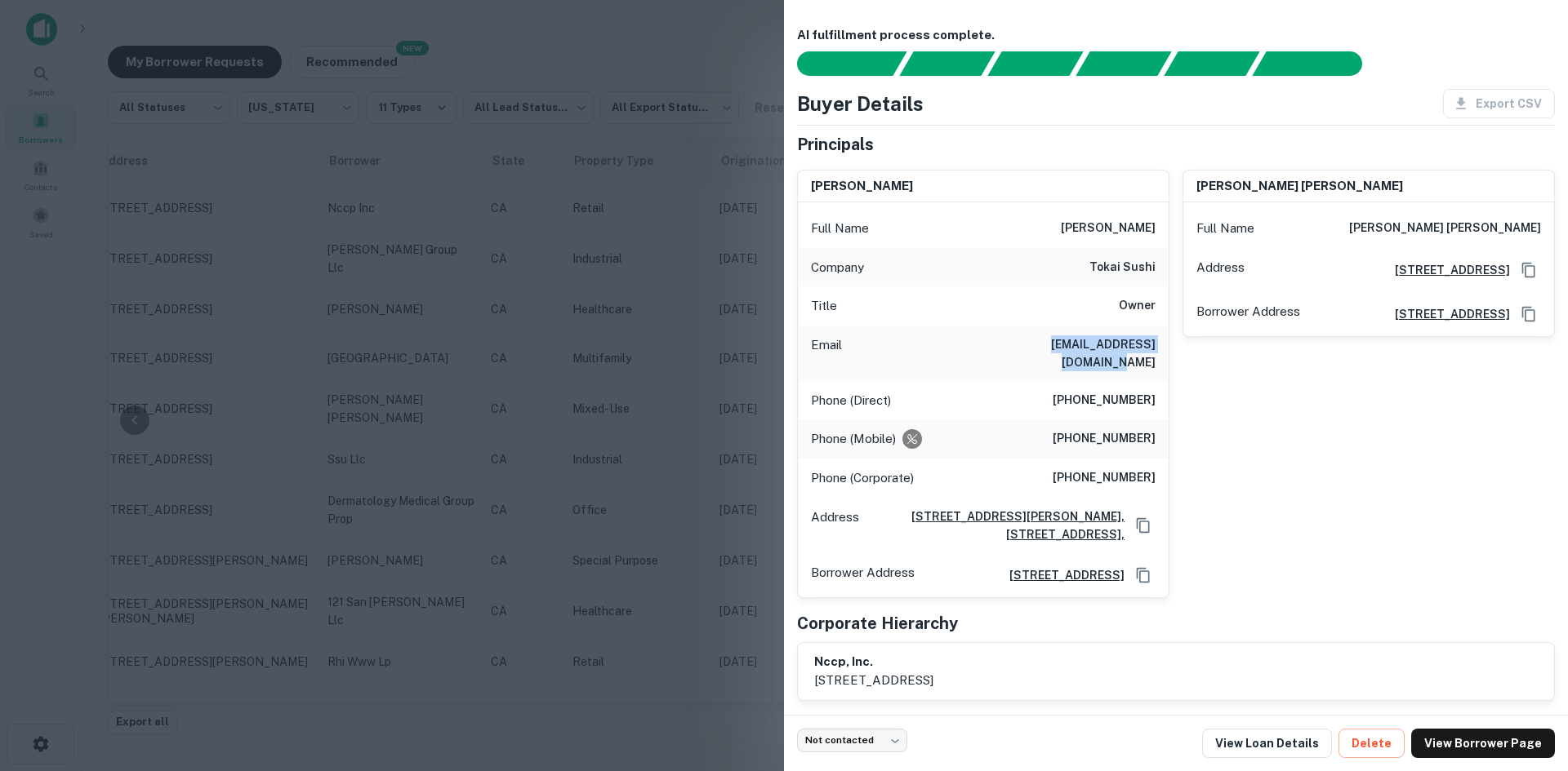
drag, startPoint x: 1001, startPoint y: 345, endPoint x: 1154, endPoint y: 353, distance: 153.2
click at [1154, 353] on div "Email [EMAIL_ADDRESS][DOMAIN_NAME]" at bounding box center [983, 353] width 371 height 56
copy h6 "[EMAIL_ADDRESS][DOMAIN_NAME]"
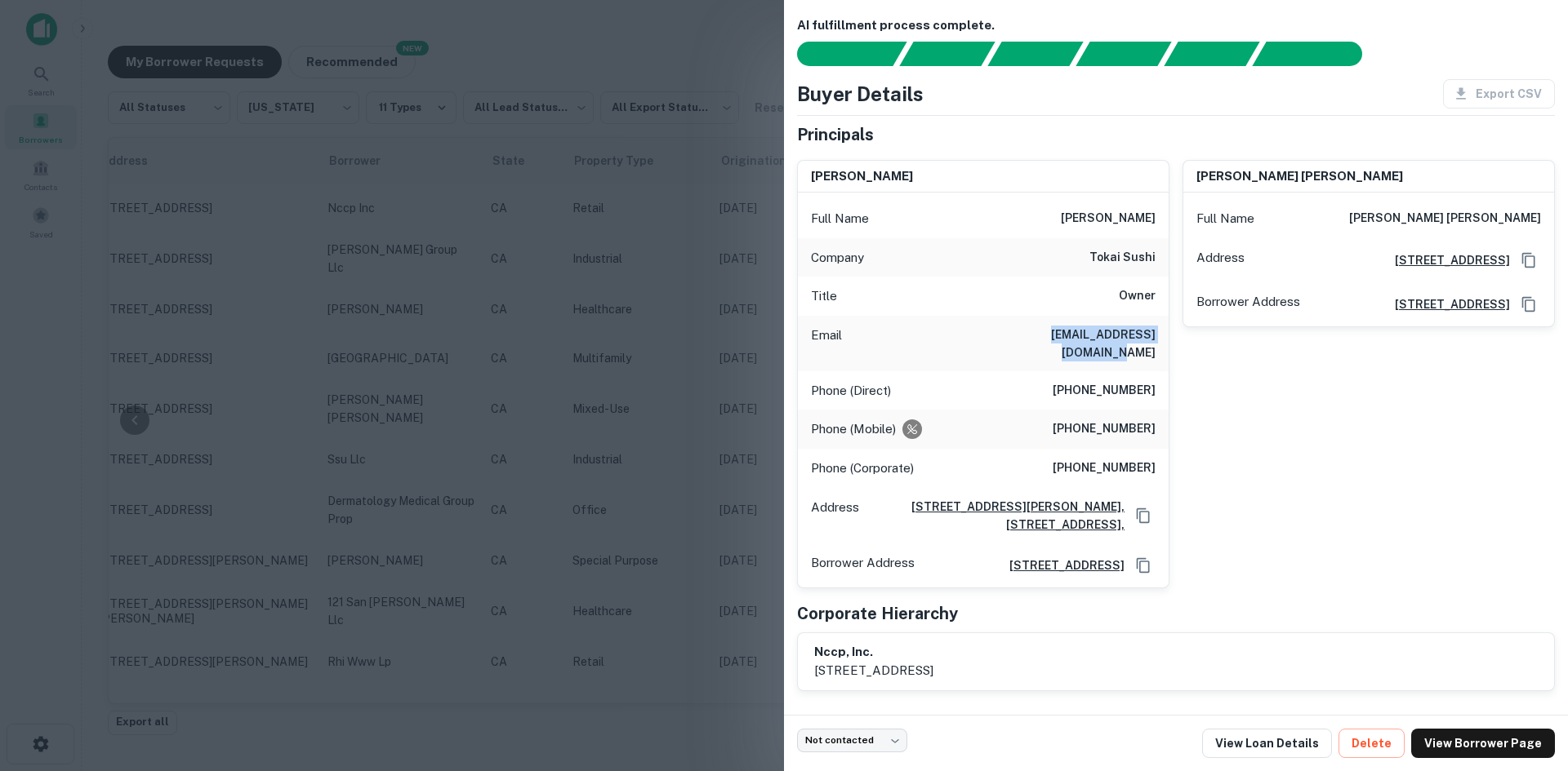
drag, startPoint x: 815, startPoint y: 670, endPoint x: 1047, endPoint y: 684, distance: 232.4
click at [1047, 684] on div "nccp, inc. [STREET_ADDRESS]" at bounding box center [1175, 662] width 756 height 57
copy p "[STREET_ADDRESS]"
click at [877, 739] on body "Search Borrowers Contacts Saved My Borrower Requests NEW Recommended All Status…" at bounding box center [784, 385] width 1568 height 771
click at [854, 651] on li "Attempted" at bounding box center [853, 649] width 128 height 29
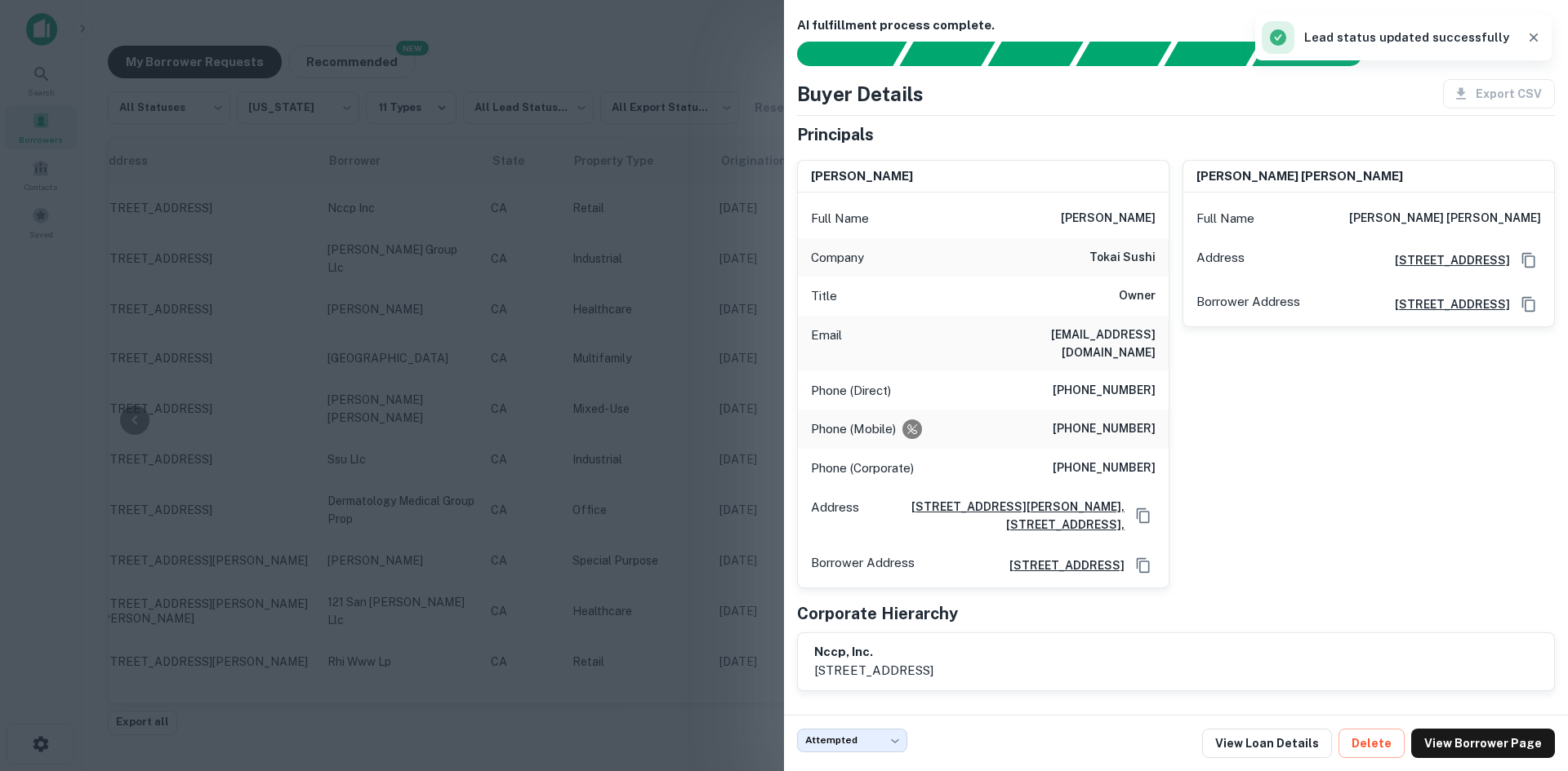
click at [652, 517] on div at bounding box center [784, 385] width 1568 height 771
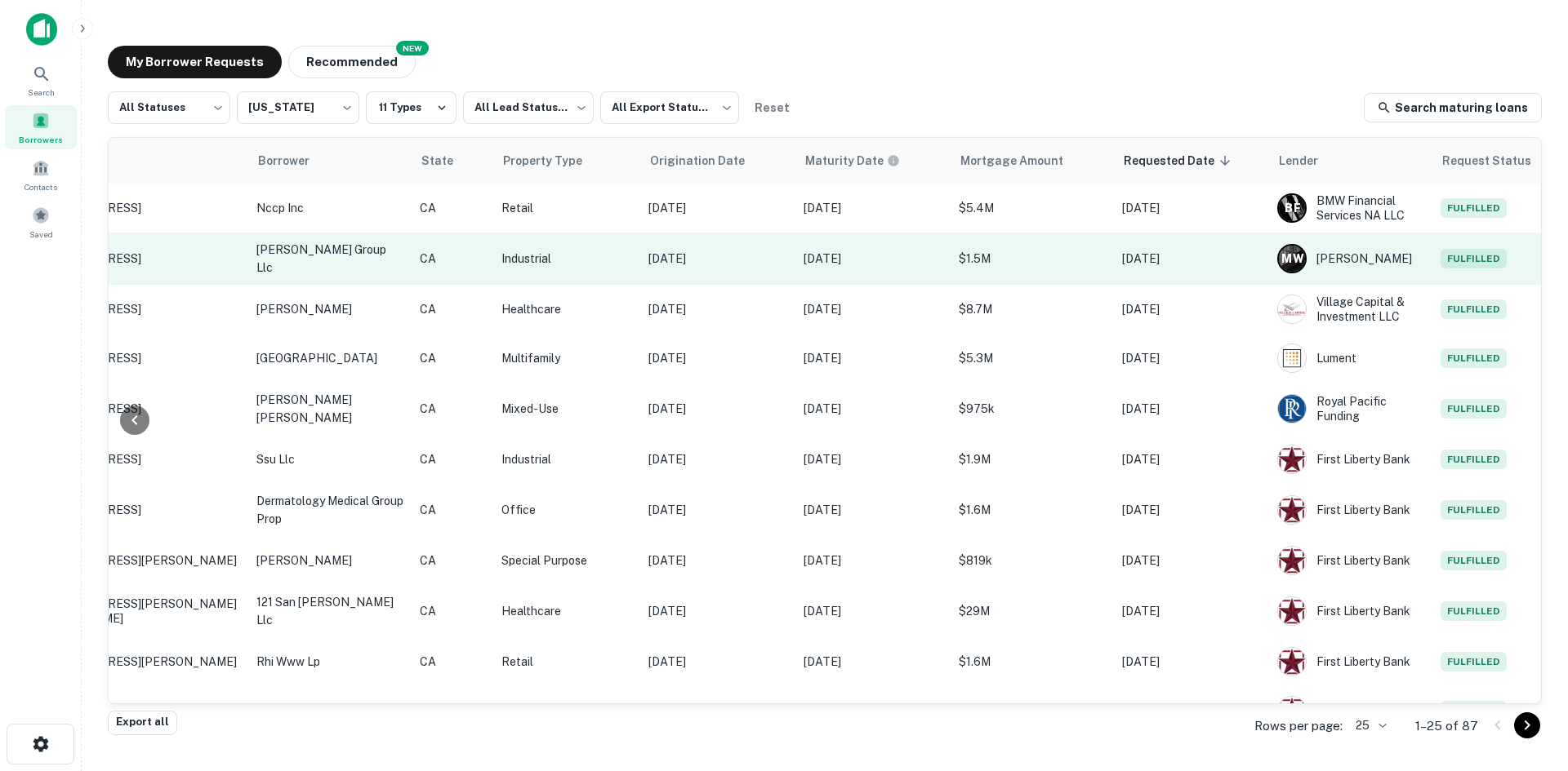
scroll to position [0, 280]
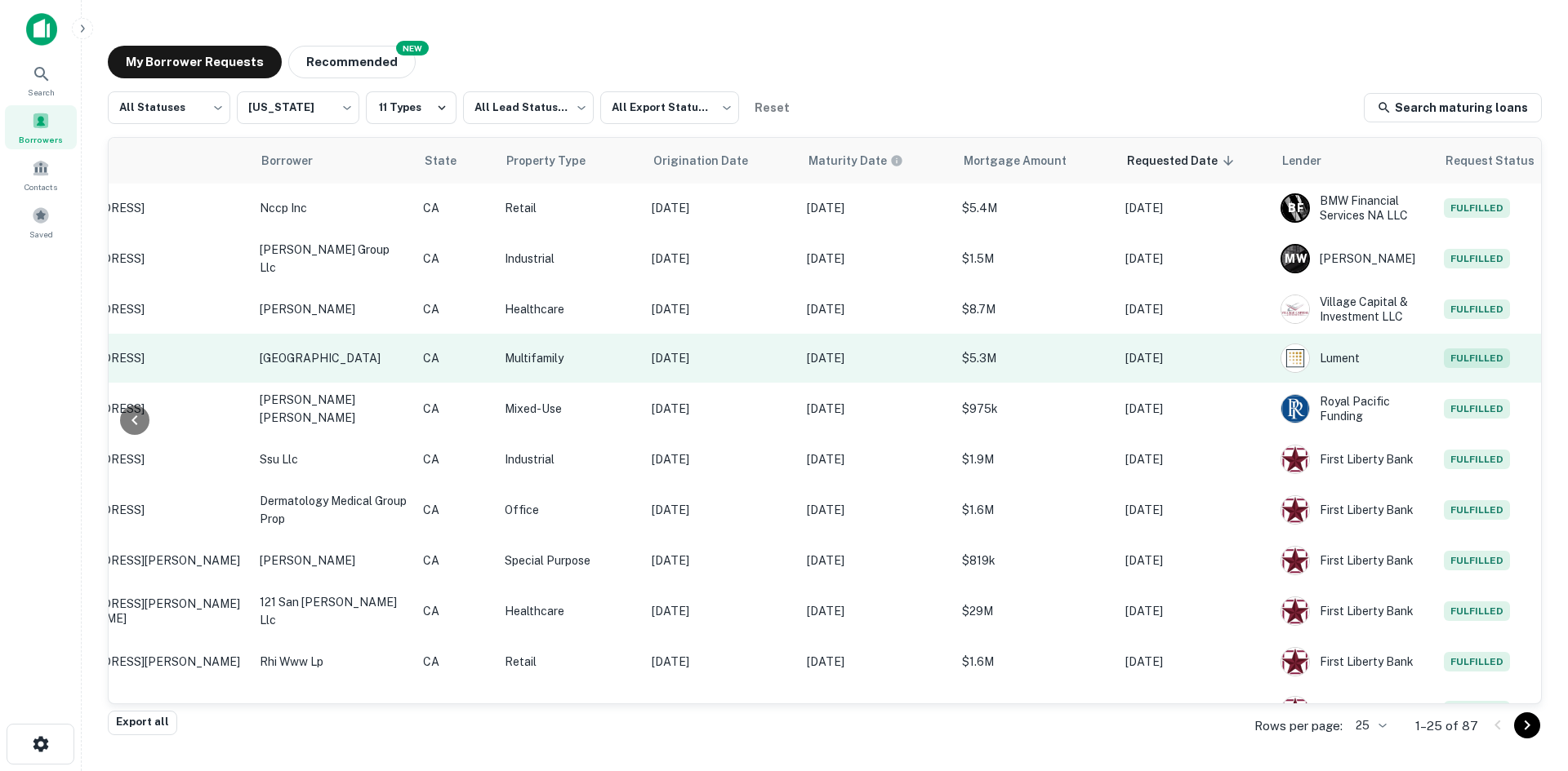
click at [480, 361] on p "CA" at bounding box center [455, 358] width 65 height 18
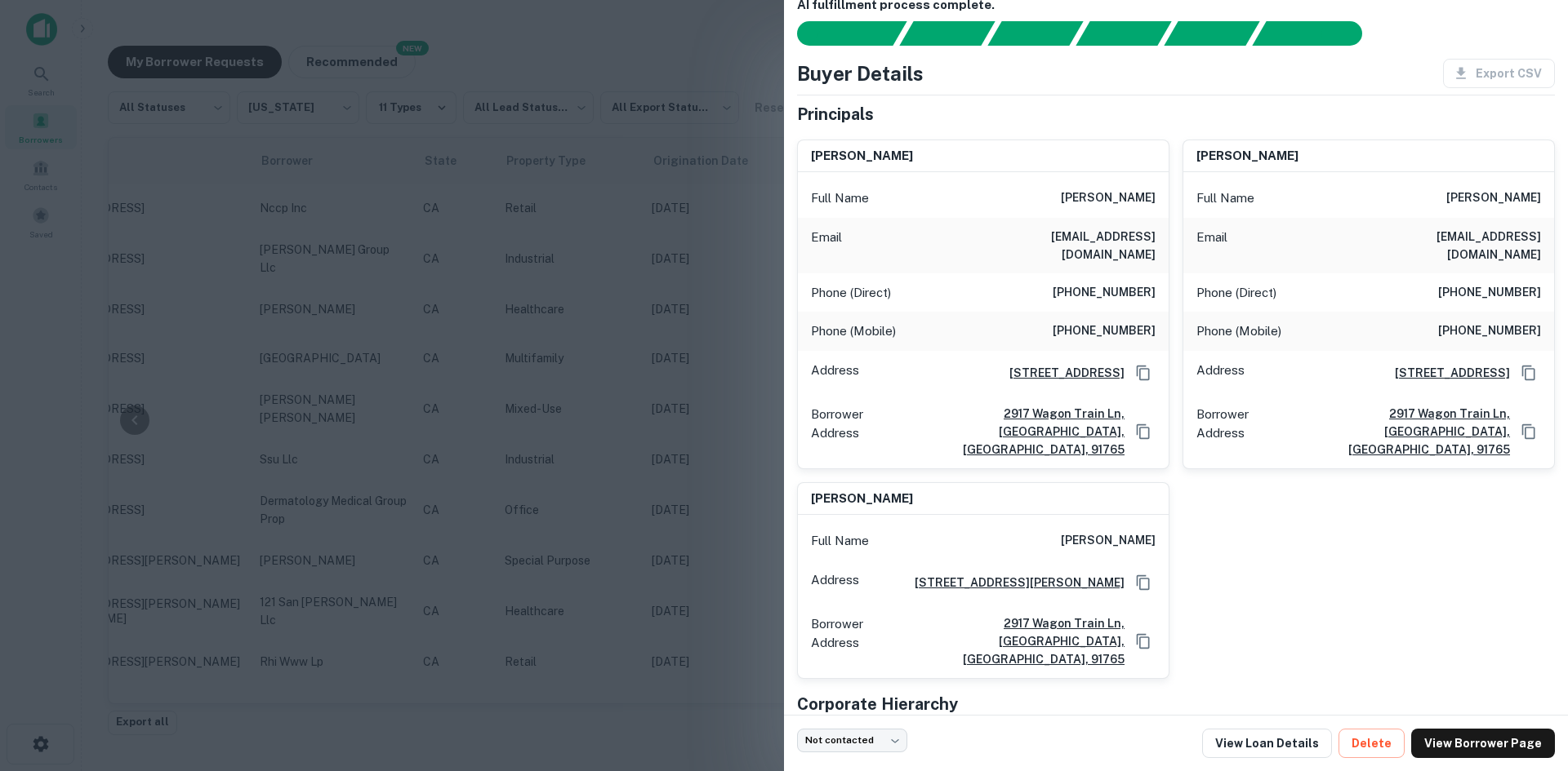
scroll to position [29, 0]
click at [695, 362] on div at bounding box center [784, 385] width 1568 height 771
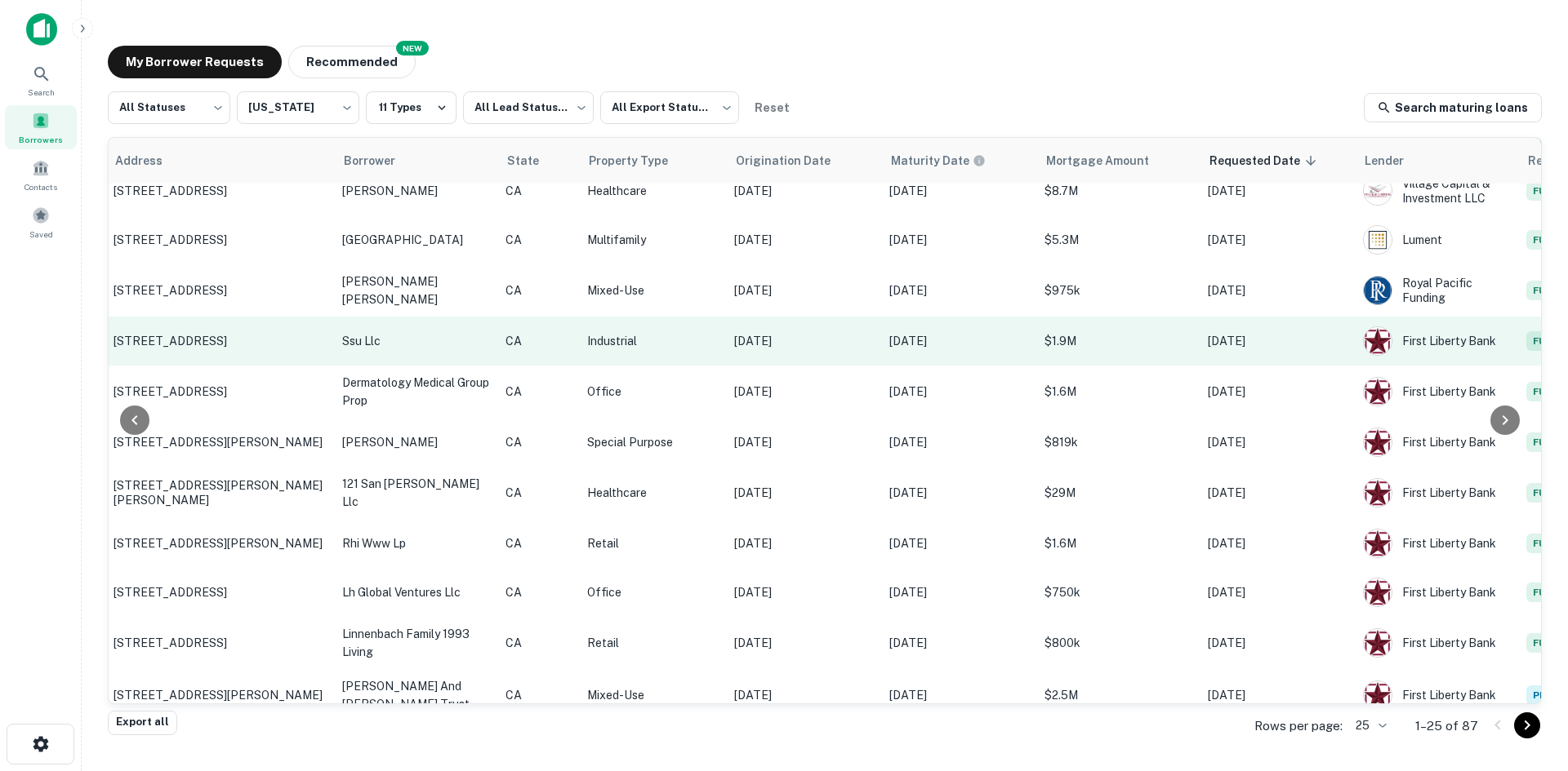
scroll to position [119, 196]
click at [859, 355] on td "[DATE]" at bounding box center [804, 341] width 156 height 49
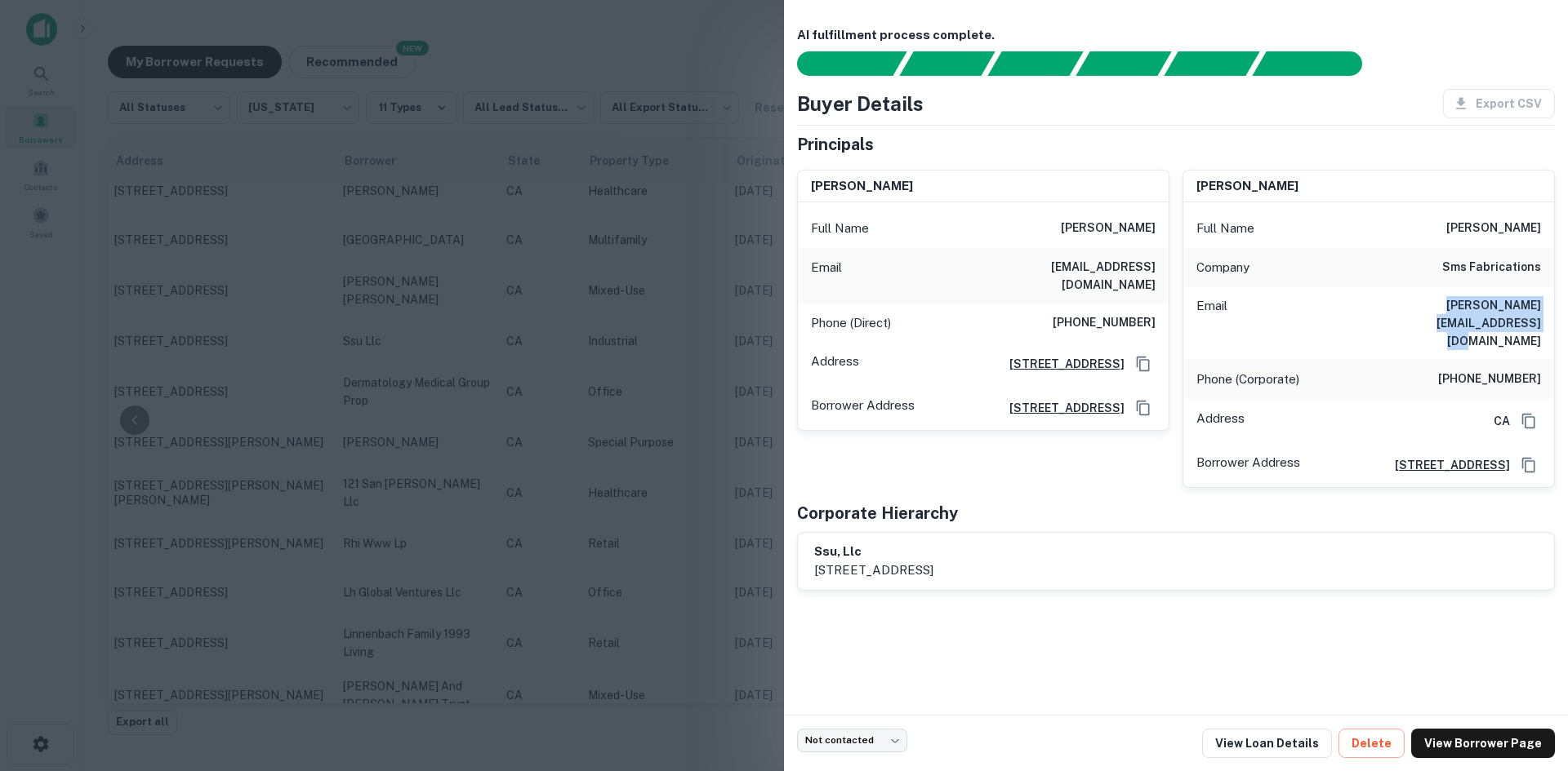
drag, startPoint x: 1357, startPoint y: 305, endPoint x: 1555, endPoint y: 309, distance: 198.0
click at [1555, 309] on div "AI fulfillment process complete. Buyer Details Export CSV Principals [PERSON_NA…" at bounding box center [1175, 358] width 784 height 715
copy h6 "[PERSON_NAME][EMAIL_ADDRESS][DOMAIN_NAME]"
drag, startPoint x: 813, startPoint y: 554, endPoint x: 1140, endPoint y: 573, distance: 327.6
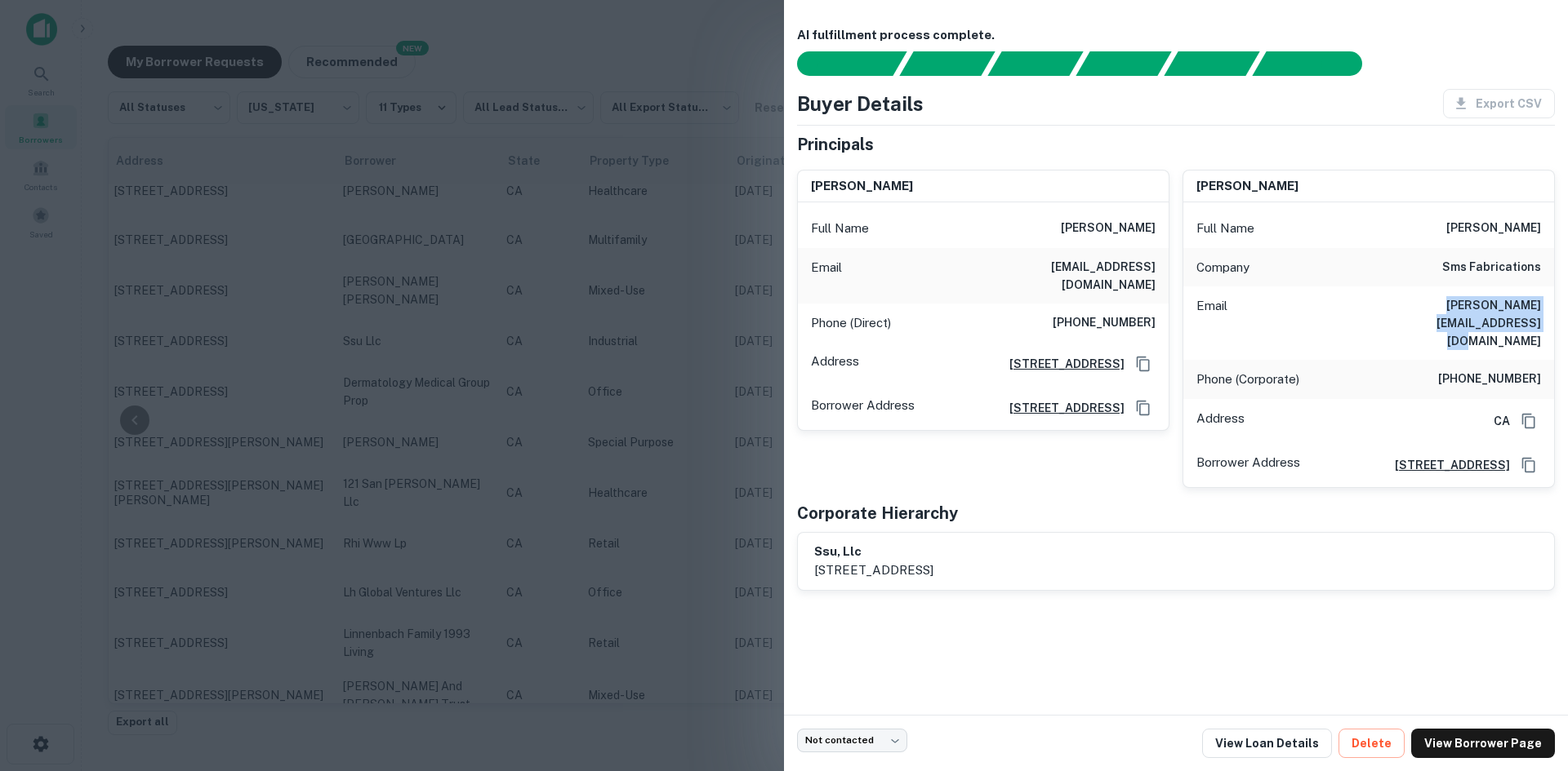
click at [1140, 573] on div "AI fulfillment process complete. Buyer Details Export CSV Principals [PERSON_NA…" at bounding box center [1175, 358] width 784 height 715
copy p "[STREET_ADDRESS]"
click at [839, 740] on body "Search Borrowers Contacts Saved My Borrower Requests NEW Recommended All Status…" at bounding box center [784, 385] width 1568 height 771
click at [847, 649] on li "Attempted" at bounding box center [853, 649] width 128 height 29
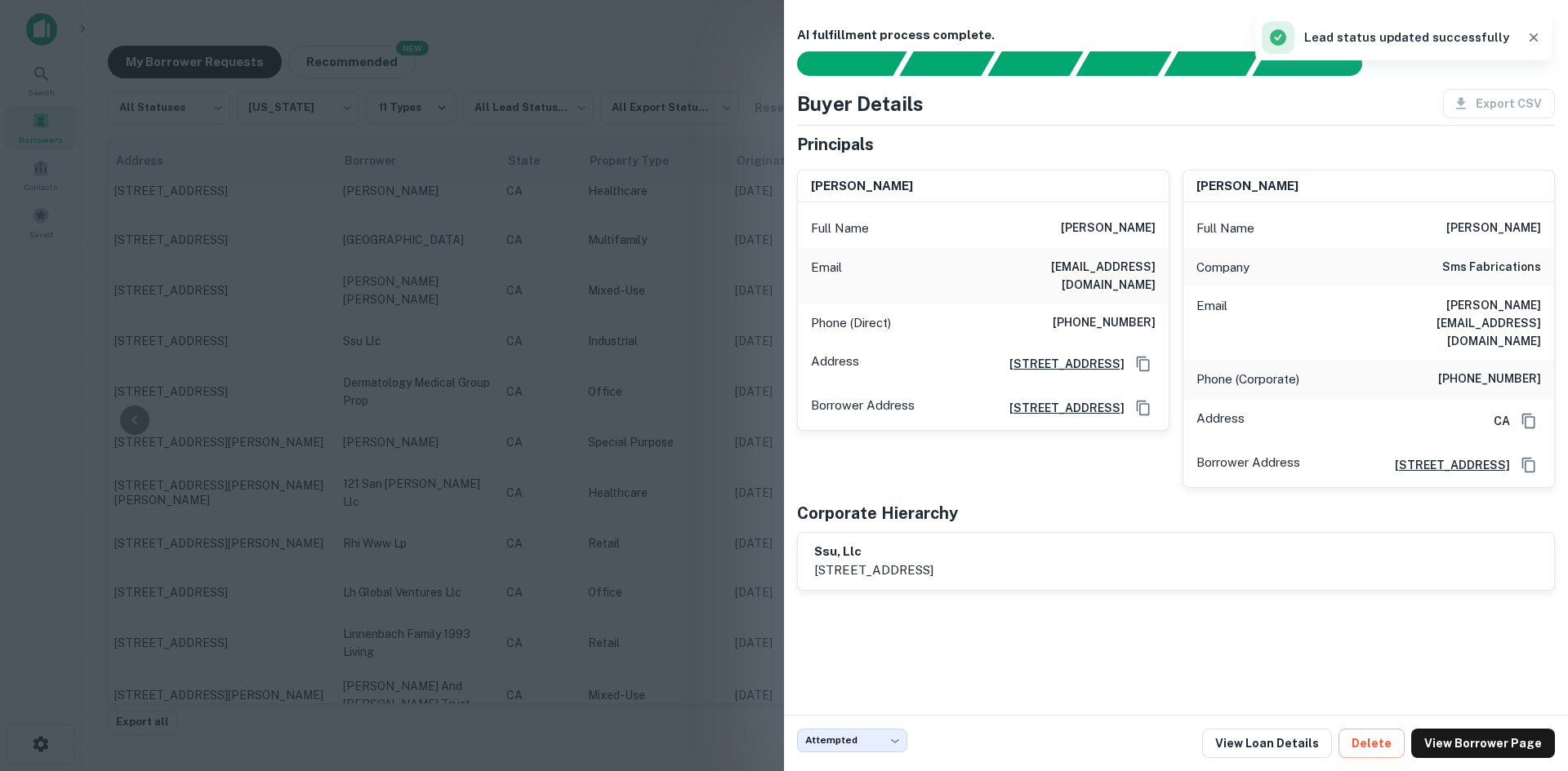
click at [625, 557] on div at bounding box center [784, 385] width 1568 height 771
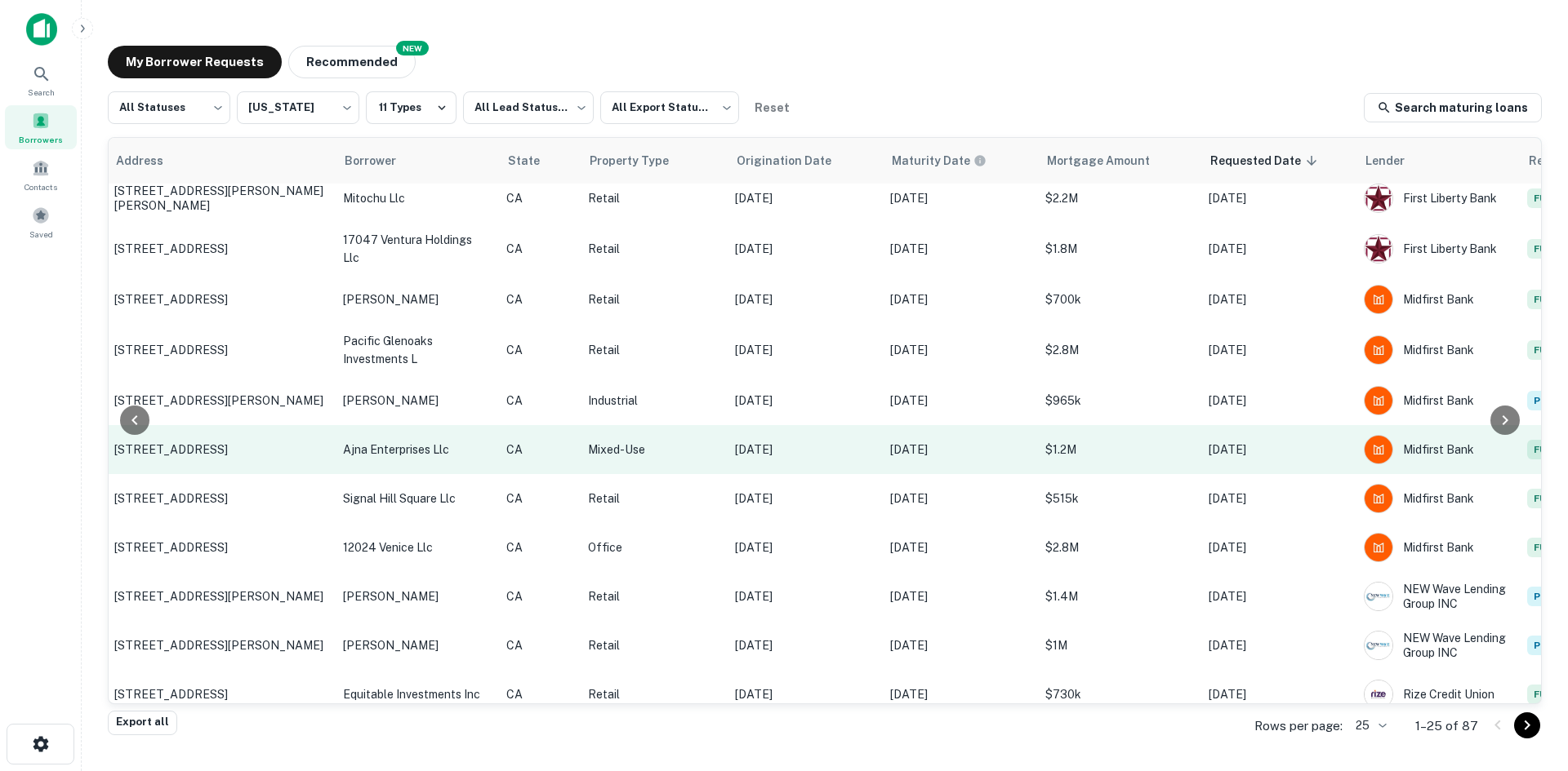
scroll to position [667, 196]
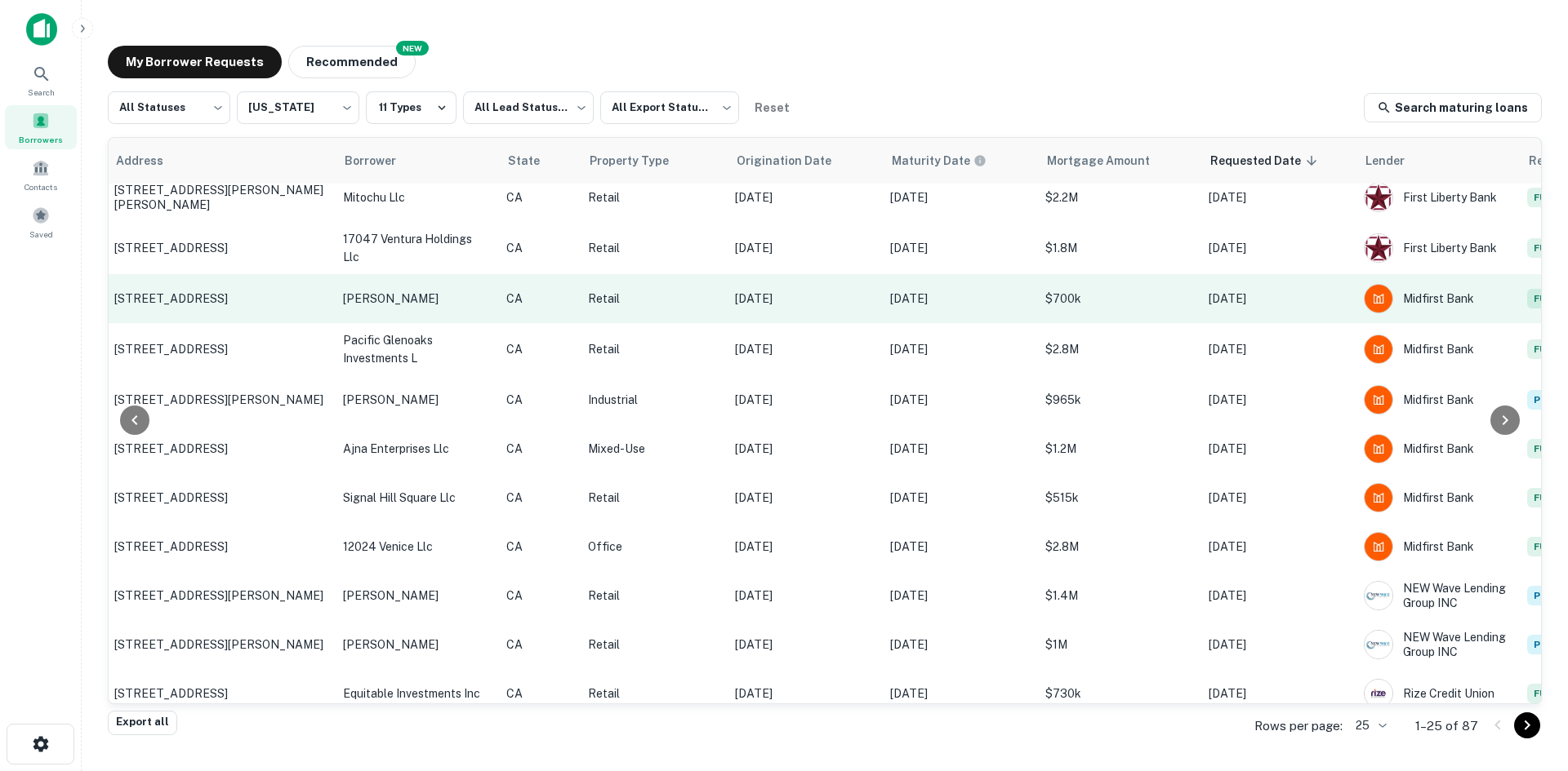
click at [870, 298] on td "[DATE]" at bounding box center [804, 299] width 156 height 49
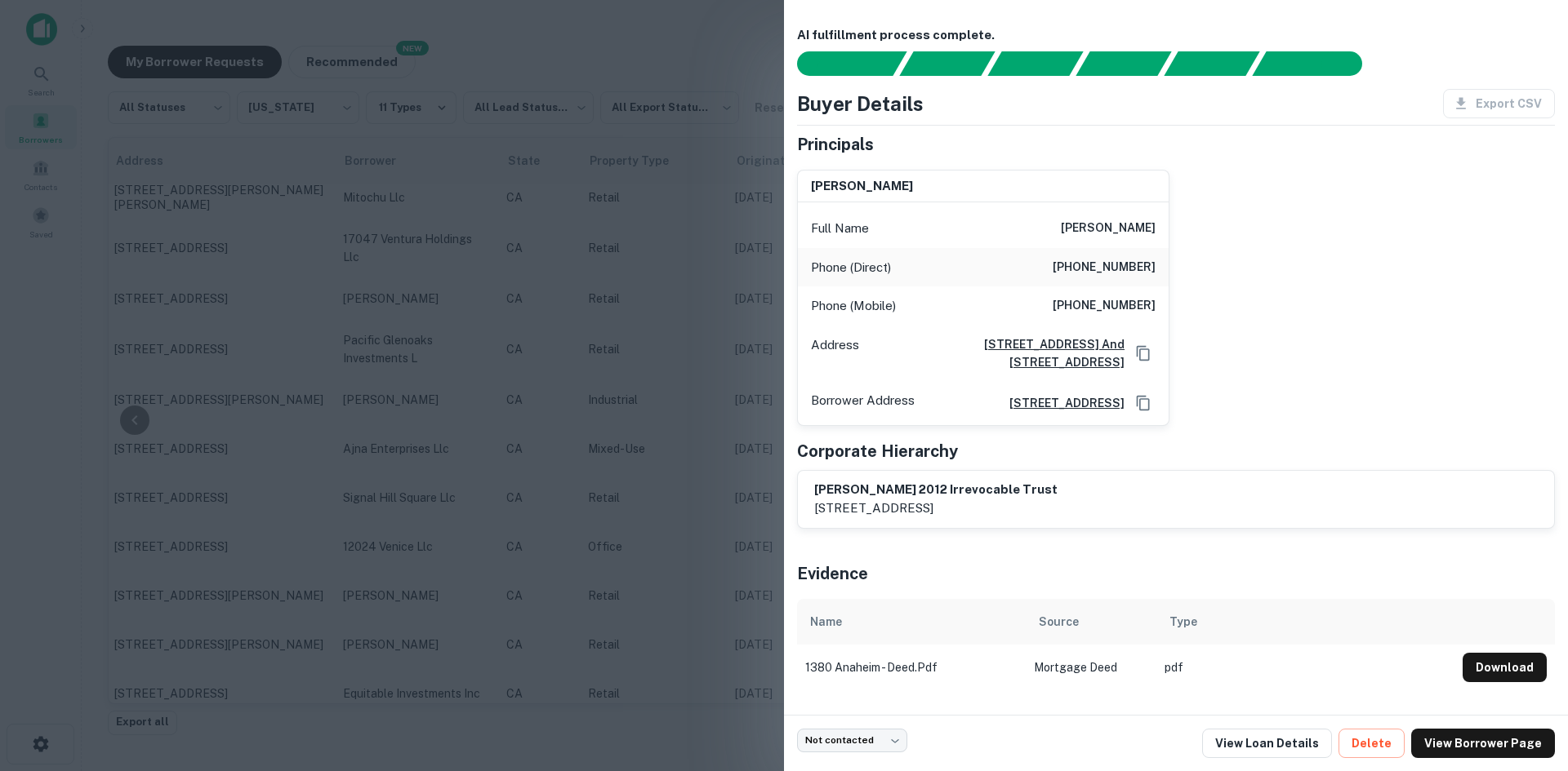
click at [672, 537] on div at bounding box center [784, 385] width 1568 height 771
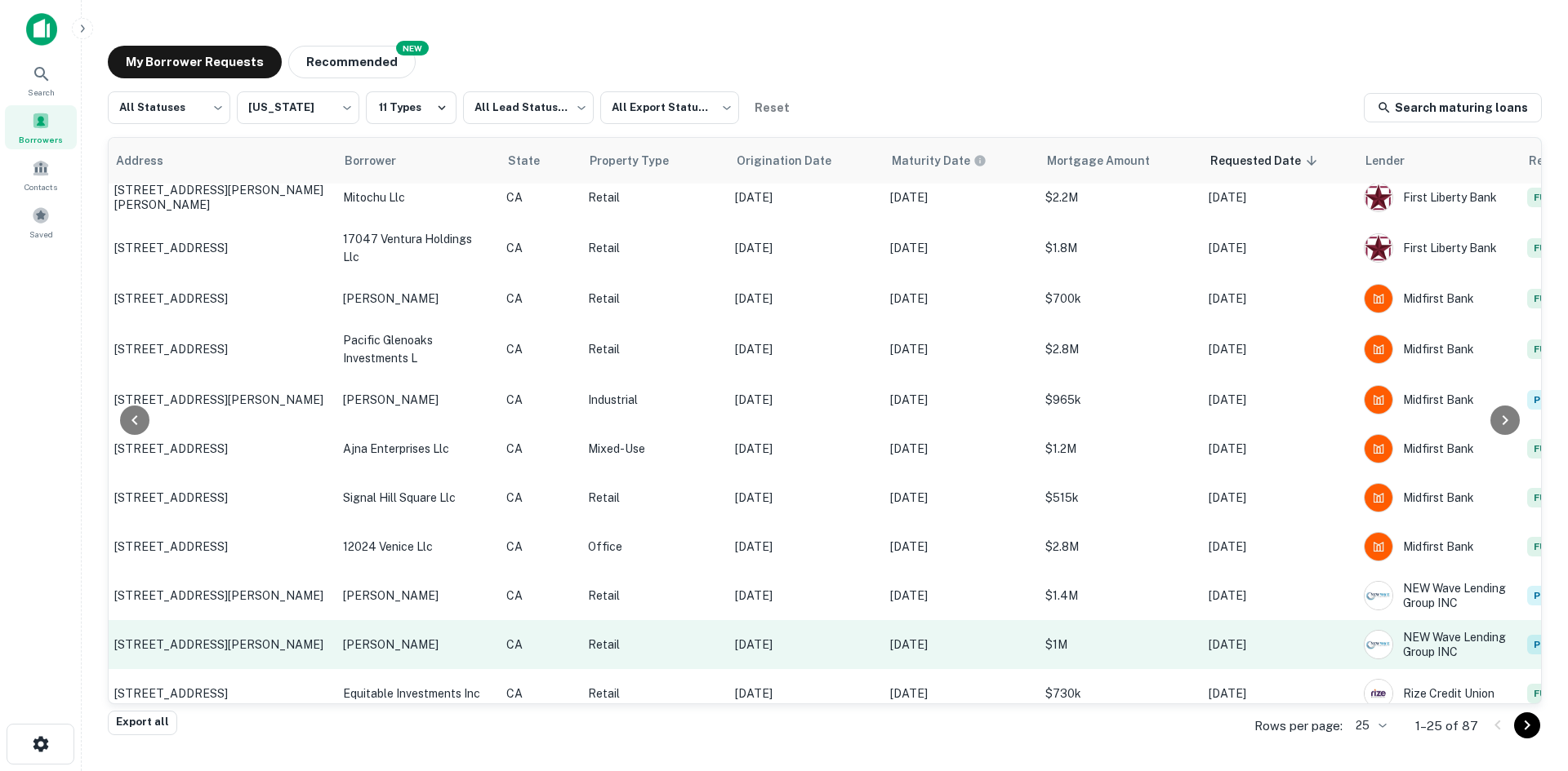
scroll to position [730, 196]
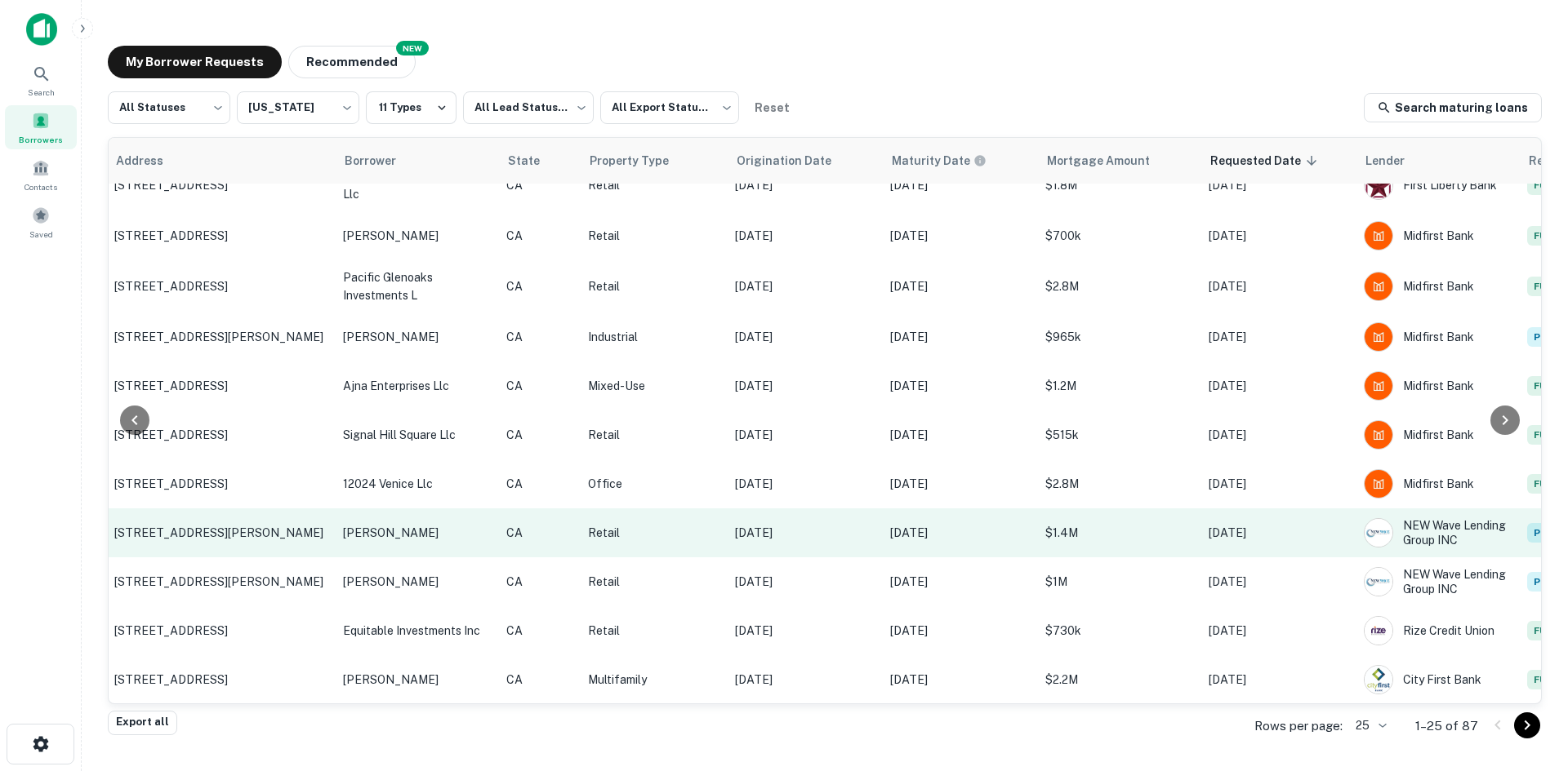
click at [871, 524] on p "[DATE]" at bounding box center [804, 533] width 138 height 18
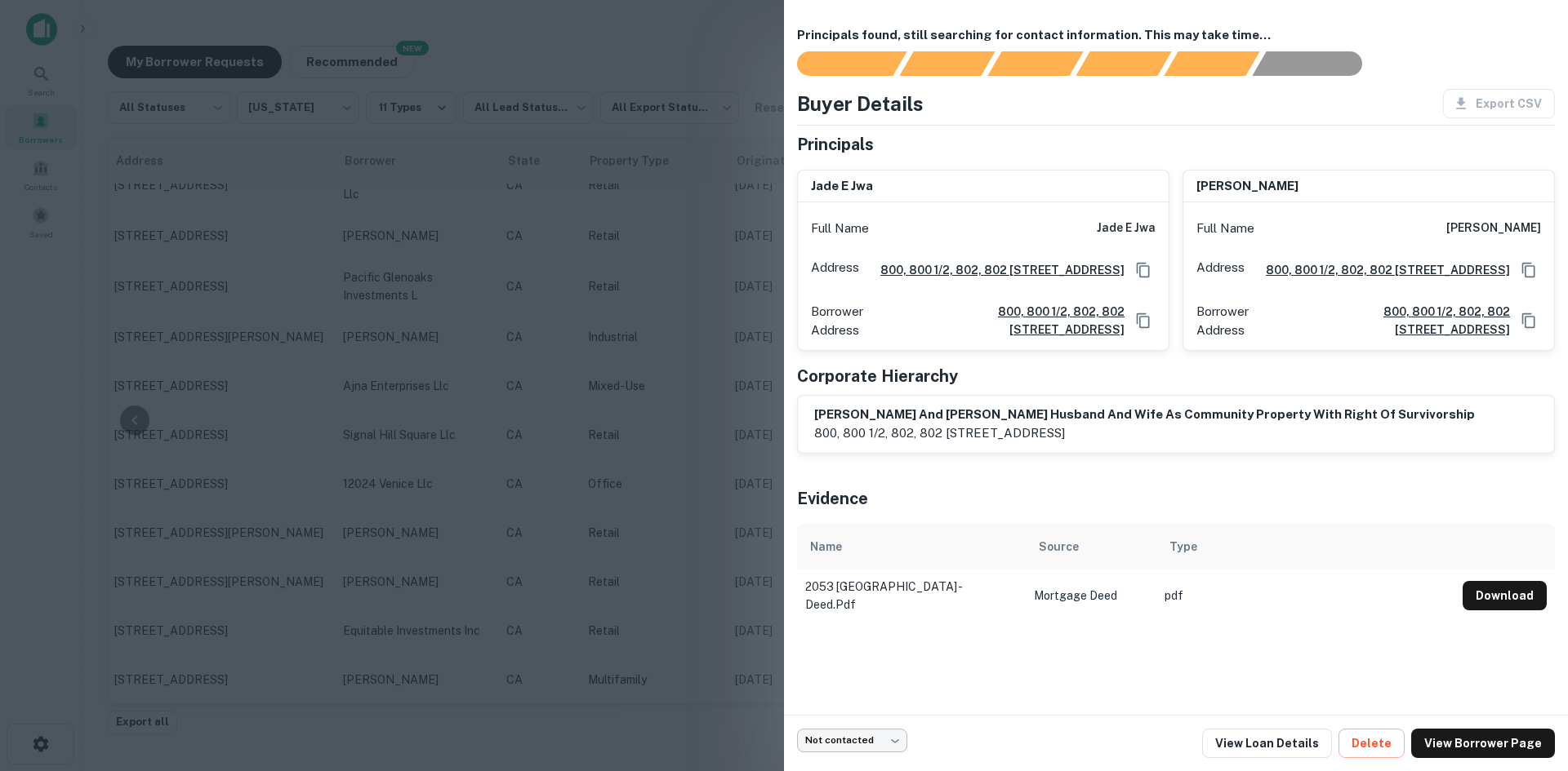
click at [883, 739] on body "Search Borrowers Contacts Saved My Borrower Requests NEW Recommended All Status…" at bounding box center [784, 385] width 1568 height 771
click at [876, 710] on li "No opportunity" at bounding box center [853, 707] width 128 height 29
click at [736, 659] on div at bounding box center [784, 385] width 1568 height 771
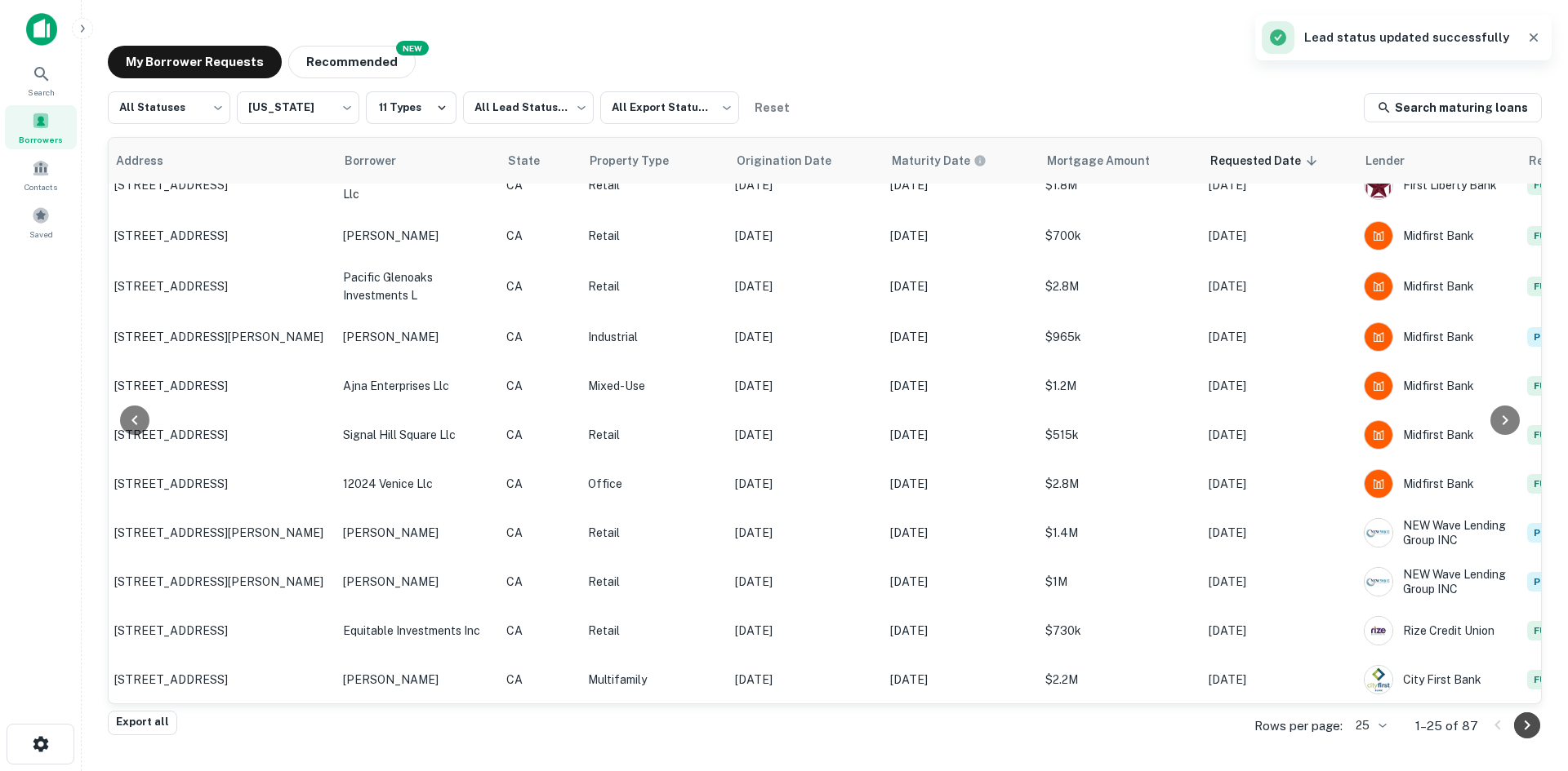
click at [1528, 730] on icon "Go to next page" at bounding box center [1526, 725] width 20 height 20
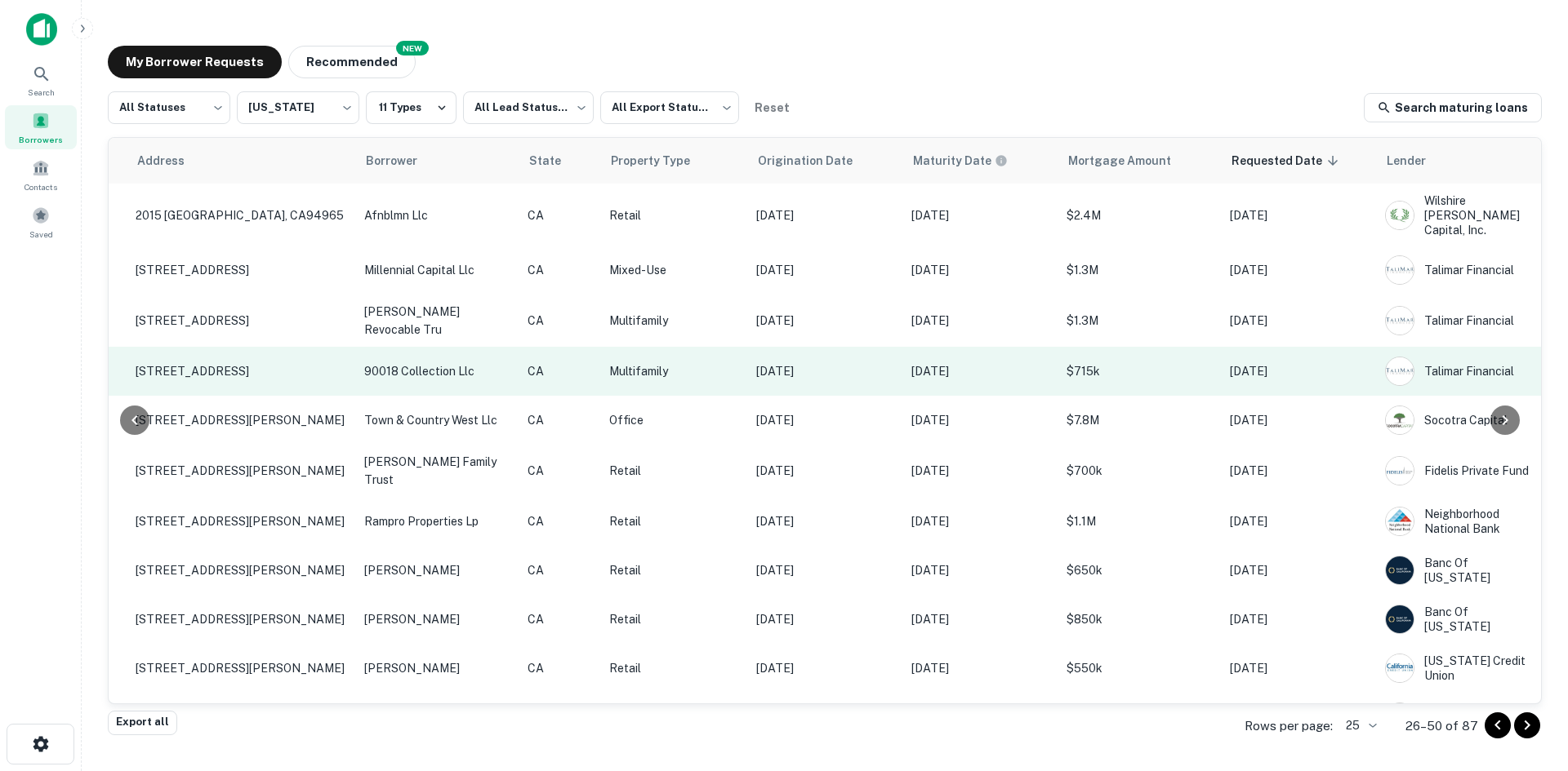
scroll to position [405, 202]
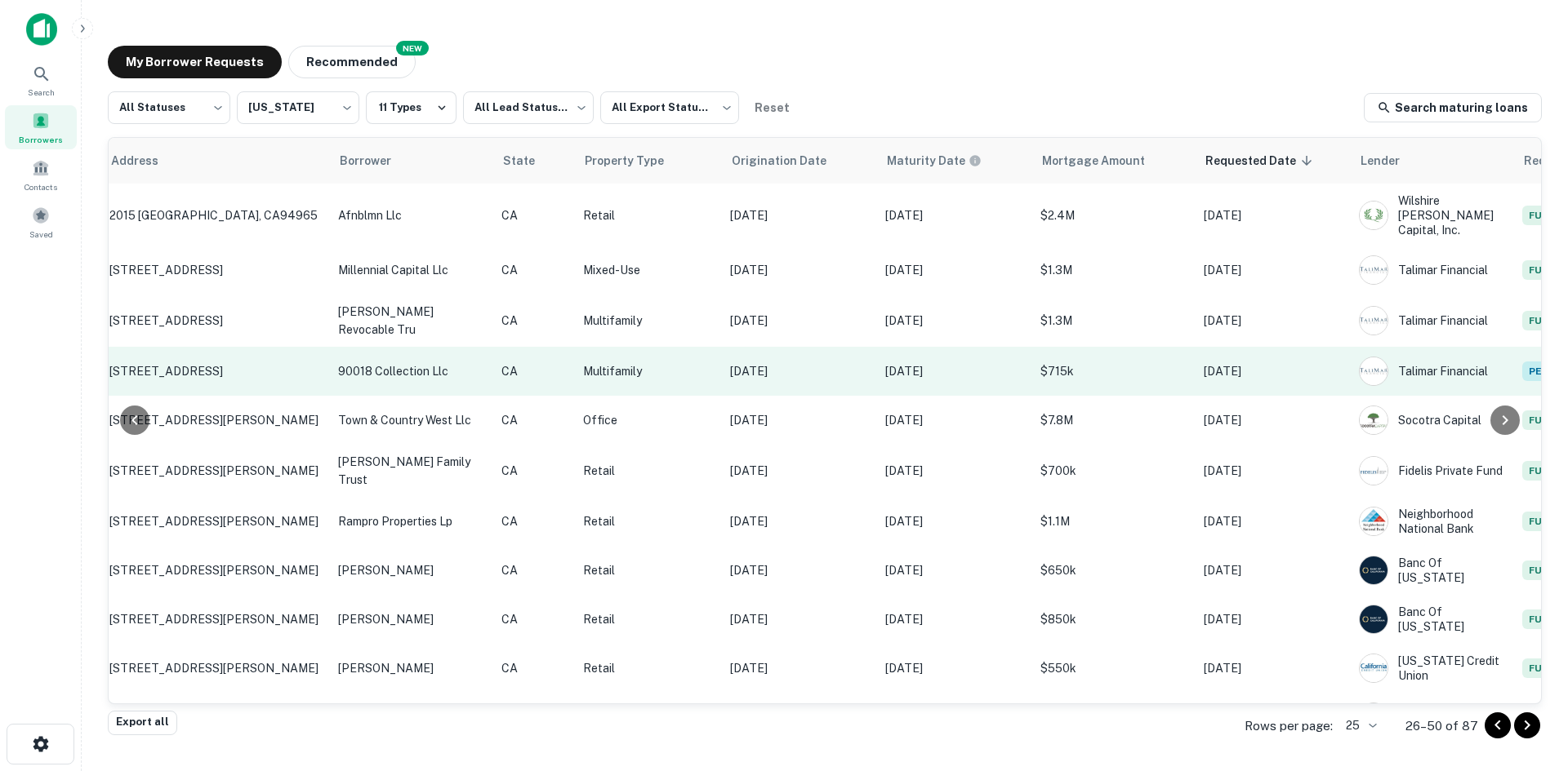
click at [847, 347] on td "[DATE]" at bounding box center [800, 372] width 156 height 49
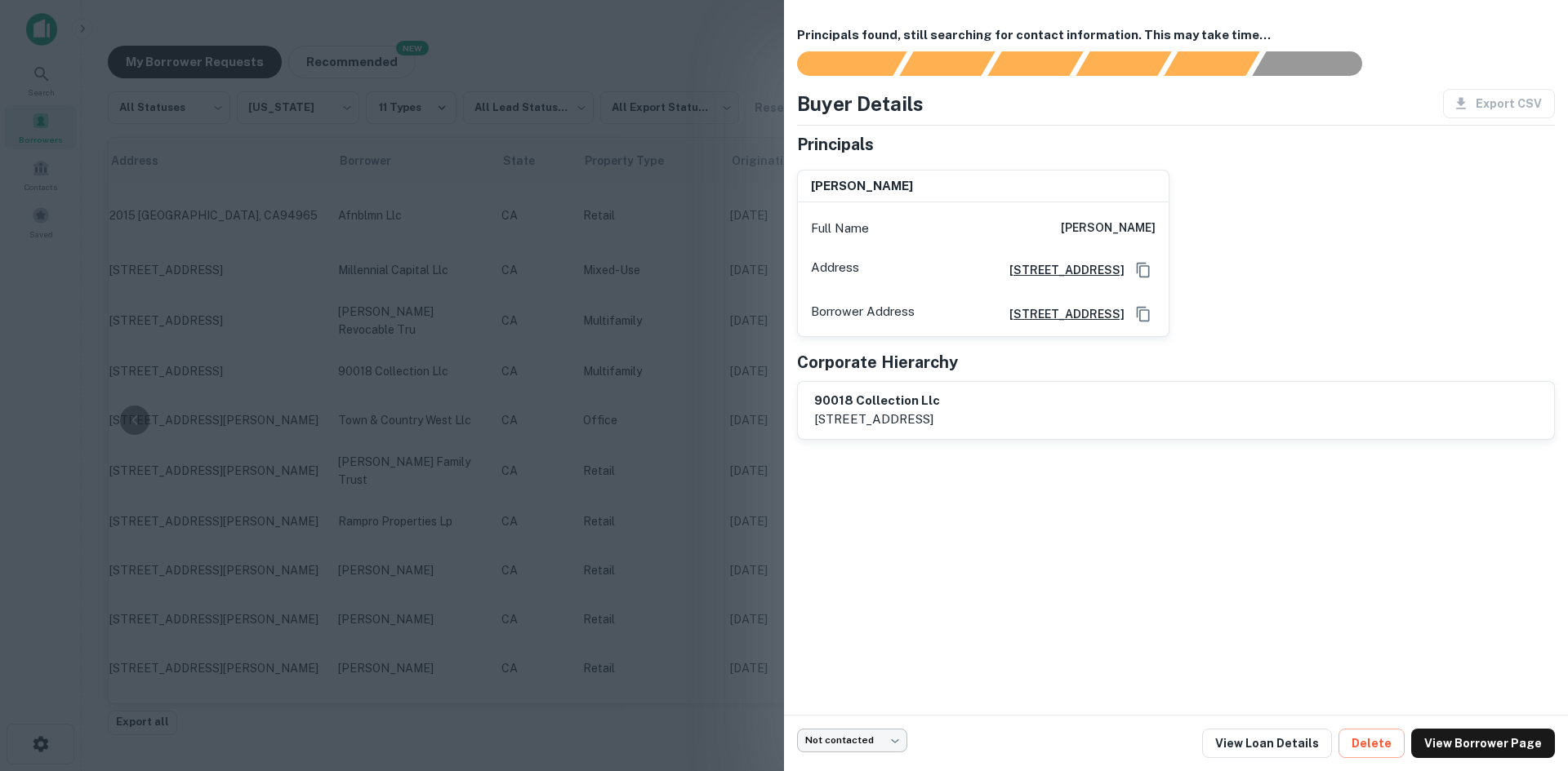
click at [885, 742] on body "**********" at bounding box center [784, 385] width 1568 height 771
click at [869, 712] on li "No opportunity" at bounding box center [853, 707] width 128 height 29
click at [650, 599] on div at bounding box center [784, 385] width 1568 height 771
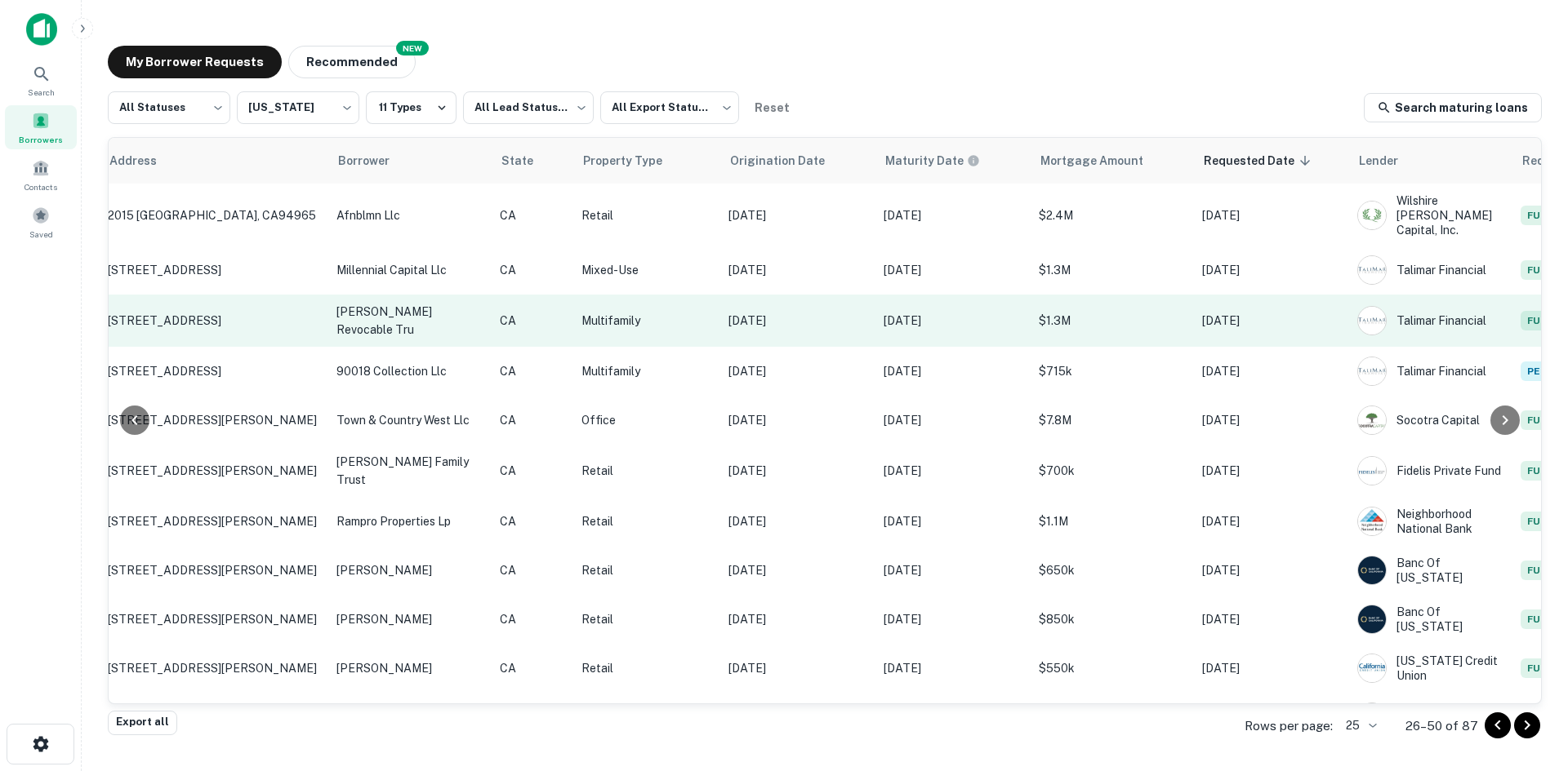
scroll to position [405, 204]
click at [692, 312] on p "Multifamily" at bounding box center [646, 321] width 131 height 18
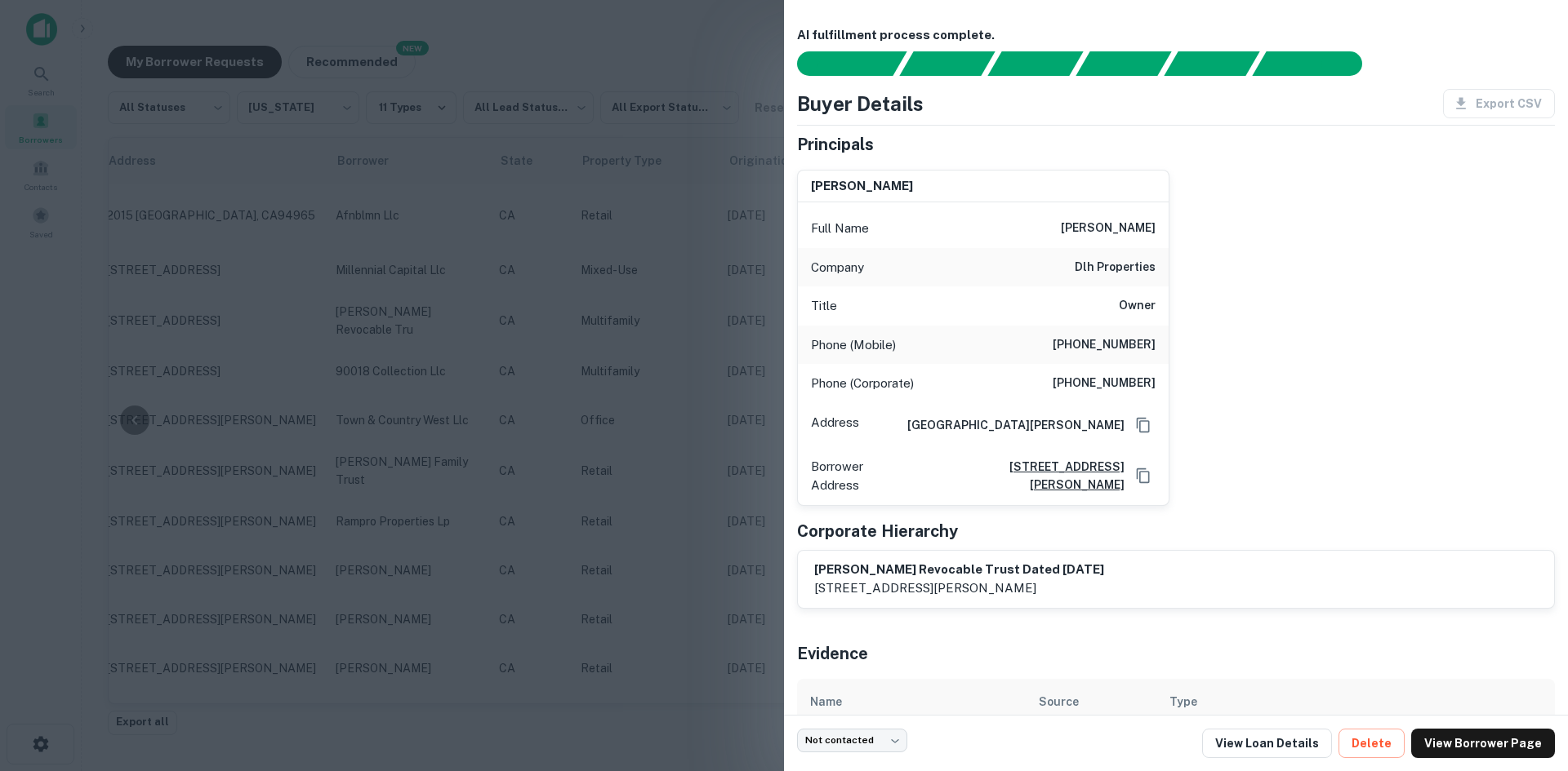
scroll to position [68, 0]
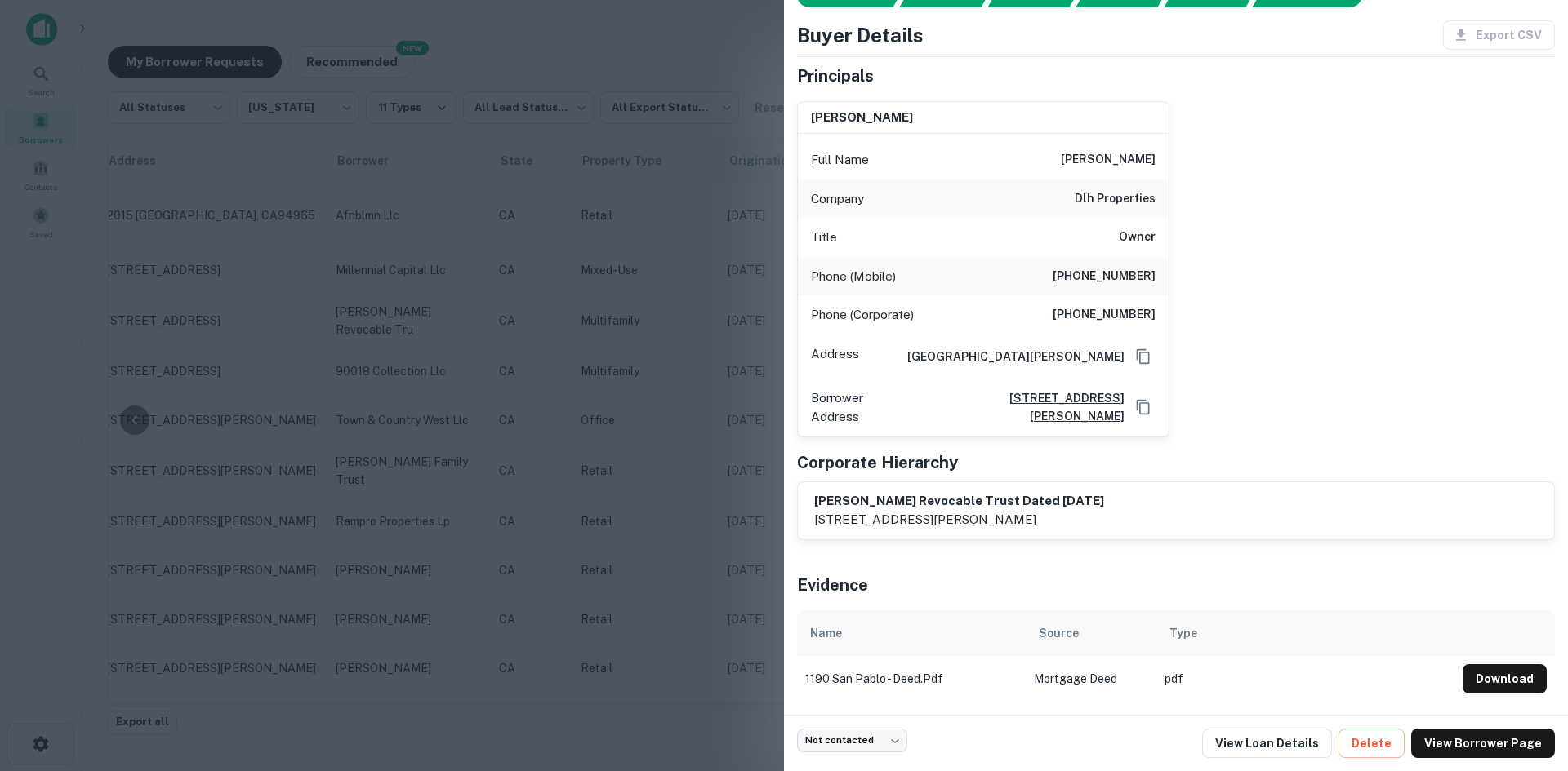
click at [712, 372] on div at bounding box center [784, 385] width 1568 height 771
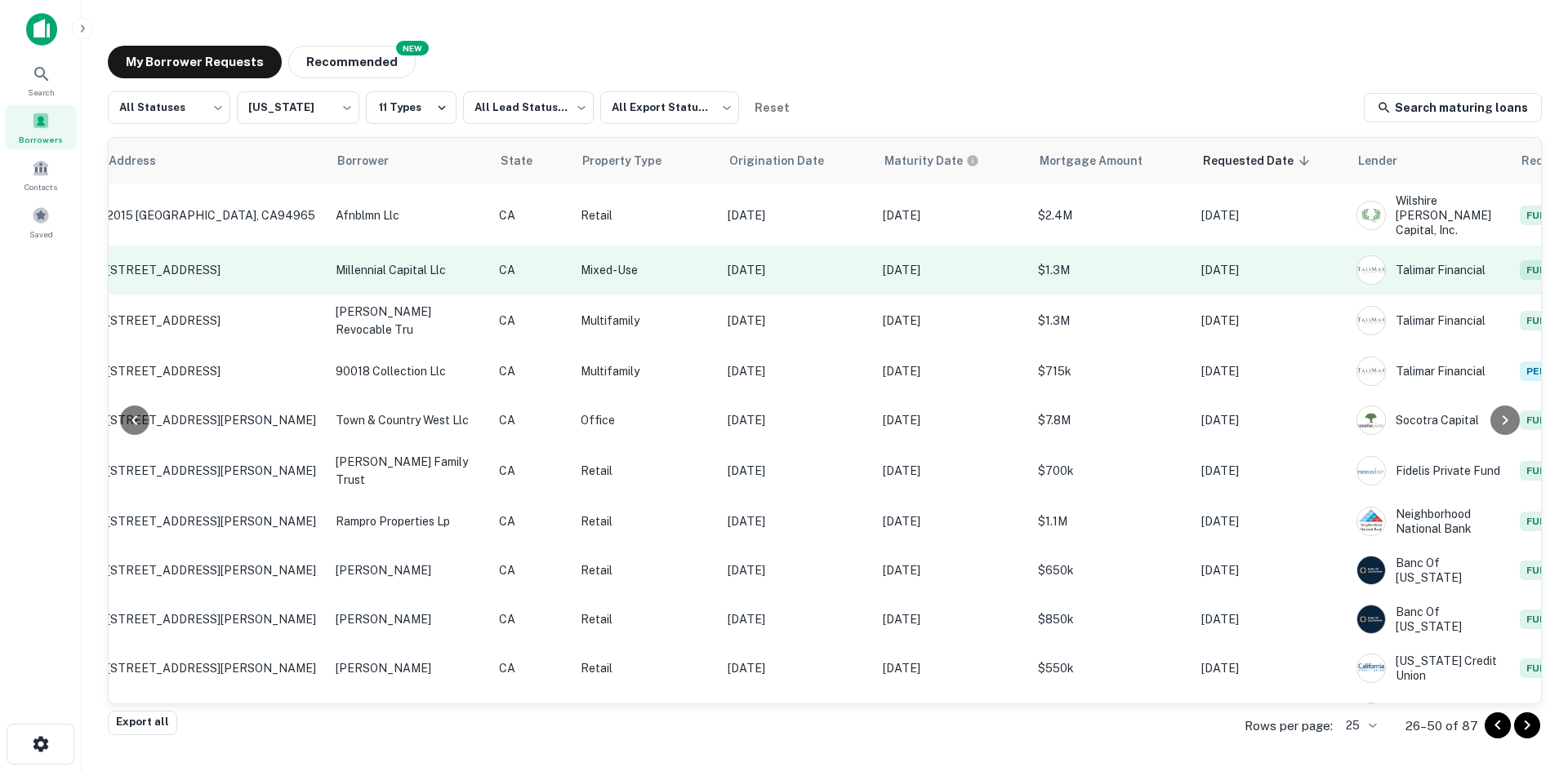
click at [770, 261] on p "[DATE]" at bounding box center [797, 269] width 138 height 18
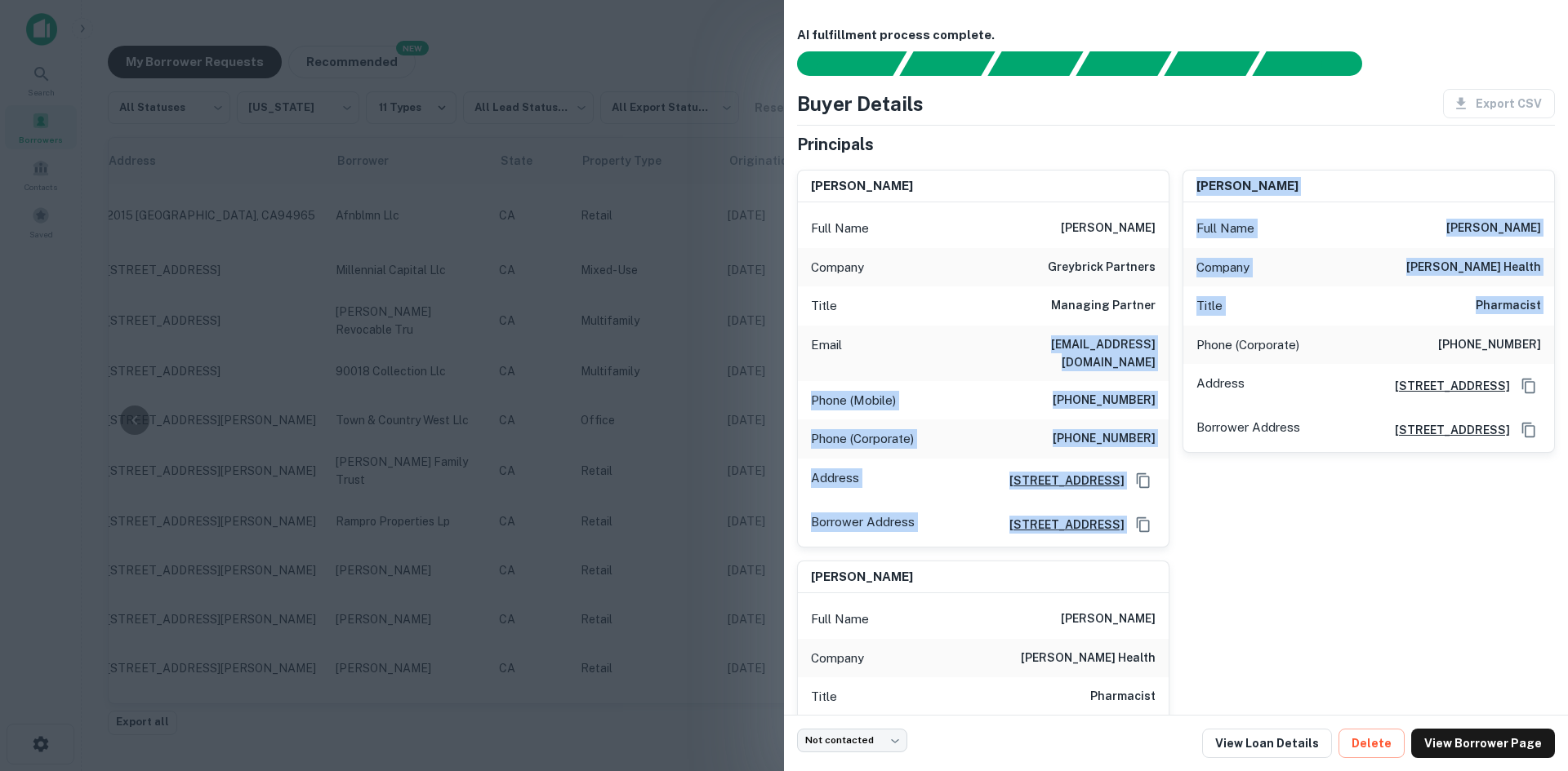
drag, startPoint x: 1005, startPoint y: 343, endPoint x: 1187, endPoint y: 359, distance: 182.7
click at [1187, 359] on div "[PERSON_NAME] Full Name [PERSON_NAME] Company greybrick partners Title Managing…" at bounding box center [1169, 501] width 771 height 688
click at [1171, 351] on div "[PERSON_NAME] Full Name [PERSON_NAME] Company [PERSON_NAME] health Title Pharma…" at bounding box center [1362, 352] width 385 height 391
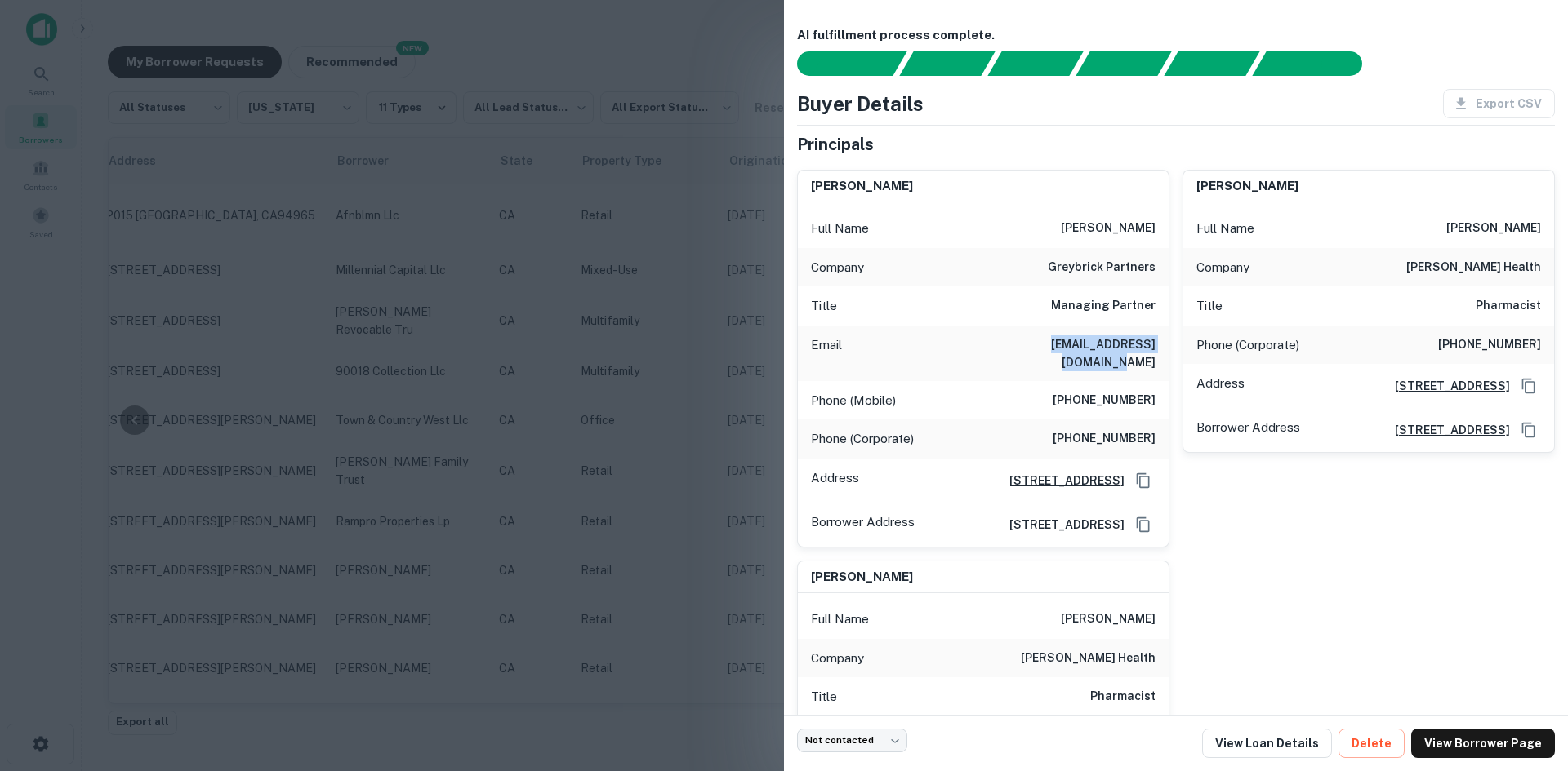
drag, startPoint x: 1155, startPoint y: 342, endPoint x: 994, endPoint y: 359, distance: 161.9
click at [994, 359] on div "Email [EMAIL_ADDRESS][DOMAIN_NAME]" at bounding box center [983, 353] width 371 height 56
copy h6 "[EMAIL_ADDRESS][DOMAIN_NAME]"
click at [883, 748] on body "**********" at bounding box center [784, 385] width 1568 height 771
click at [859, 652] on li "Attempted" at bounding box center [853, 649] width 128 height 29
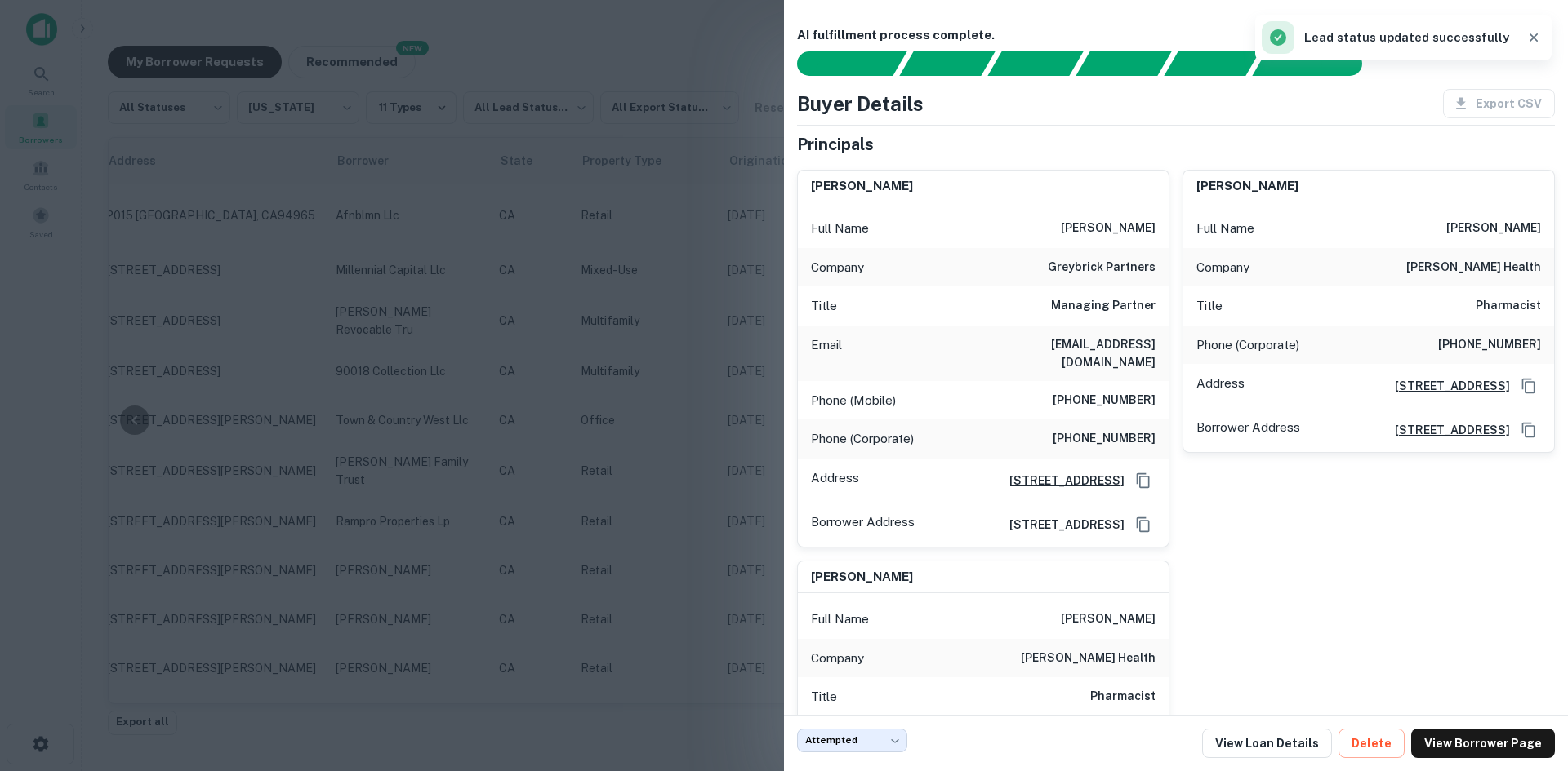
click at [672, 428] on div at bounding box center [784, 385] width 1568 height 771
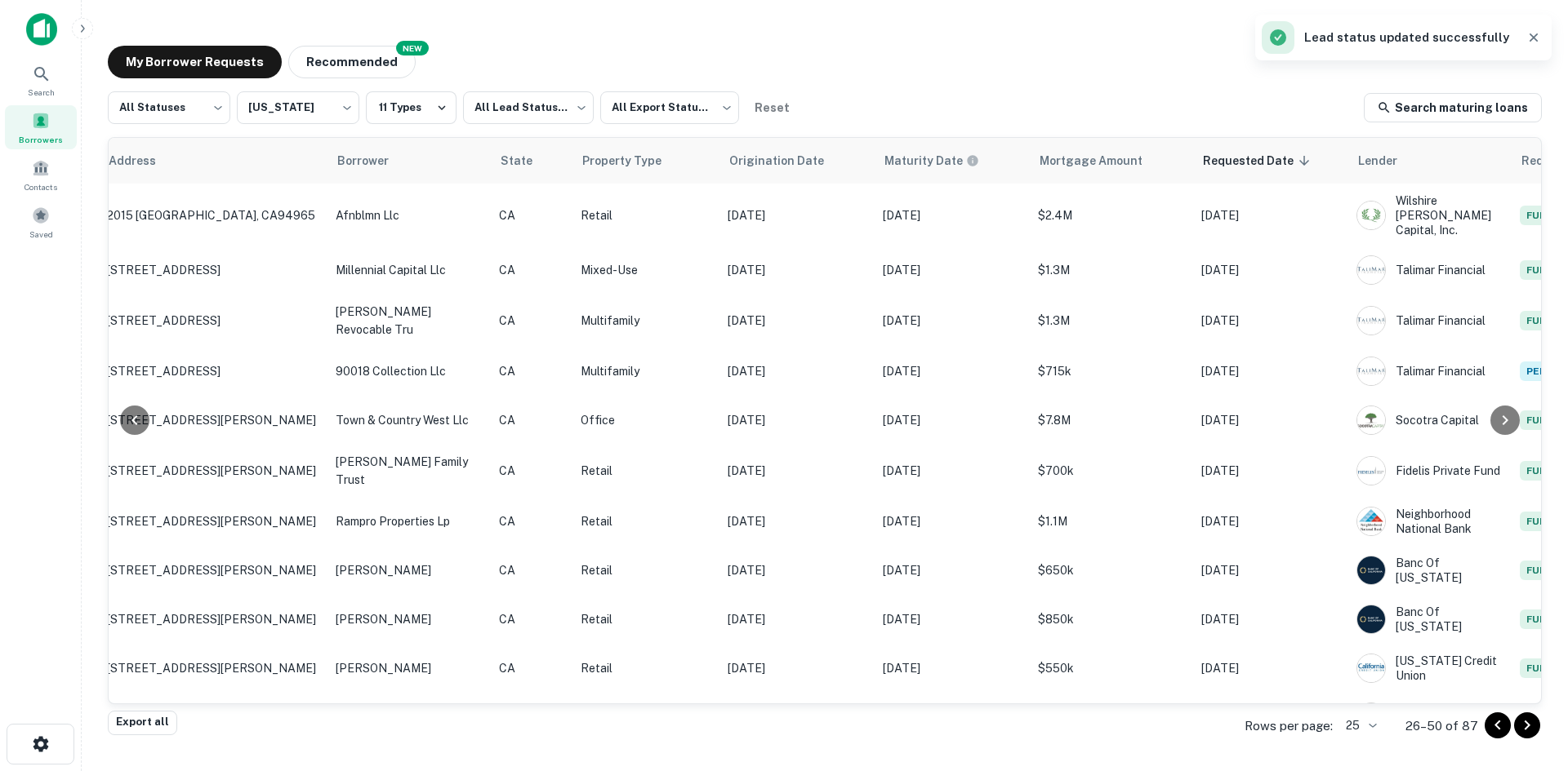
click at [1530, 728] on icon "Go to next page" at bounding box center [1526, 725] width 20 height 20
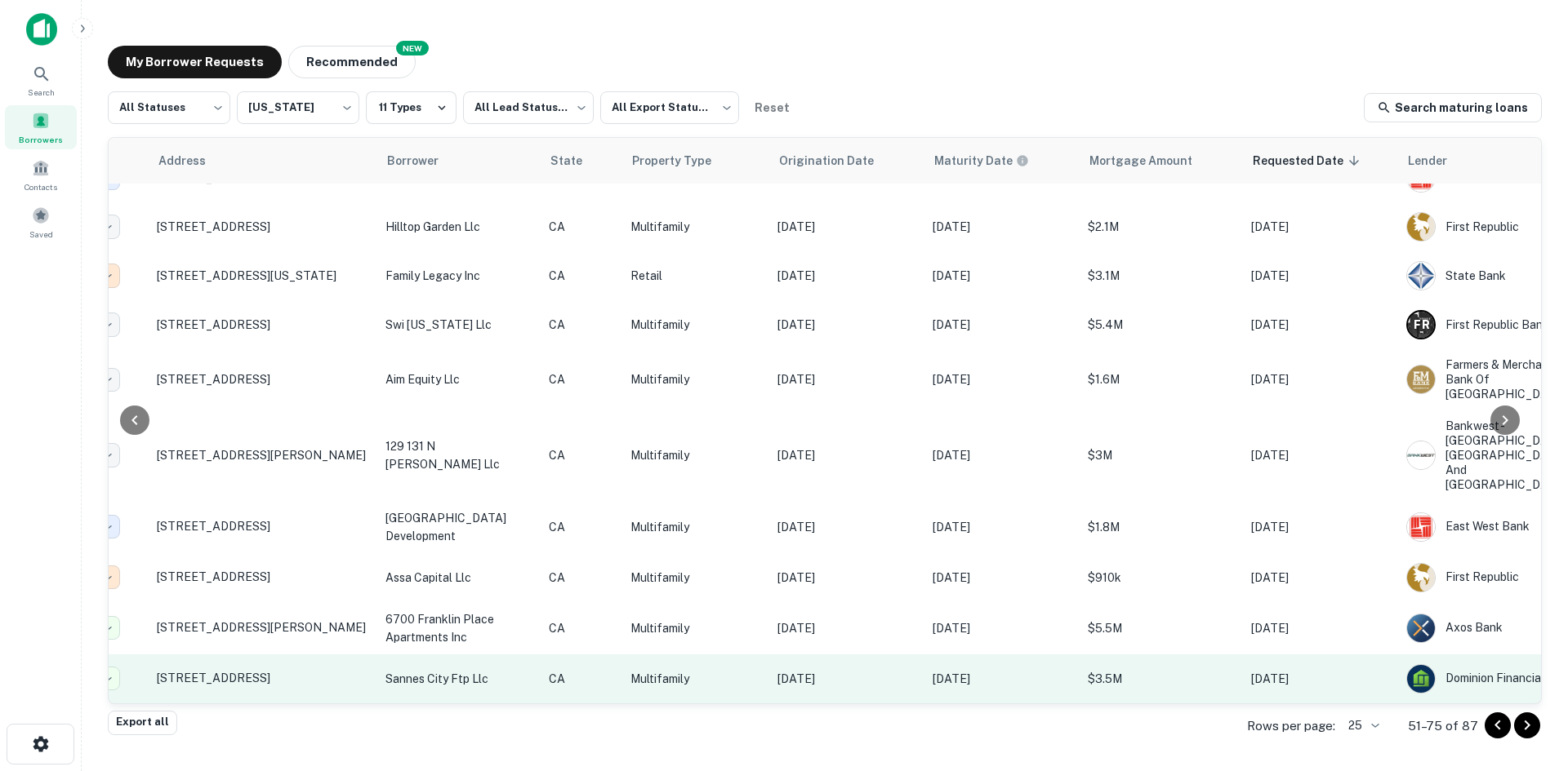
scroll to position [752, 156]
